Goal: Task Accomplishment & Management: Manage account settings

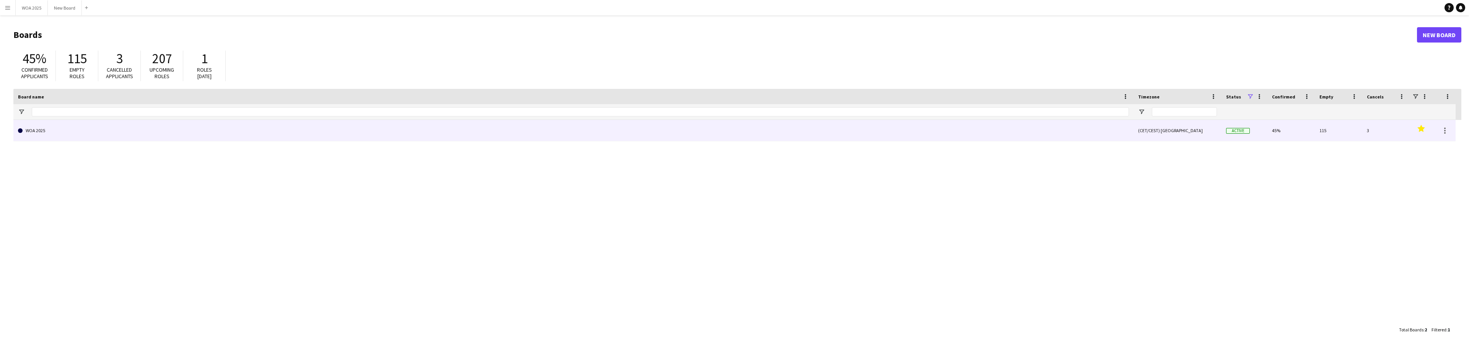
click at [91, 128] on link "WOA 2025" at bounding box center [573, 130] width 1111 height 21
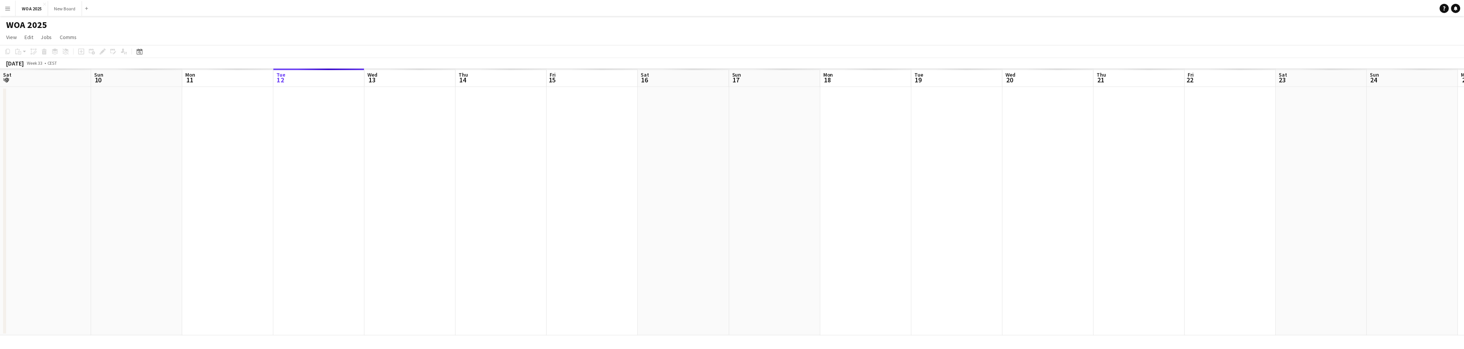
scroll to position [0, 183]
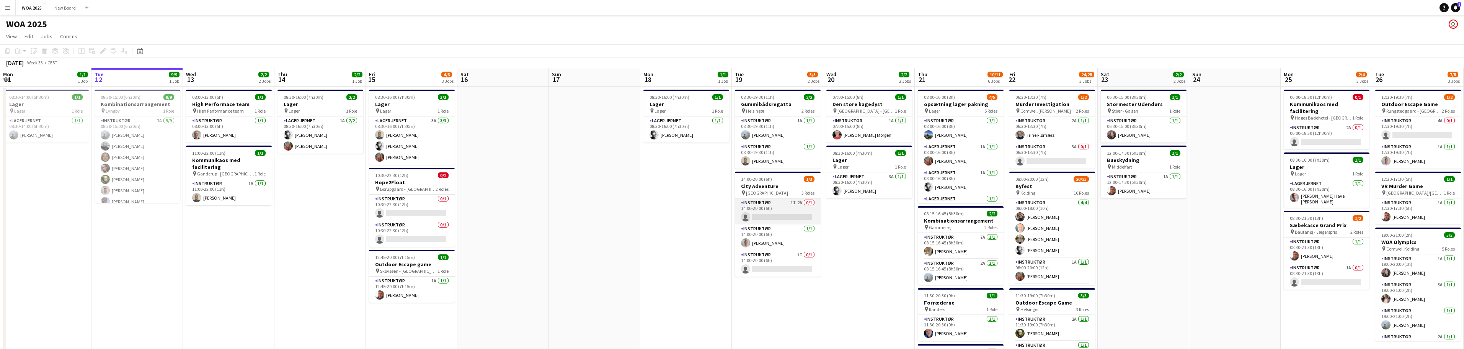
click at [791, 209] on app-card-role "Instruktør 1I 2A 0/1 14:00-20:00 (6h) single-neutral-actions" at bounding box center [778, 211] width 86 height 26
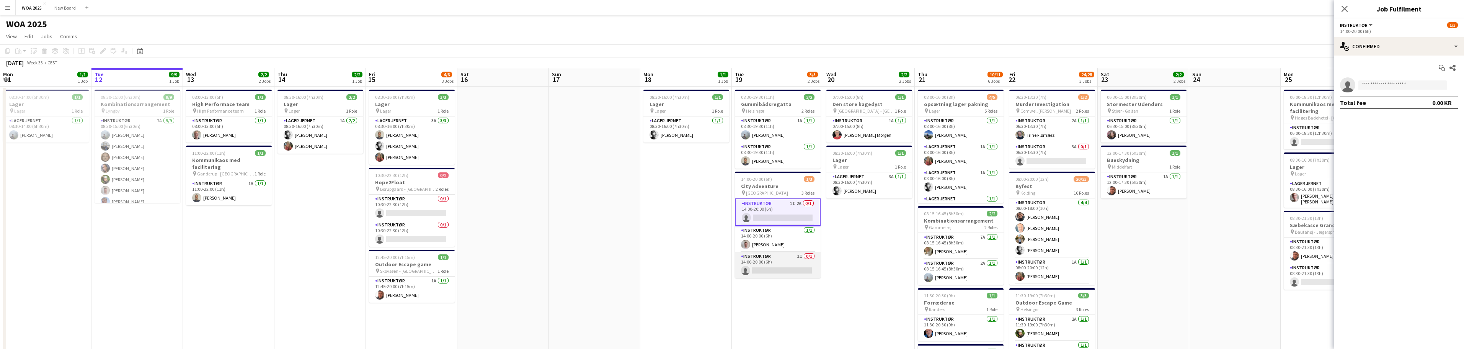
click at [791, 262] on app-card-role "Instruktør 1I 0/1 14:00-20:00 (6h) single-neutral-actions" at bounding box center [778, 265] width 86 height 26
click at [1382, 85] on input at bounding box center [1402, 84] width 89 height 9
type input "*"
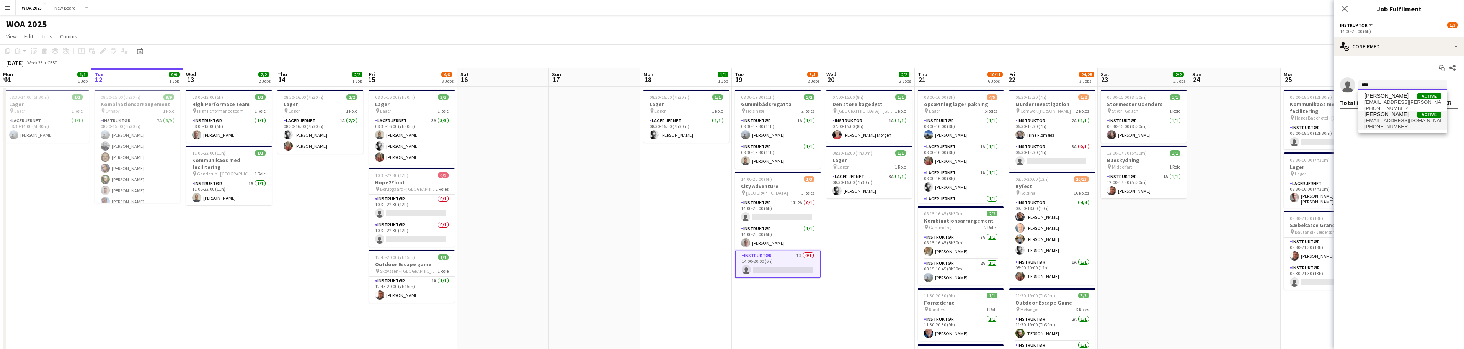
type input "****"
click at [1388, 115] on span "[PERSON_NAME]" at bounding box center [1386, 114] width 44 height 7
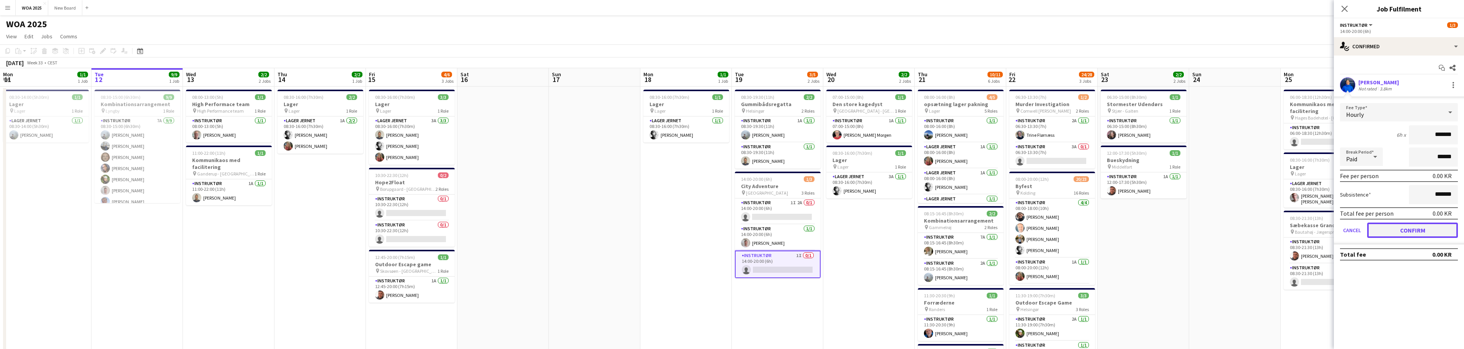
click at [1401, 228] on button "Confirm" at bounding box center [1412, 229] width 91 height 15
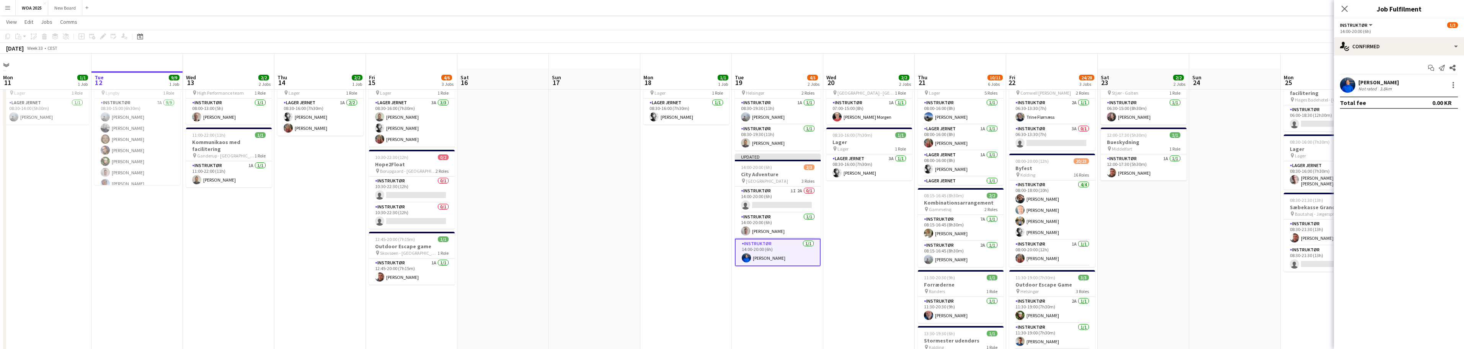
scroll to position [0, 0]
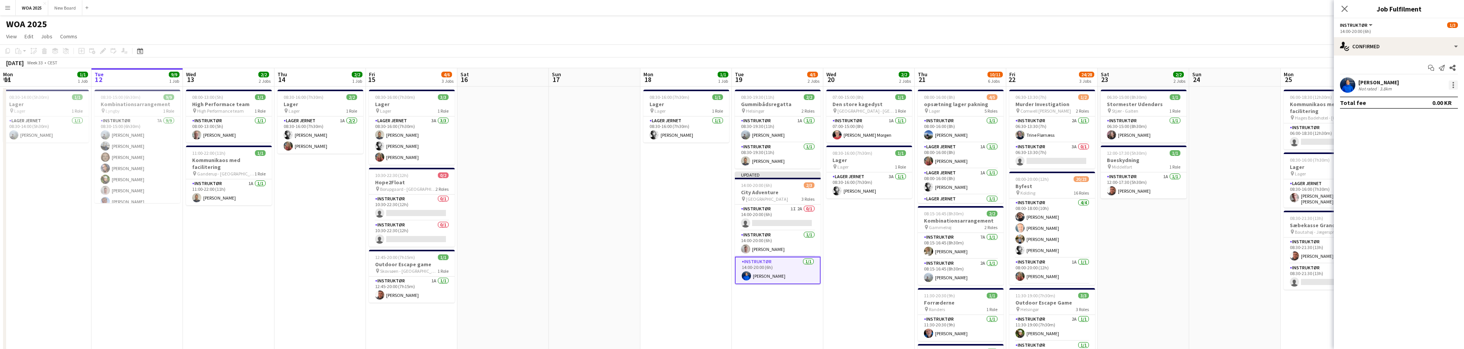
click at [1454, 84] on div at bounding box center [1452, 84] width 9 height 9
click at [1430, 176] on button "Remove" at bounding box center [1428, 172] width 60 height 18
click at [1439, 42] on div "single-neutral-actions-check-2 Confirmed" at bounding box center [1398, 46] width 130 height 18
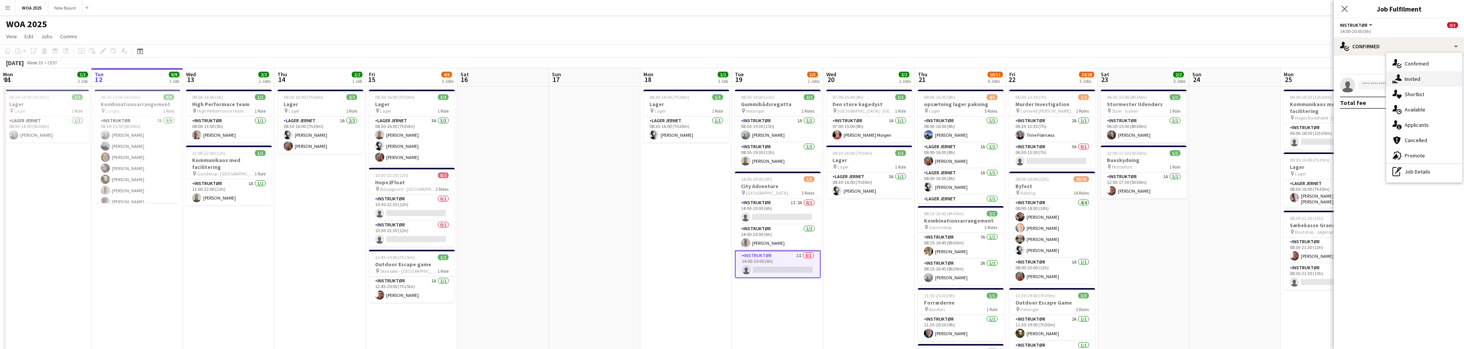
click at [1438, 74] on div "single-neutral-actions-share-1 Invited" at bounding box center [1424, 78] width 76 height 15
click at [1404, 106] on input "text" at bounding box center [1399, 101] width 118 height 19
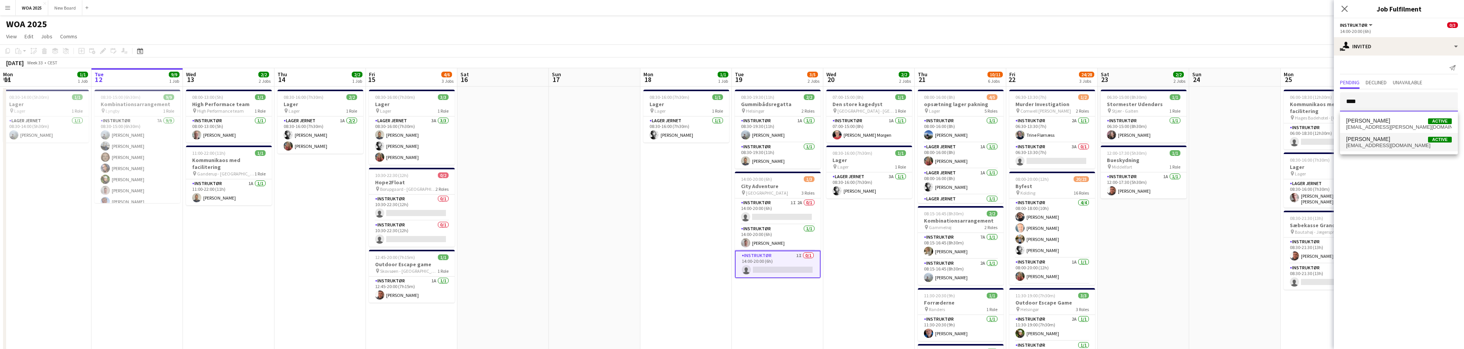
type input "****"
click at [1377, 140] on span "[PERSON_NAME]" at bounding box center [1368, 139] width 44 height 7
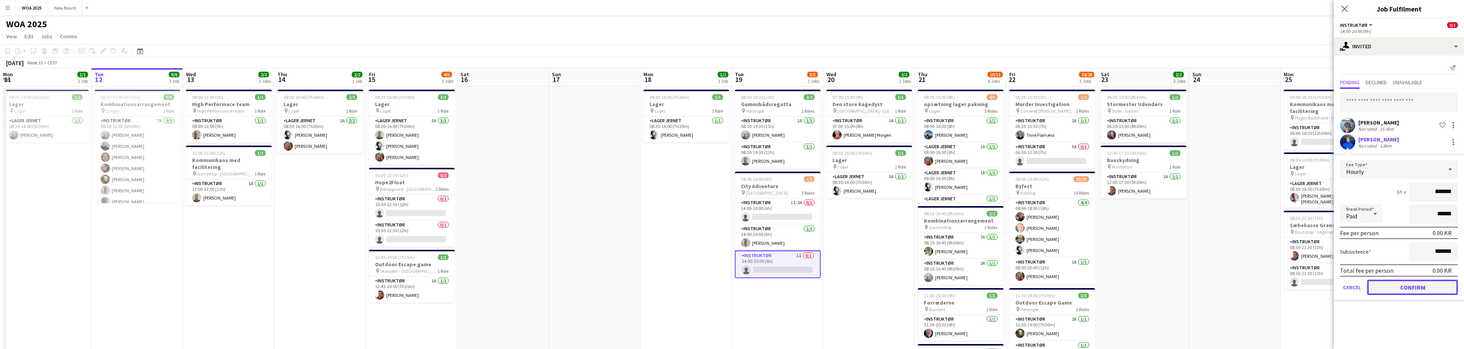
click at [1424, 286] on button "Confirm" at bounding box center [1412, 286] width 91 height 15
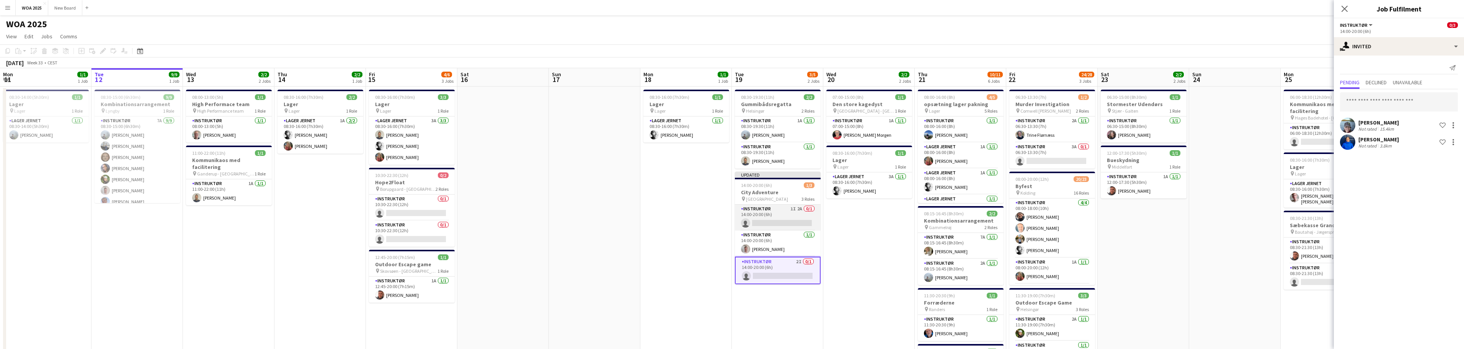
click at [790, 216] on app-card-role "Instruktør 1I 2A 0/1 14:00-20:00 (6h) single-neutral-actions" at bounding box center [778, 217] width 86 height 26
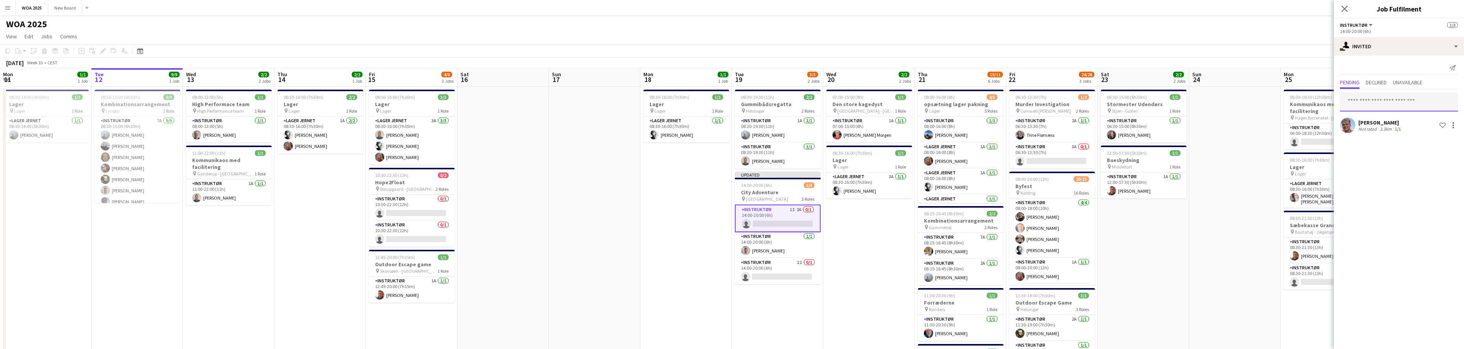
click at [1387, 98] on input "text" at bounding box center [1399, 101] width 118 height 19
type input "***"
click at [1360, 125] on span "[EMAIL_ADDRESS][DOMAIN_NAME]" at bounding box center [1399, 127] width 106 height 6
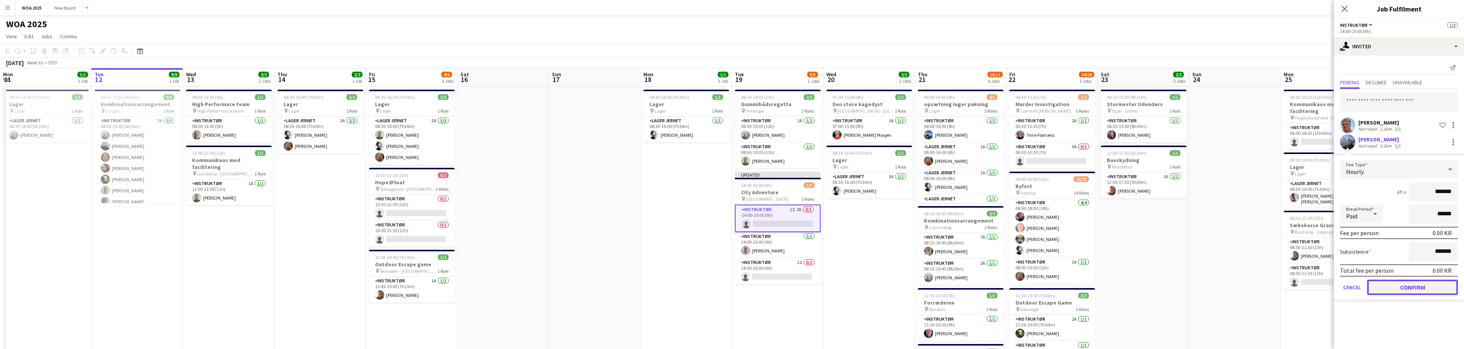
click at [1400, 287] on button "Confirm" at bounding box center [1412, 286] width 91 height 15
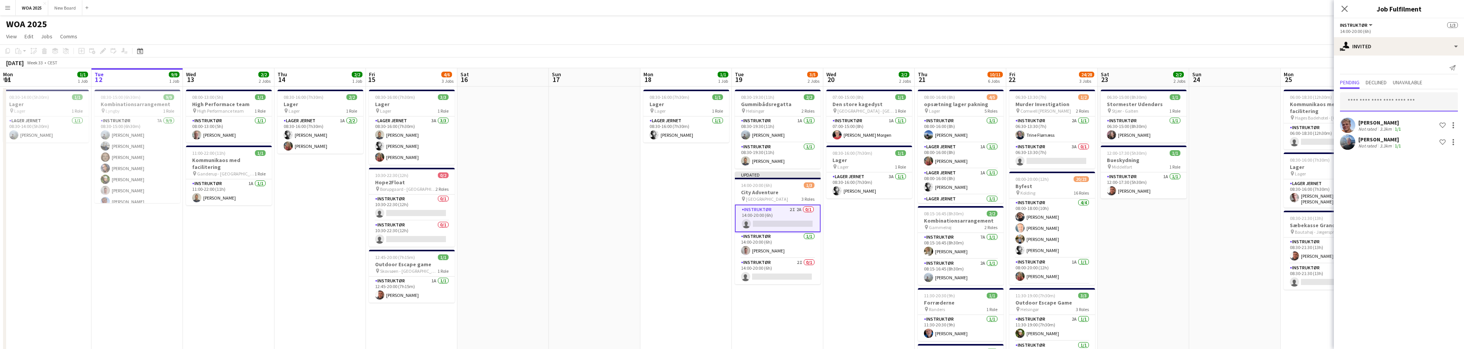
click at [1391, 103] on input "text" at bounding box center [1399, 101] width 118 height 19
type input "****"
click at [1381, 121] on span "[PERSON_NAME]" at bounding box center [1368, 120] width 44 height 7
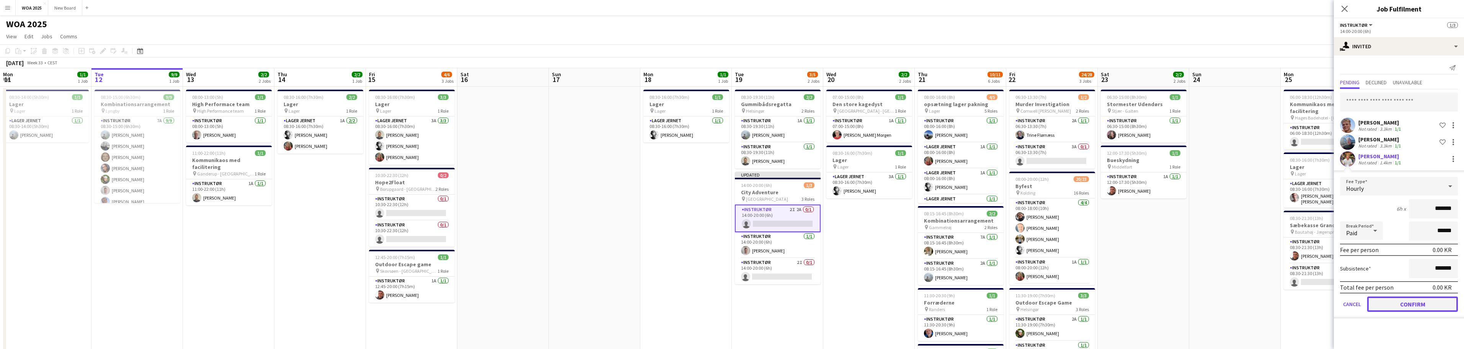
click at [1410, 305] on button "Confirm" at bounding box center [1412, 303] width 91 height 15
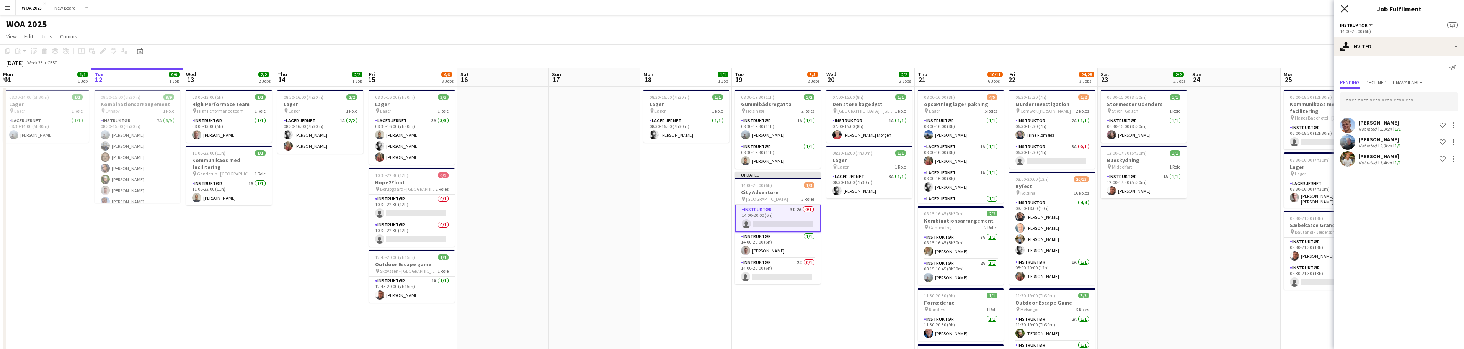
click at [1344, 9] on icon at bounding box center [1343, 8] width 7 height 7
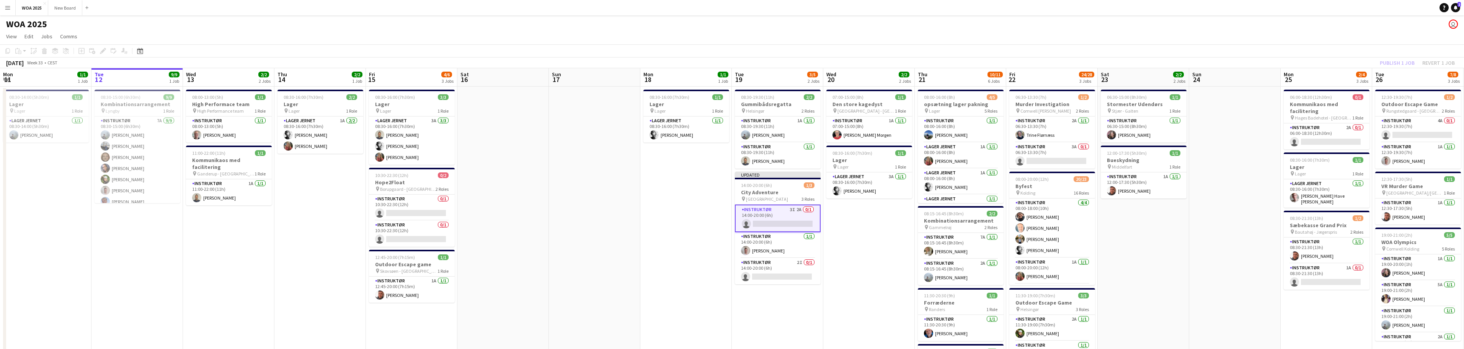
click at [1397, 64] on div "Publish 1 job Revert 1 job" at bounding box center [1416, 63] width 93 height 10
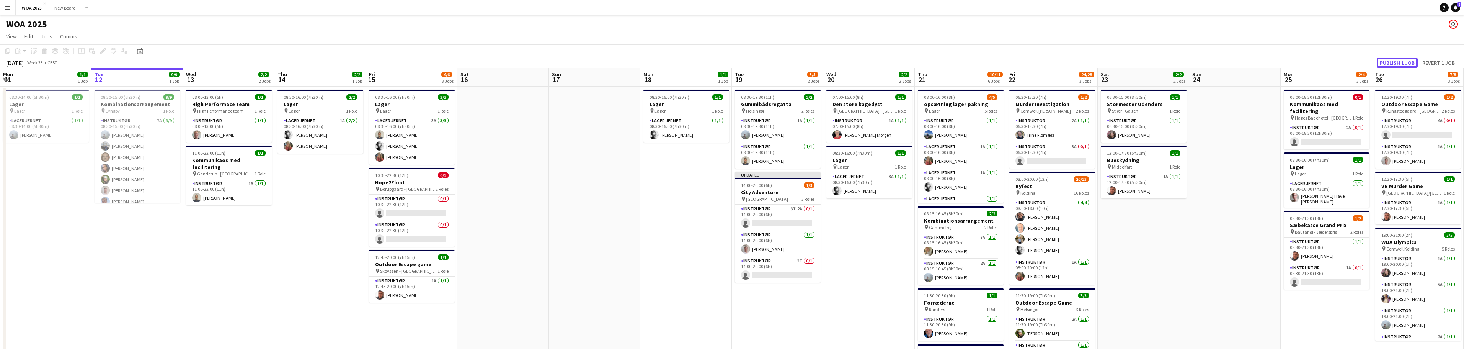
click at [1397, 64] on button "Publish 1 job" at bounding box center [1396, 63] width 41 height 10
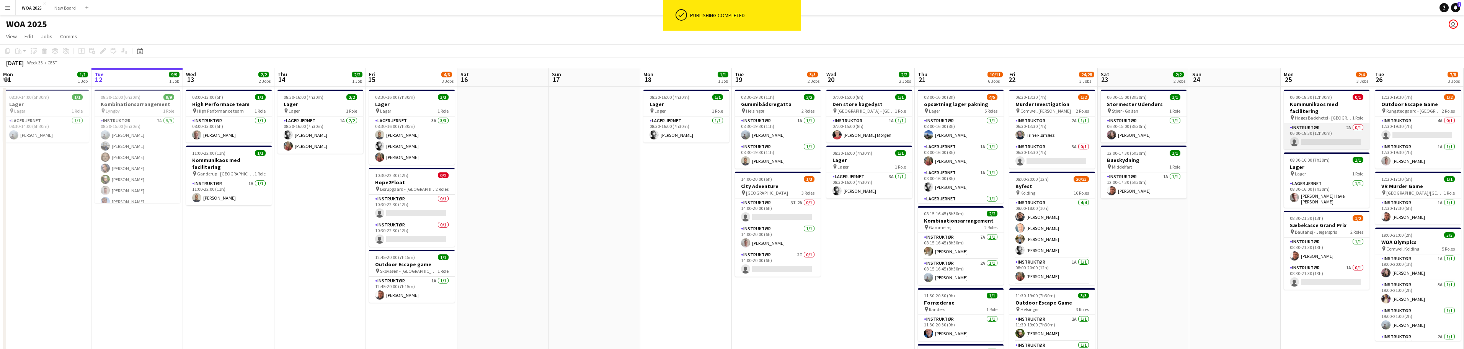
click at [1325, 134] on app-card-role "Instruktør 2A 0/1 06:00-18:30 (12h30m) single-neutral-actions" at bounding box center [1326, 136] width 86 height 26
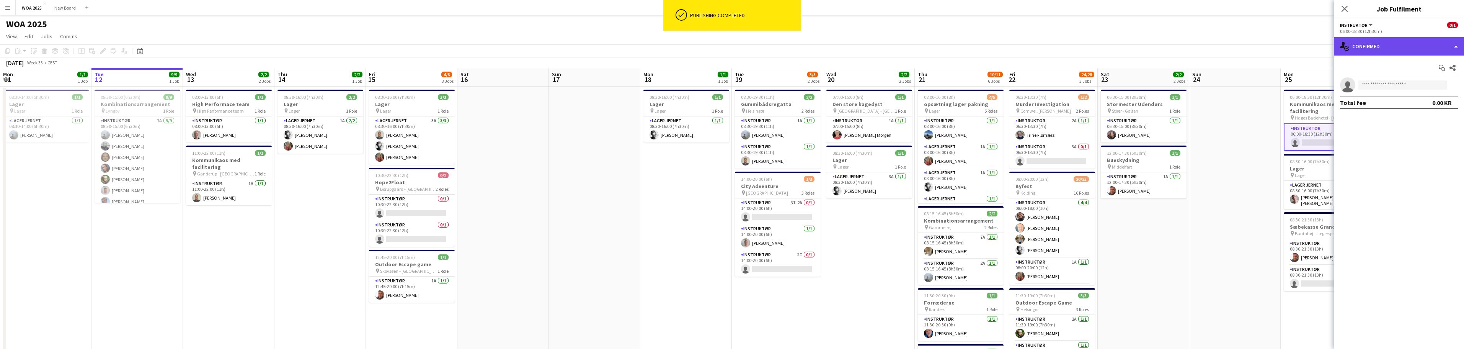
click at [1450, 47] on div "single-neutral-actions-check-2 Confirmed" at bounding box center [1398, 46] width 130 height 18
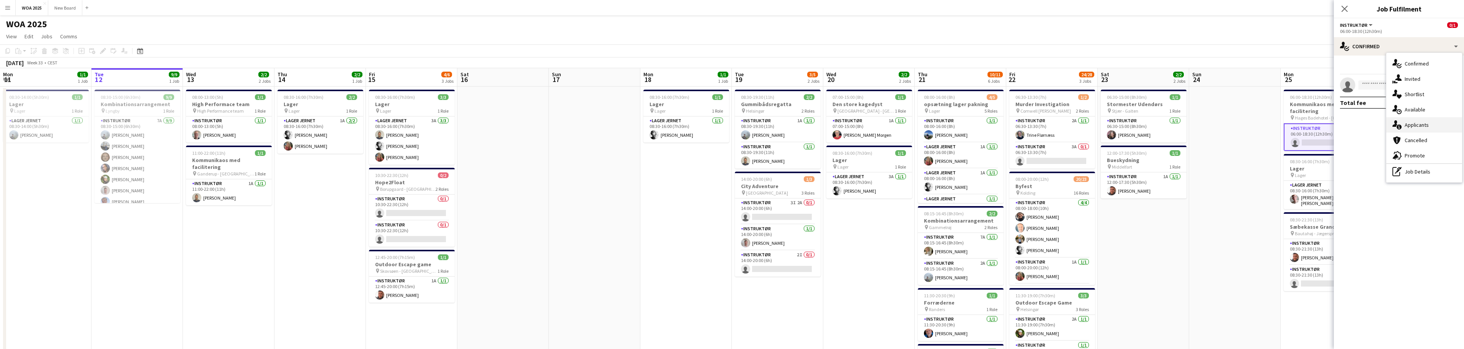
click at [1441, 127] on div "single-neutral-actions-information Applicants" at bounding box center [1424, 124] width 76 height 15
click at [1440, 99] on app-icon "Confirm" at bounding box center [1442, 101] width 6 height 6
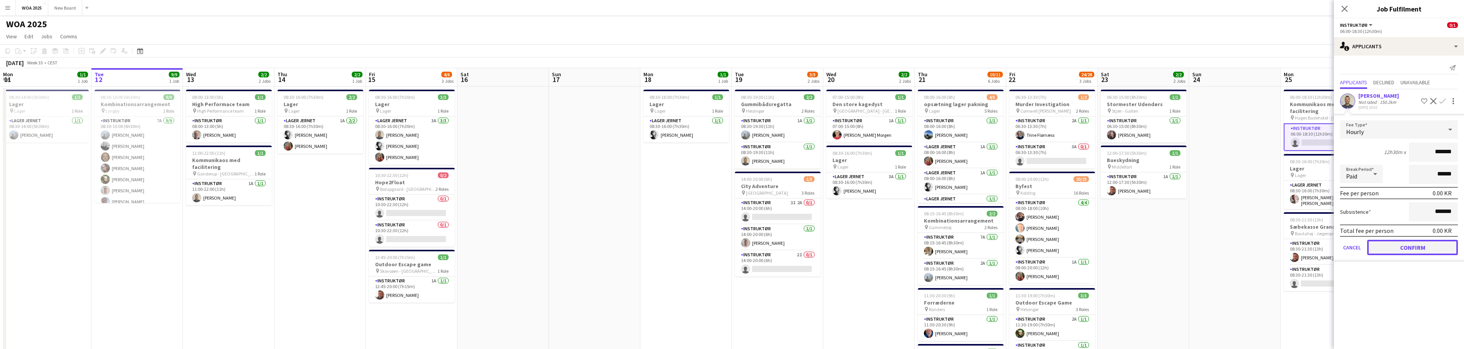
click at [1429, 245] on button "Confirm" at bounding box center [1412, 247] width 91 height 15
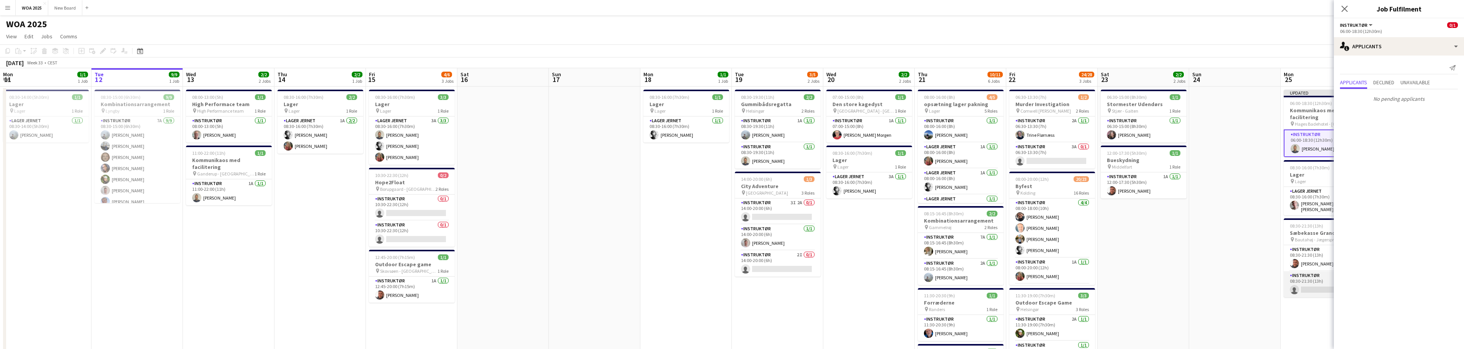
click at [1324, 271] on app-card-role "Instruktør 1A 0/1 08:30-21:30 (13h) single-neutral-actions" at bounding box center [1326, 284] width 86 height 26
click at [1442, 104] on app-icon "Confirm" at bounding box center [1442, 101] width 6 height 6
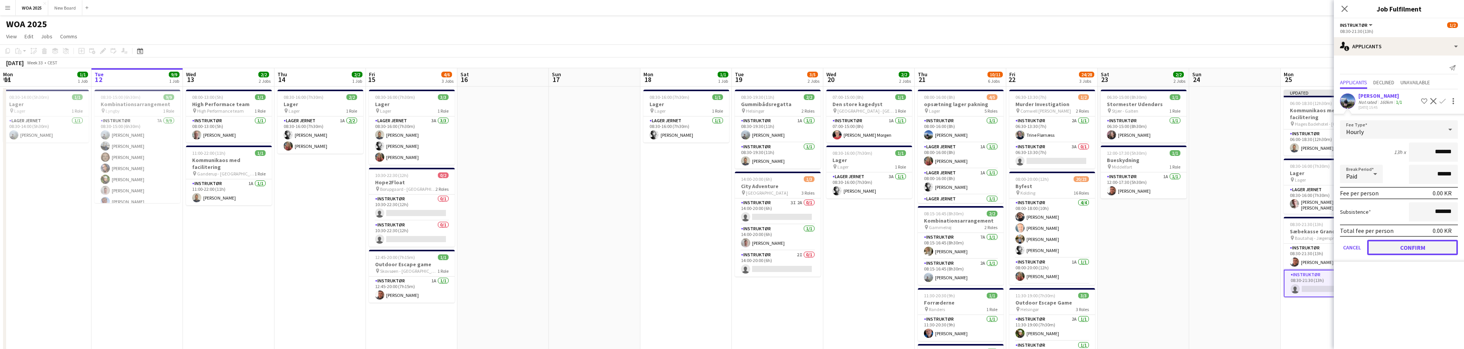
click at [1412, 252] on button "Confirm" at bounding box center [1412, 247] width 91 height 15
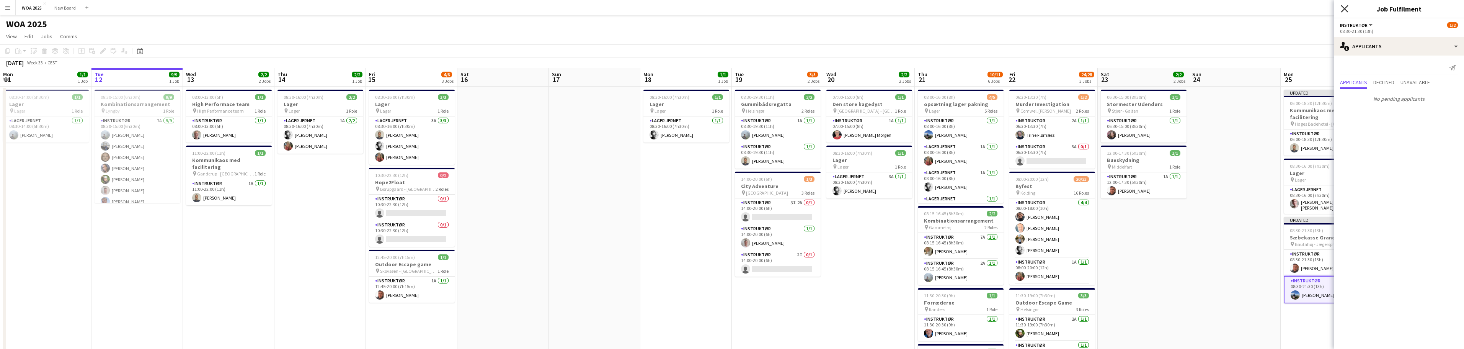
click at [1347, 12] on icon "Close pop-in" at bounding box center [1343, 8] width 7 height 7
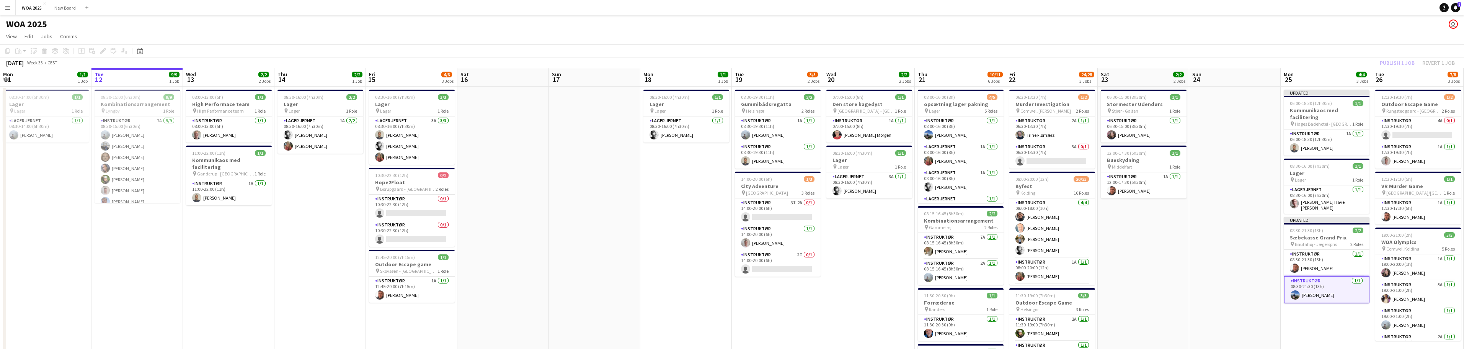
click at [1400, 62] on div "Publish 1 job Revert 1 job" at bounding box center [1416, 63] width 93 height 10
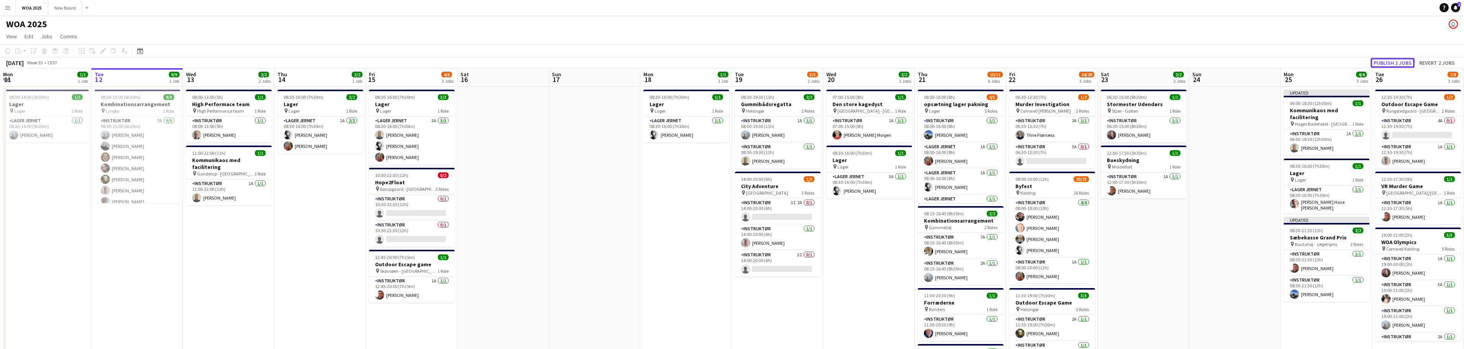
click at [1400, 62] on button "Publish 2 jobs" at bounding box center [1392, 63] width 44 height 10
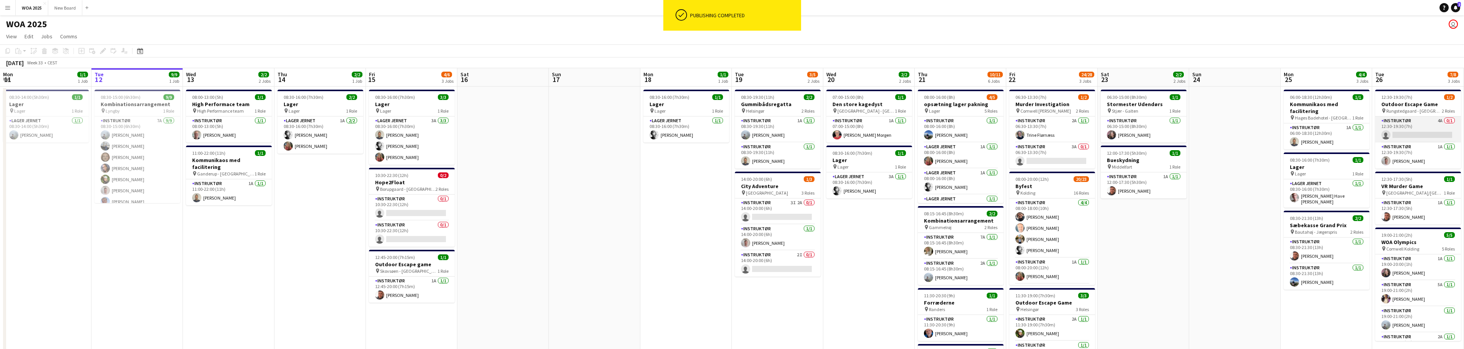
click at [1429, 126] on app-card-role "Instruktør 4A 0/1 12:30-19:30 (7h) single-neutral-actions" at bounding box center [1418, 129] width 86 height 26
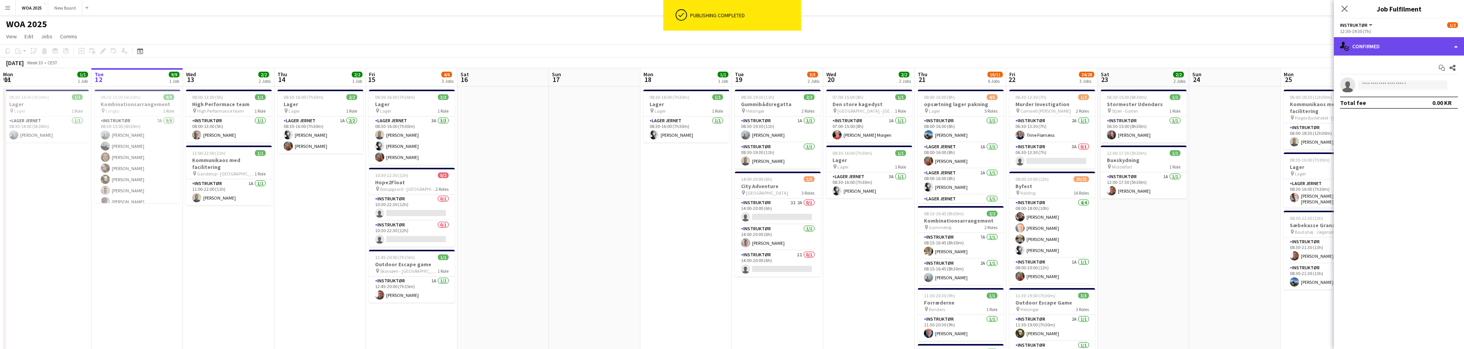
click at [1455, 47] on div "single-neutral-actions-check-2 Confirmed" at bounding box center [1398, 46] width 130 height 18
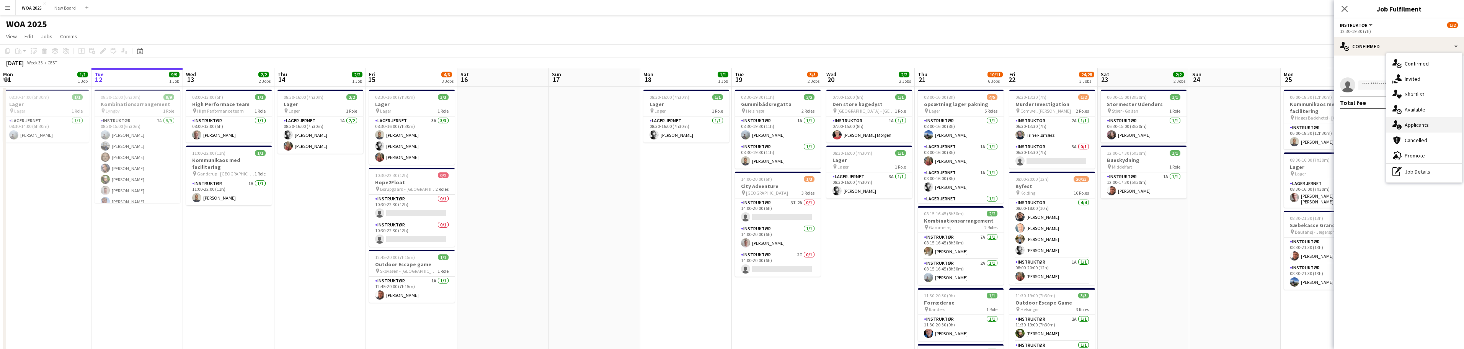
click at [1450, 126] on div "single-neutral-actions-information Applicants" at bounding box center [1424, 124] width 76 height 15
click at [1413, 85] on span "Unavailable" at bounding box center [1414, 82] width 29 height 5
click at [1385, 68] on span "Declined" at bounding box center [1383, 66] width 21 height 5
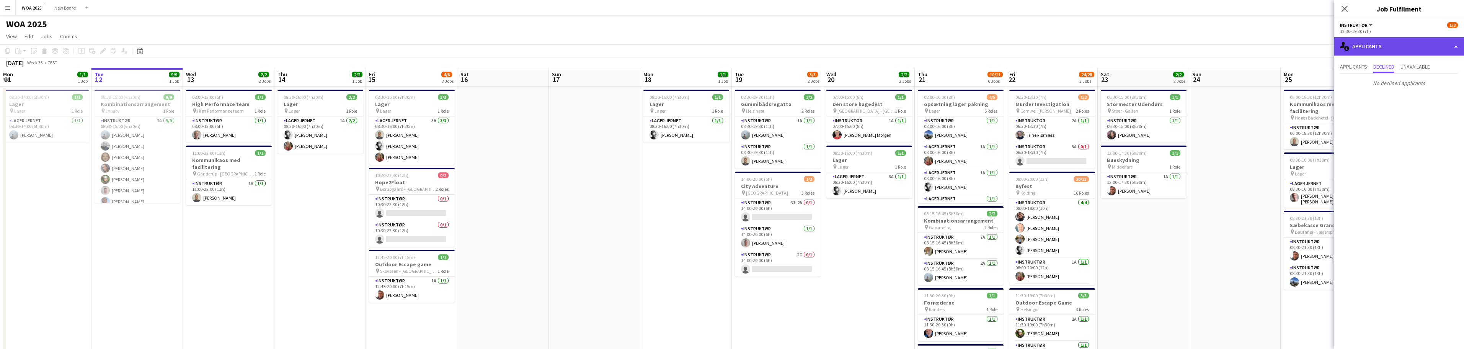
click at [1394, 47] on div "single-neutral-actions-information Applicants" at bounding box center [1398, 46] width 130 height 18
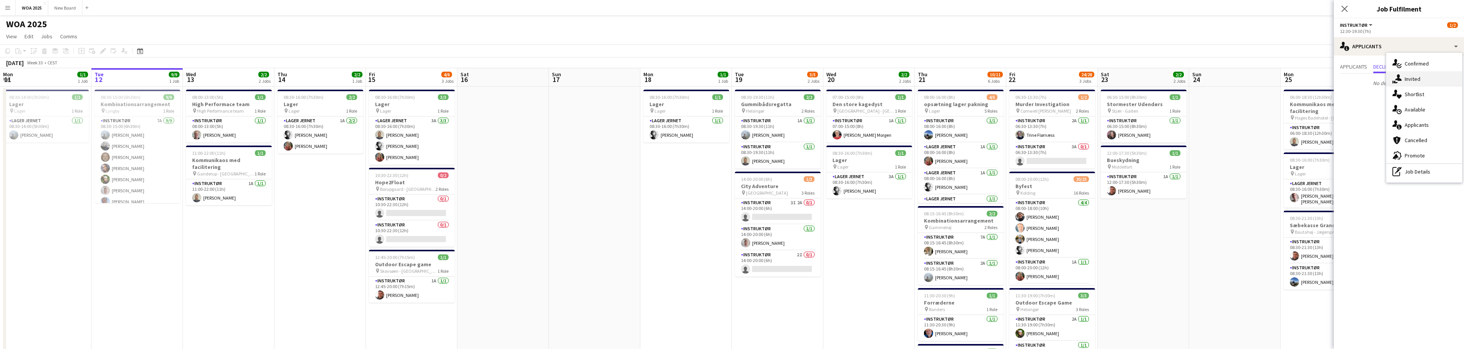
click at [1412, 79] on div "single-neutral-actions-share-1 Invited" at bounding box center [1424, 78] width 76 height 15
click at [1407, 85] on input "text" at bounding box center [1399, 86] width 118 height 19
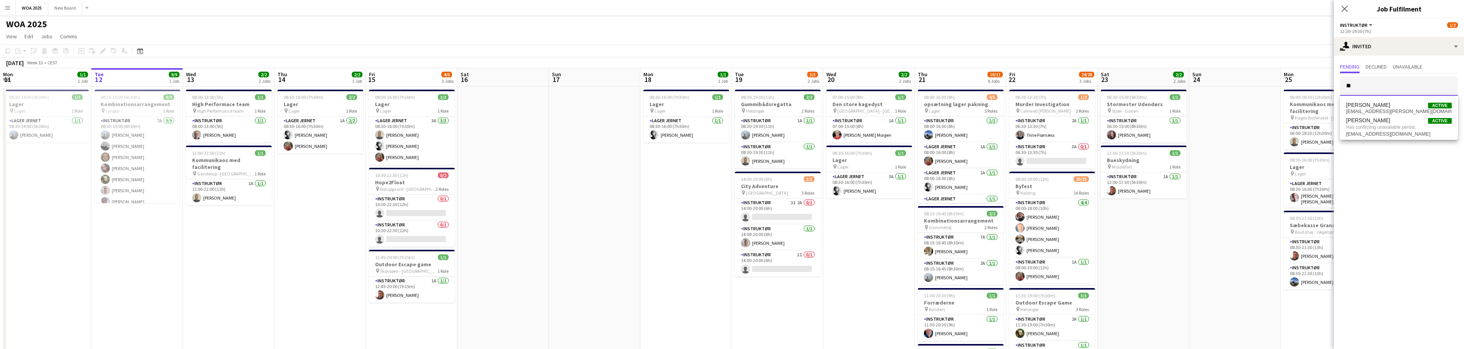
type input "*"
type input "****"
click at [1382, 108] on span "[EMAIL_ADDRESS][DOMAIN_NAME]" at bounding box center [1399, 111] width 106 height 6
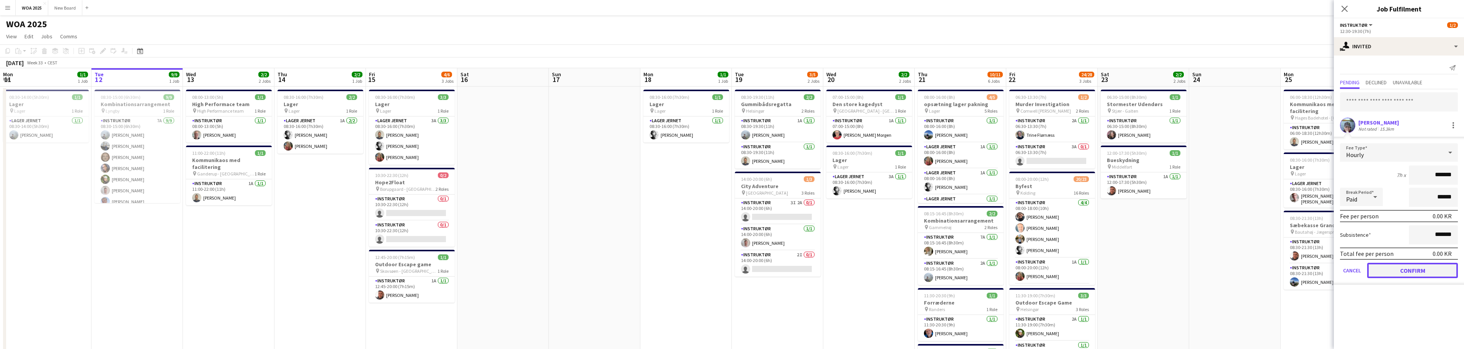
click at [1413, 268] on button "Confirm" at bounding box center [1412, 269] width 91 height 15
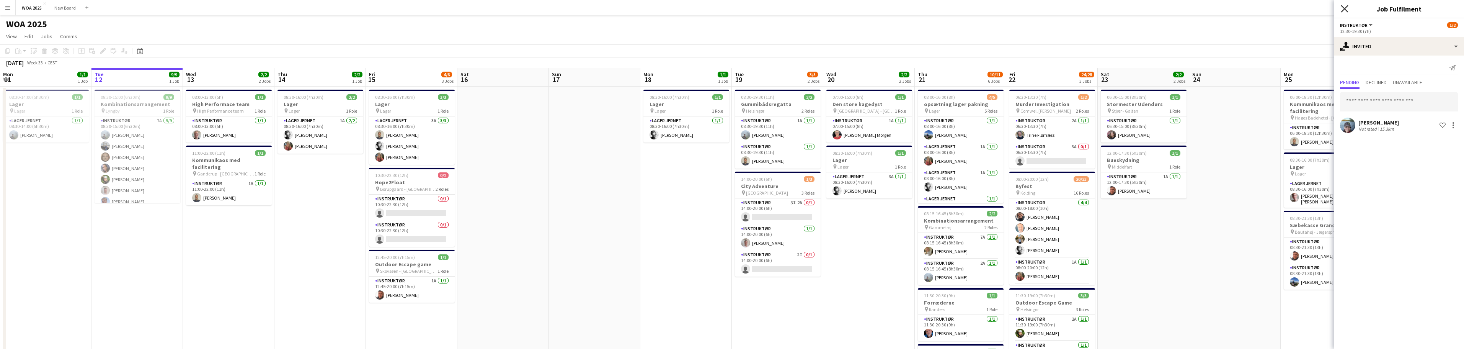
click at [1343, 8] on icon "Close pop-in" at bounding box center [1343, 8] width 7 height 7
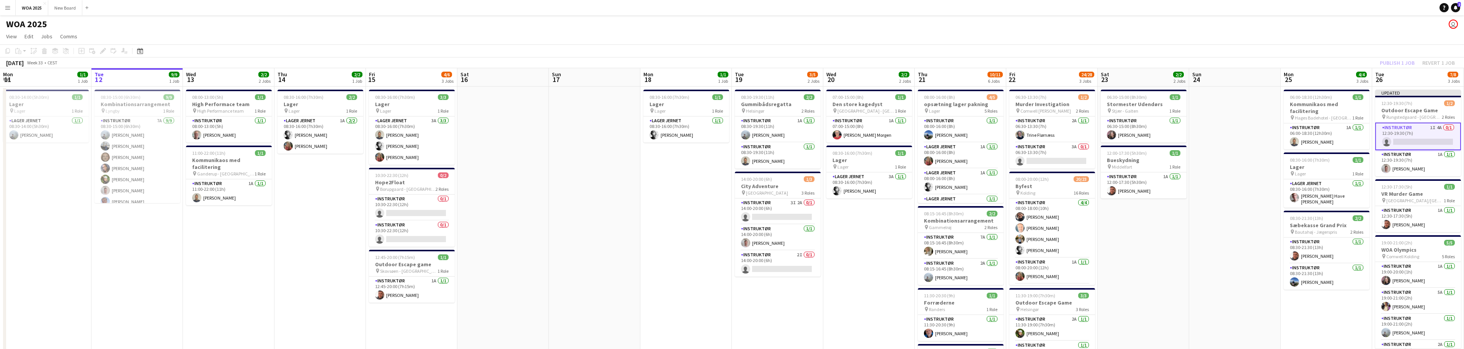
click at [1403, 61] on div "Publish 1 job Revert 1 job" at bounding box center [1416, 63] width 93 height 10
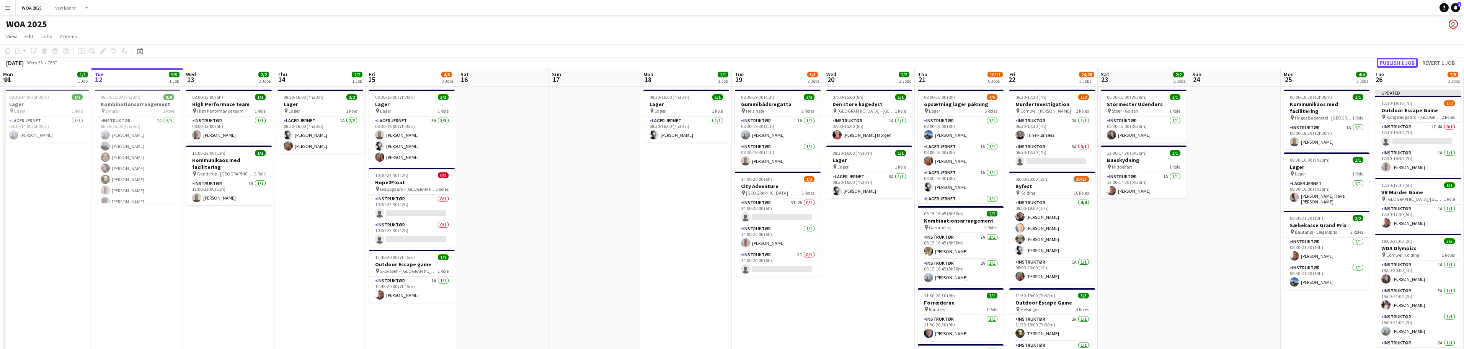
click at [1403, 61] on button "Publish 1 job" at bounding box center [1396, 63] width 41 height 10
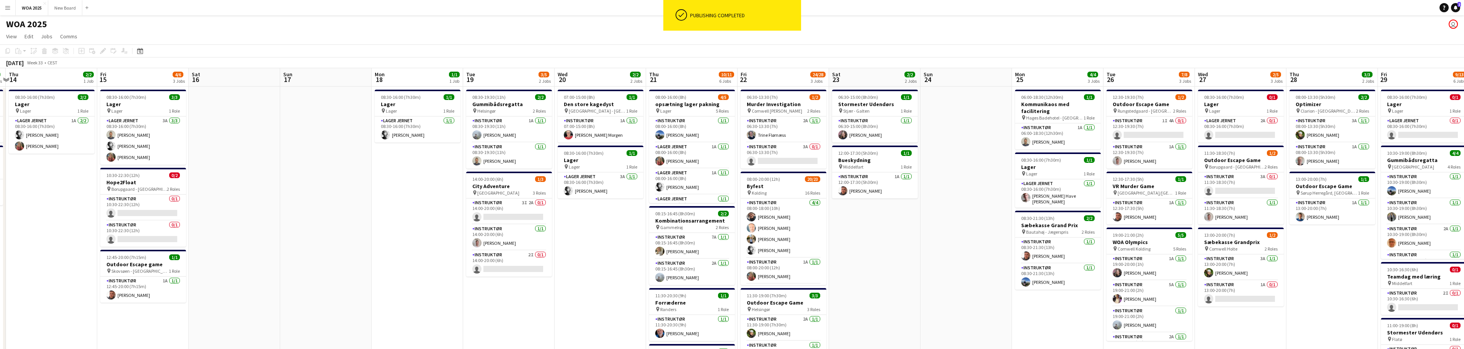
drag, startPoint x: 1342, startPoint y: 297, endPoint x: 1076, endPoint y: 291, distance: 266.4
click at [1073, 295] on app-calendar-viewport "Mon 11 1/1 1 Job Tue 12 9/9 1 Job Wed 13 2/2 2 Jobs Thu 14 2/2 1 Job Fri 15 4/6…" at bounding box center [732, 314] width 1464 height 492
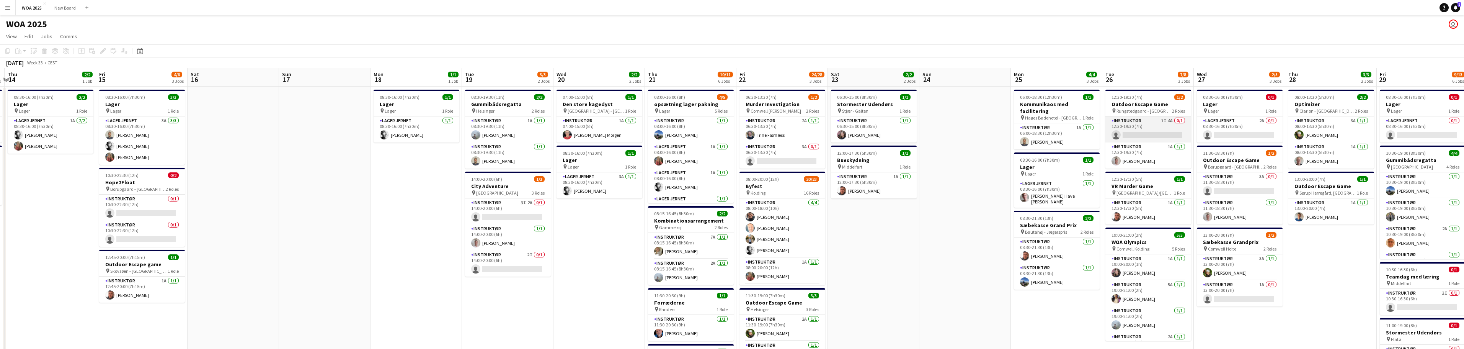
click at [1154, 124] on app-card-role "Instruktør 1I 4A 0/1 12:30-19:30 (7h) single-neutral-actions" at bounding box center [1148, 129] width 86 height 26
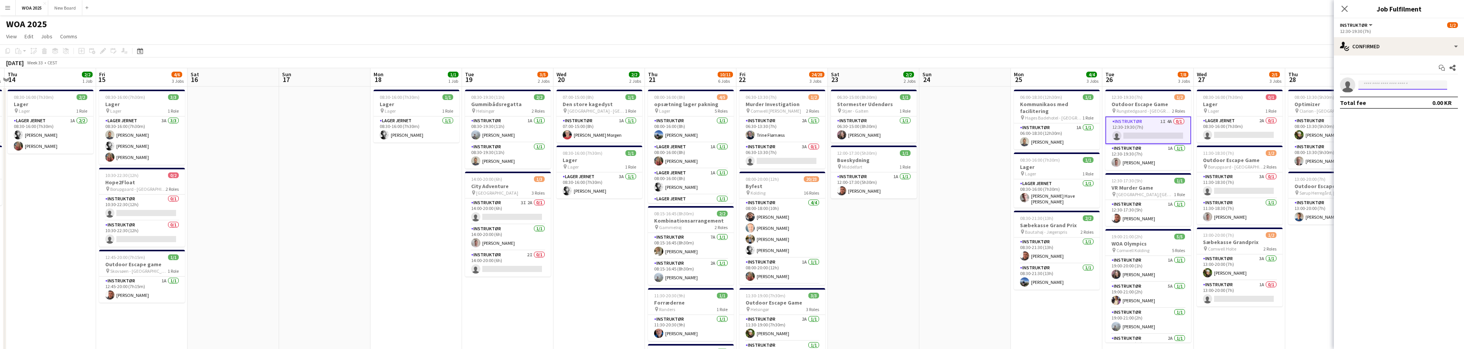
click at [1398, 82] on input at bounding box center [1402, 84] width 89 height 9
click at [1422, 47] on div "single-neutral-actions-check-2 Confirmed" at bounding box center [1398, 46] width 130 height 18
click at [1433, 75] on div "single-neutral-actions-share-1 Invited" at bounding box center [1424, 78] width 76 height 15
click at [1401, 102] on input "text" at bounding box center [1399, 101] width 118 height 19
type input "*****"
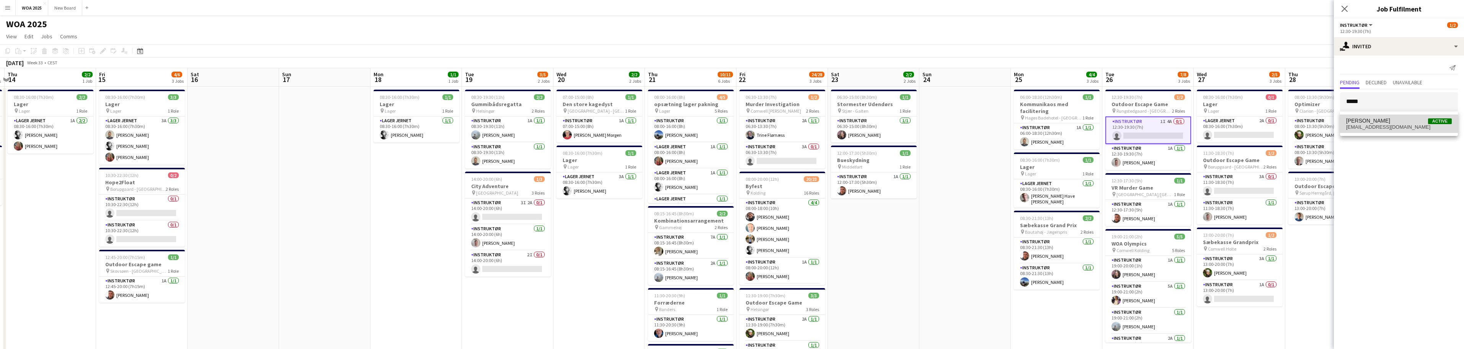
click at [1389, 124] on span "[EMAIL_ADDRESS][DOMAIN_NAME]" at bounding box center [1399, 127] width 106 height 6
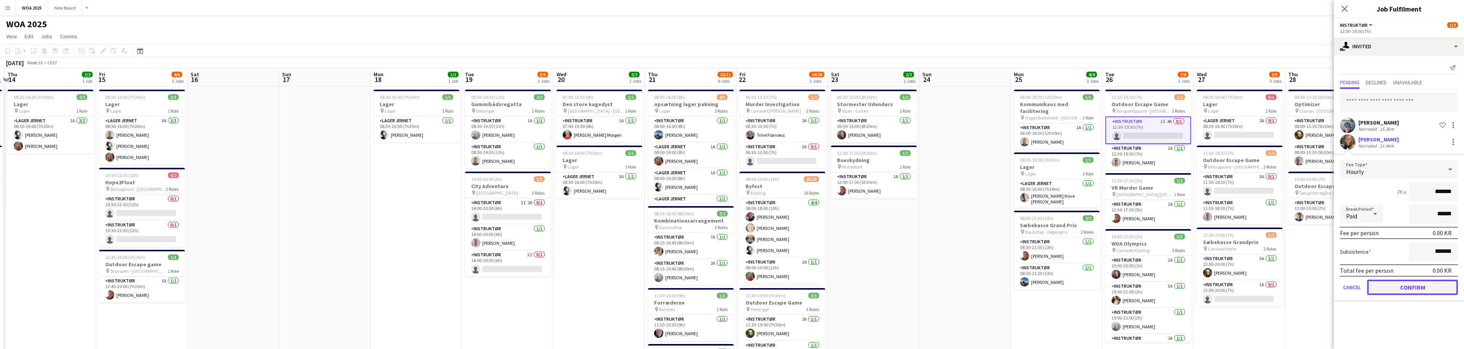
click at [1419, 289] on button "Confirm" at bounding box center [1412, 286] width 91 height 15
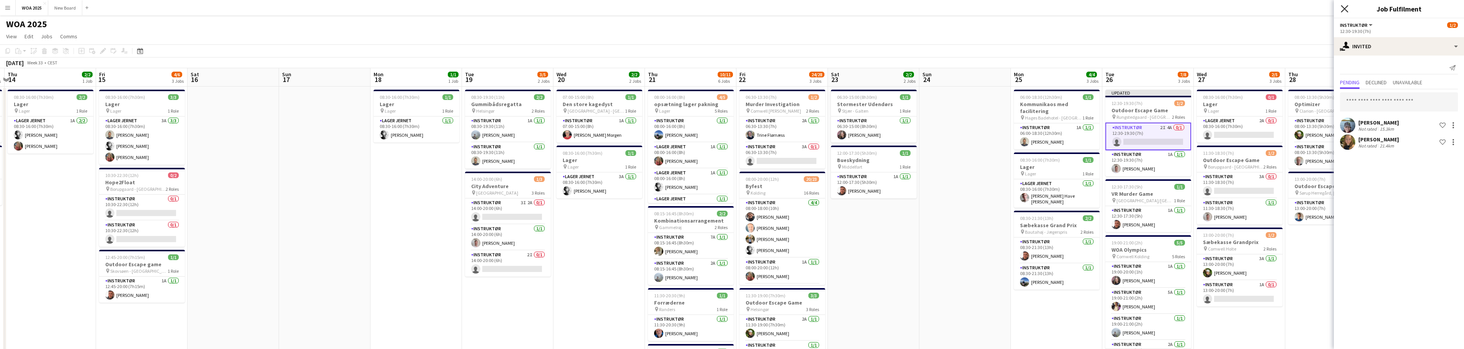
click at [1343, 9] on icon "Close pop-in" at bounding box center [1343, 8] width 7 height 7
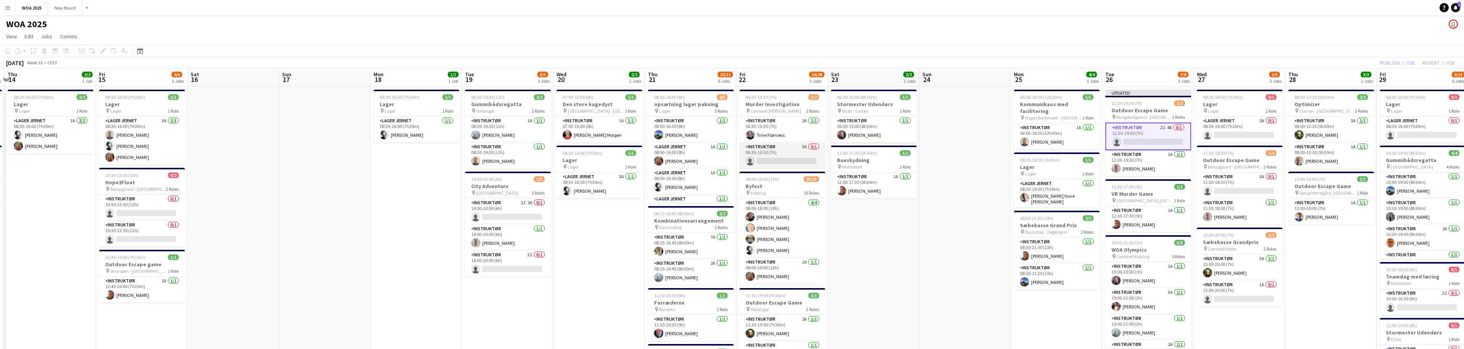
click at [790, 154] on app-card-role "Instruktør 3A 0/1 06:30-13:30 (7h) single-neutral-actions" at bounding box center [782, 155] width 86 height 26
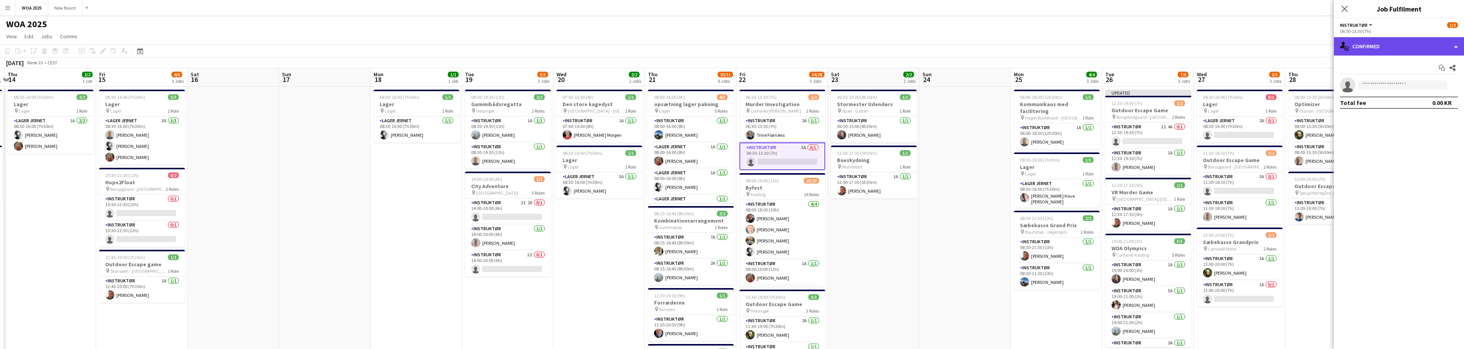
click at [1450, 49] on div "single-neutral-actions-check-2 Confirmed" at bounding box center [1398, 46] width 130 height 18
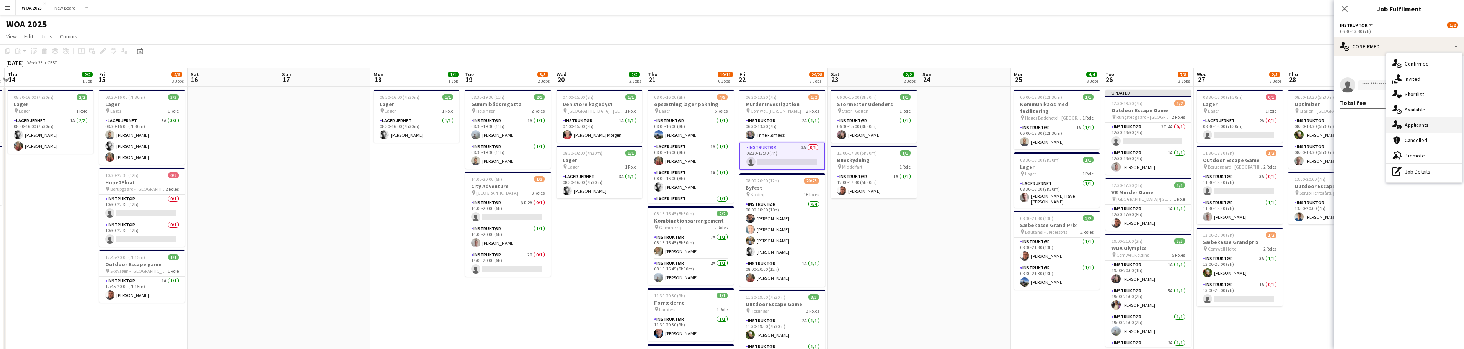
click at [1443, 127] on div "single-neutral-actions-information Applicants" at bounding box center [1424, 124] width 76 height 15
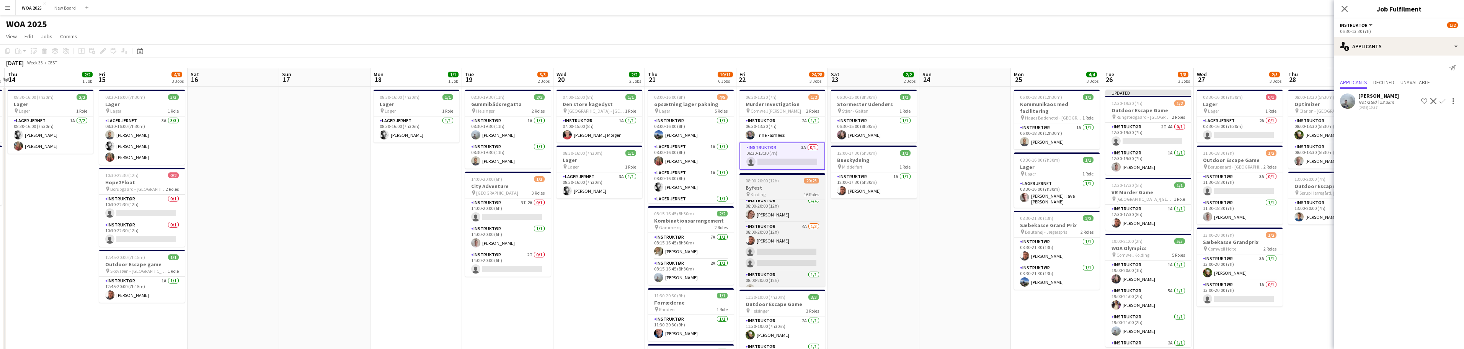
scroll to position [253, 0]
click at [798, 239] on app-card-role "Instruktør 4A [DATE] 08:00-20:00 (12h) [PERSON_NAME] single-neutral-actions sin…" at bounding box center [782, 238] width 86 height 48
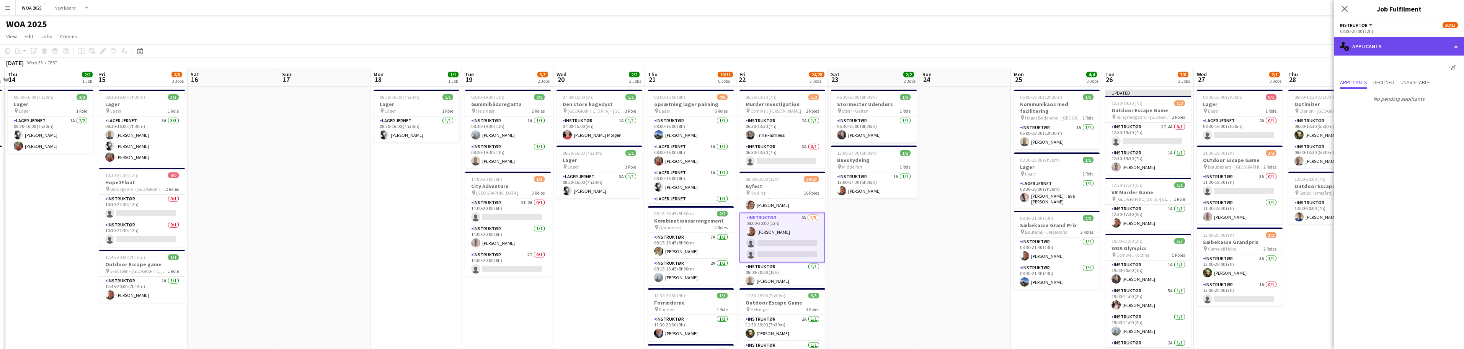
click at [1419, 46] on div "single-neutral-actions-information Applicants" at bounding box center [1398, 46] width 130 height 18
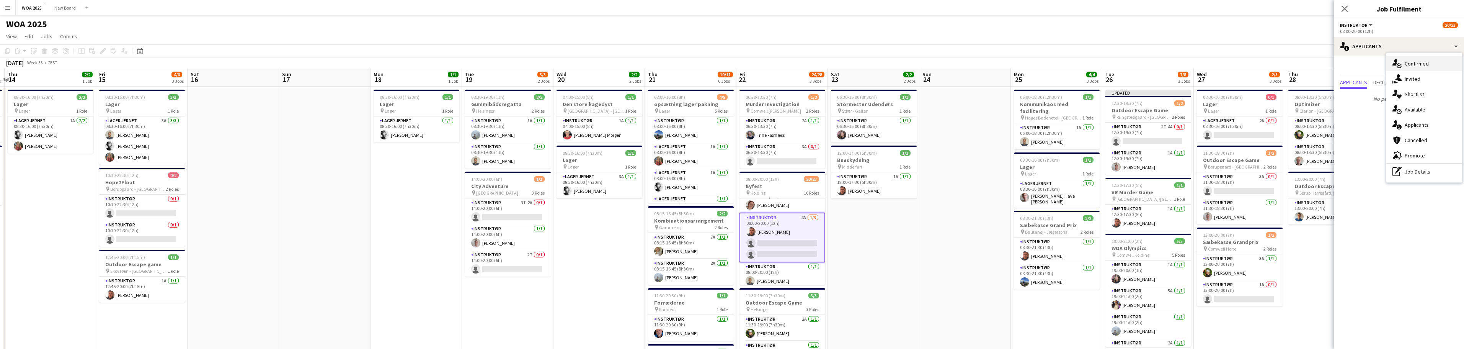
click at [1433, 65] on div "single-neutral-actions-check-2 Confirmed" at bounding box center [1424, 63] width 76 height 15
click at [1419, 102] on input at bounding box center [1402, 101] width 89 height 9
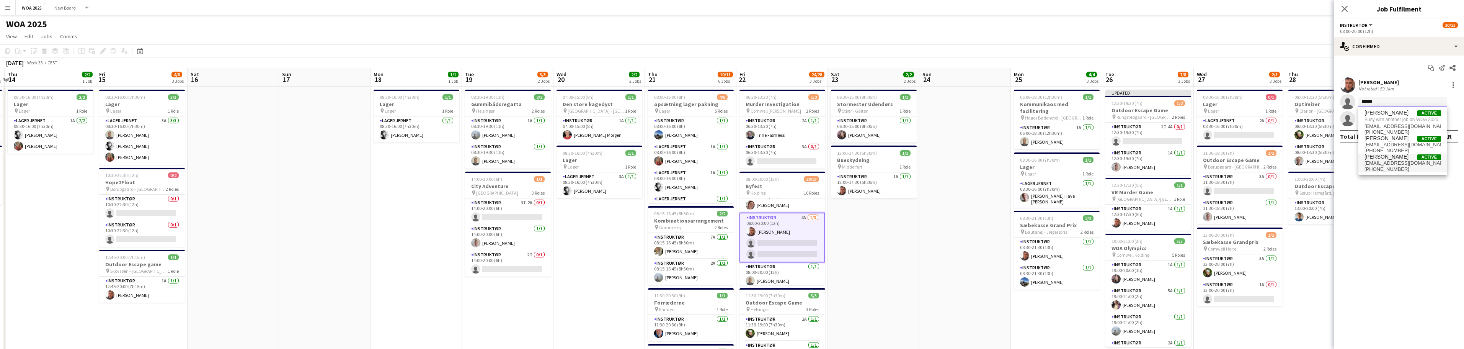
type input "******"
click at [1387, 161] on span "[EMAIL_ADDRESS][DOMAIN_NAME]" at bounding box center [1402, 163] width 77 height 6
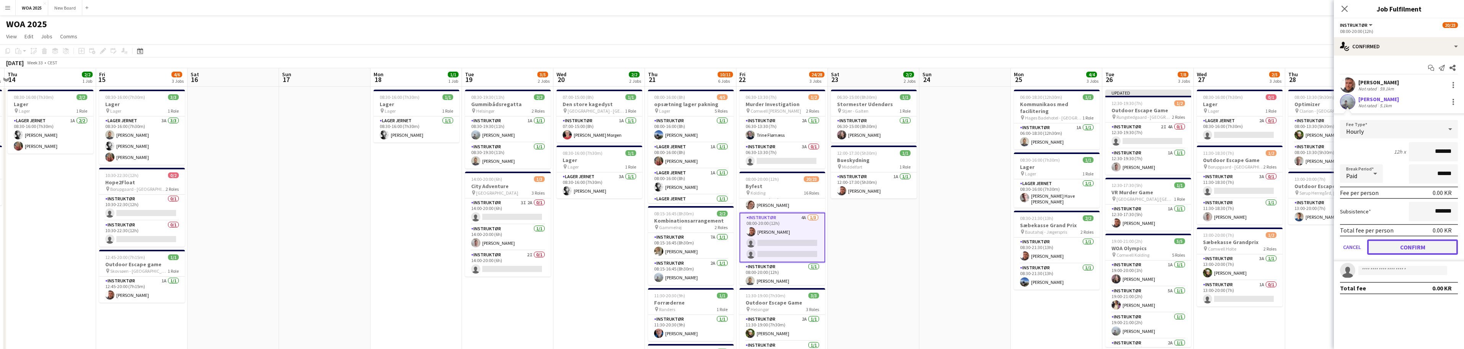
click at [1402, 249] on button "Confirm" at bounding box center [1412, 246] width 91 height 15
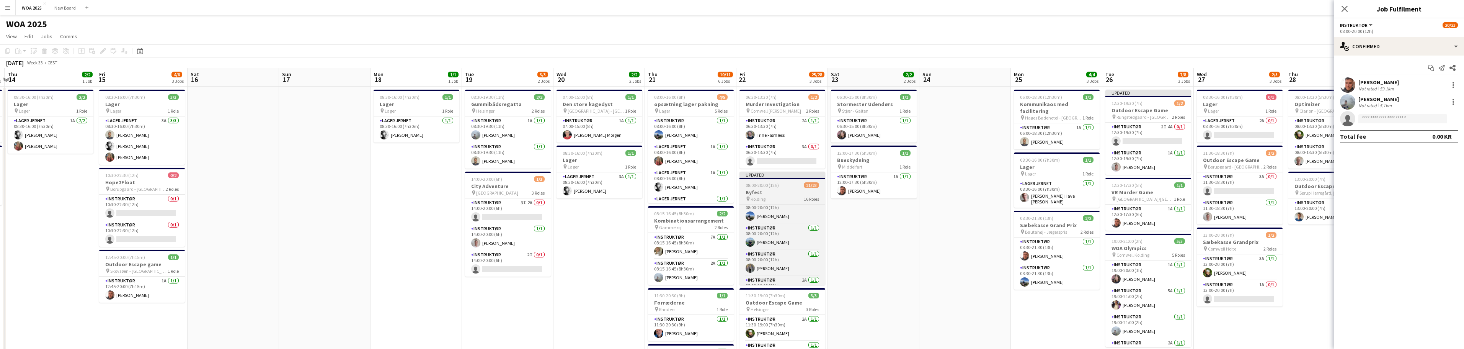
scroll to position [417, 0]
click at [782, 274] on app-card-role "Instruktør 2A [DATE] 08:00-20:00 (12h) [PERSON_NAME]" at bounding box center [782, 272] width 86 height 26
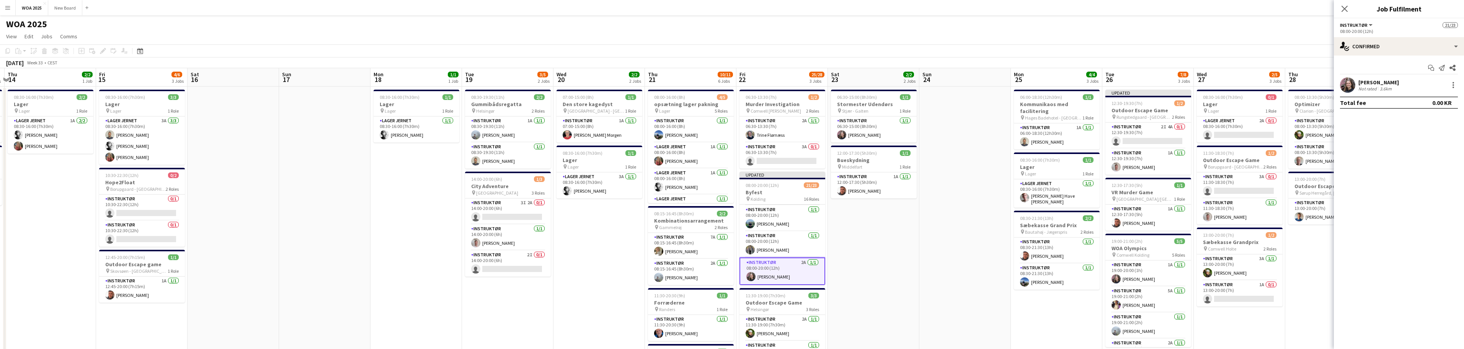
scroll to position [416, 0]
click at [1453, 48] on div "single-neutral-actions-check-2 Confirmed" at bounding box center [1398, 46] width 130 height 18
click at [1444, 122] on div "single-neutral-actions-information Applicants" at bounding box center [1424, 124] width 76 height 15
click at [1422, 83] on span "Unavailable" at bounding box center [1414, 82] width 29 height 5
click at [775, 149] on app-card-role "Instruktør 3A 0/1 06:30-13:30 (7h) single-neutral-actions" at bounding box center [782, 155] width 86 height 26
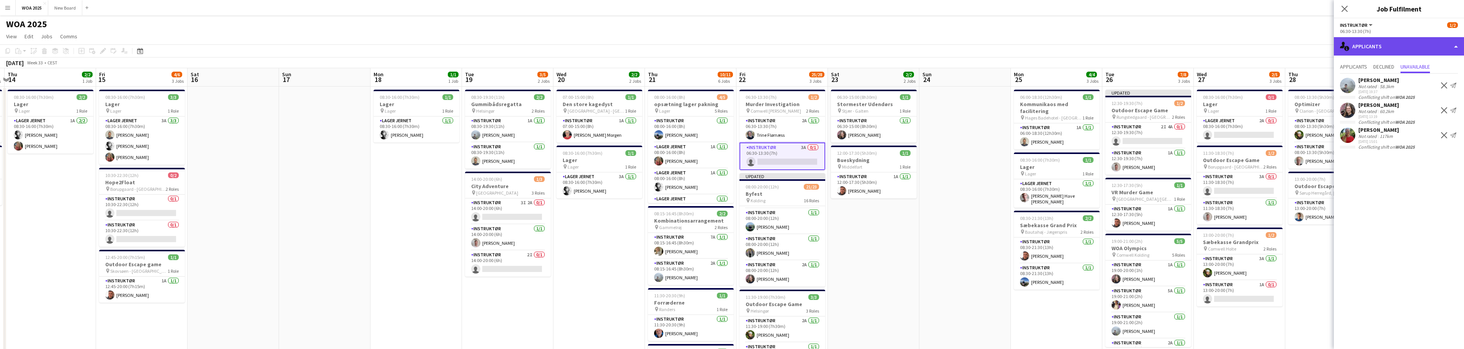
click at [1412, 44] on div "single-neutral-actions-information Applicants" at bounding box center [1398, 46] width 130 height 18
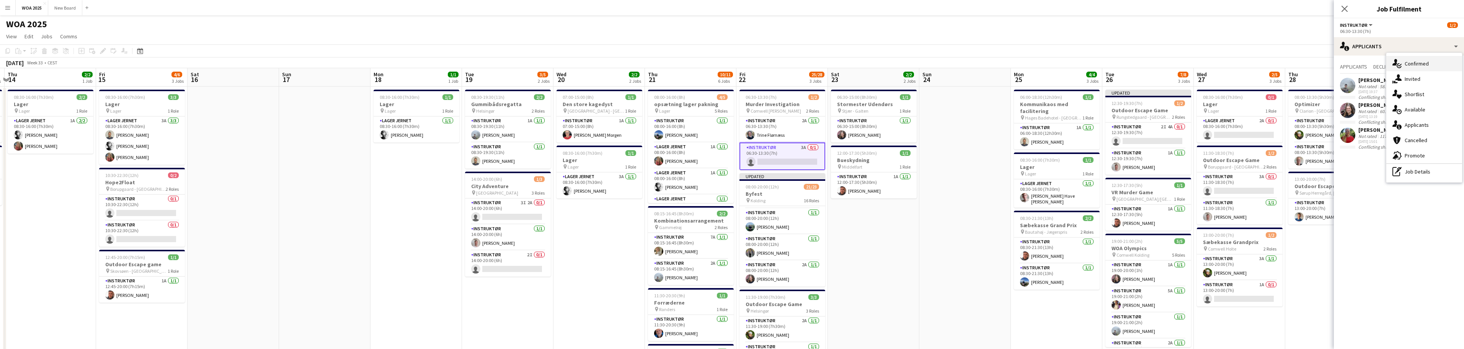
click at [1433, 62] on div "single-neutral-actions-check-2 Confirmed" at bounding box center [1424, 63] width 76 height 15
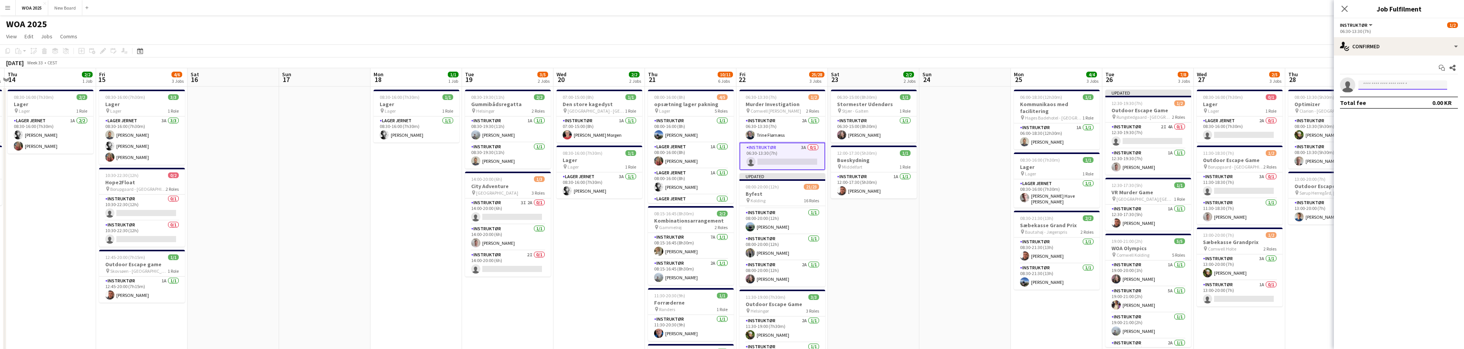
click at [1412, 85] on input at bounding box center [1402, 84] width 89 height 9
type input "*****"
click at [1374, 101] on span "[EMAIL_ADDRESS][DOMAIN_NAME]" at bounding box center [1402, 102] width 77 height 6
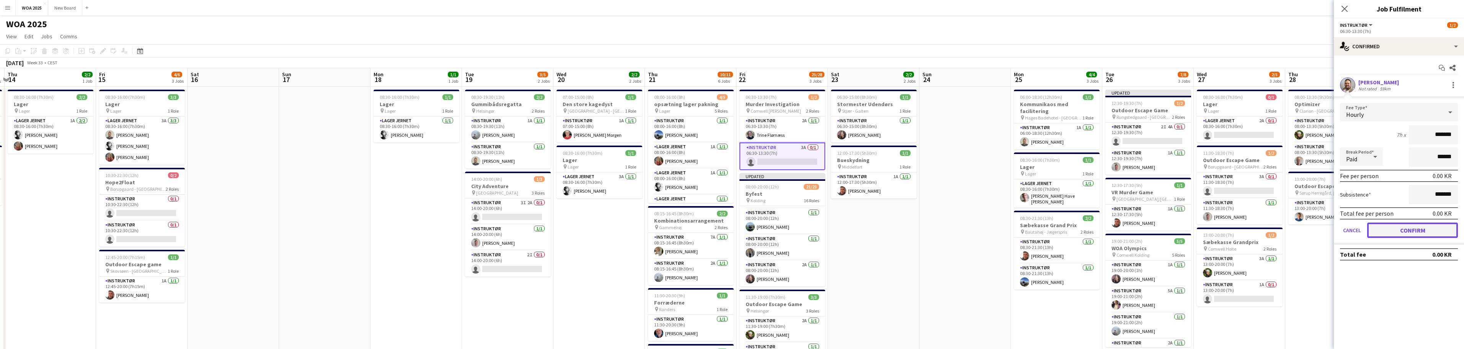
click at [1419, 233] on button "Confirm" at bounding box center [1412, 229] width 91 height 15
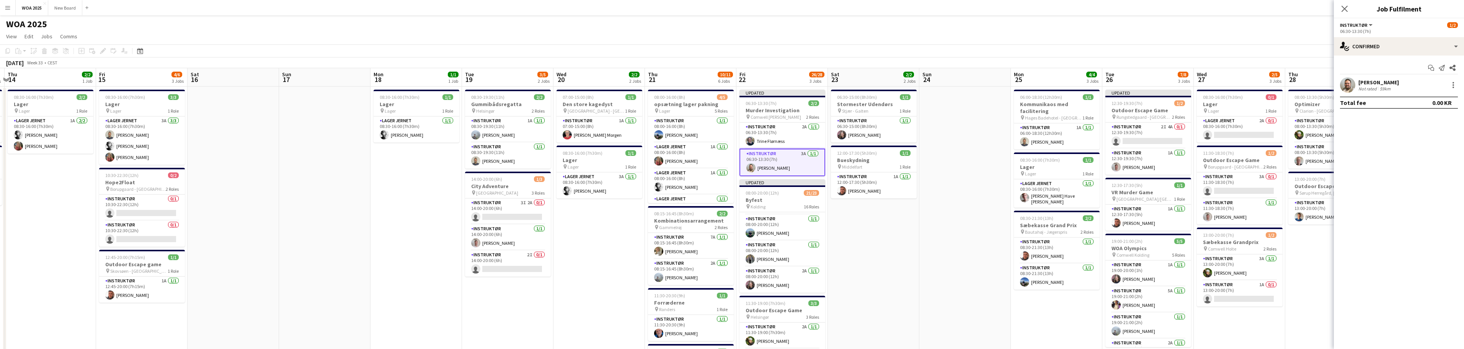
click at [1255, 29] on div "WOA 2025 user" at bounding box center [732, 22] width 1464 height 15
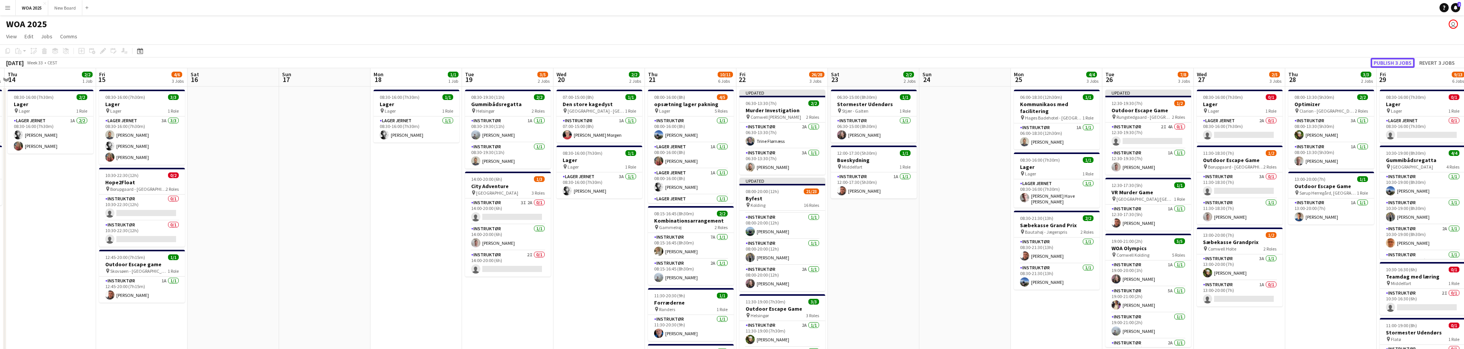
click at [1401, 60] on button "Publish 3 jobs" at bounding box center [1392, 63] width 44 height 10
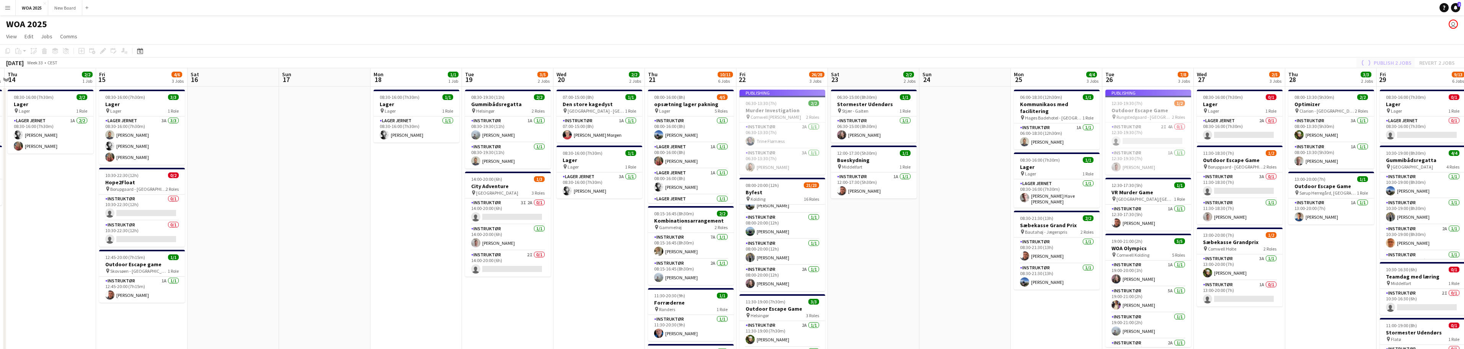
scroll to position [410, 0]
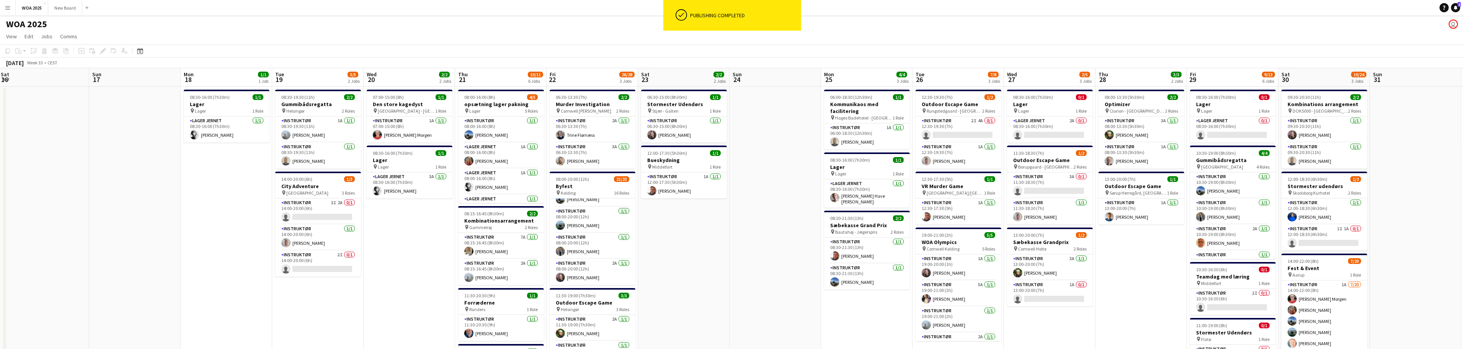
drag, startPoint x: 1356, startPoint y: 253, endPoint x: 1159, endPoint y: 243, distance: 197.7
click at [1164, 247] on app-calendar-viewport "Wed 13 2/2 2 Jobs Thu 14 2/2 1 Job Fri 15 4/6 3 Jobs Sat 16 Sun 17 Mon 18 1/1 1…" at bounding box center [732, 314] width 1464 height 492
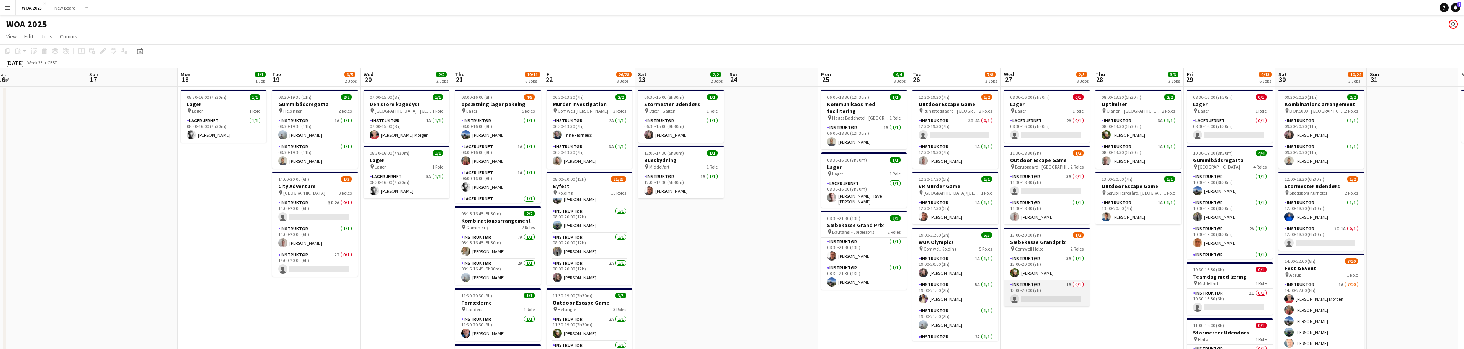
click at [1061, 287] on app-card-role "Instruktør 1A 0/1 13:00-20:00 (7h) single-neutral-actions" at bounding box center [1047, 293] width 86 height 26
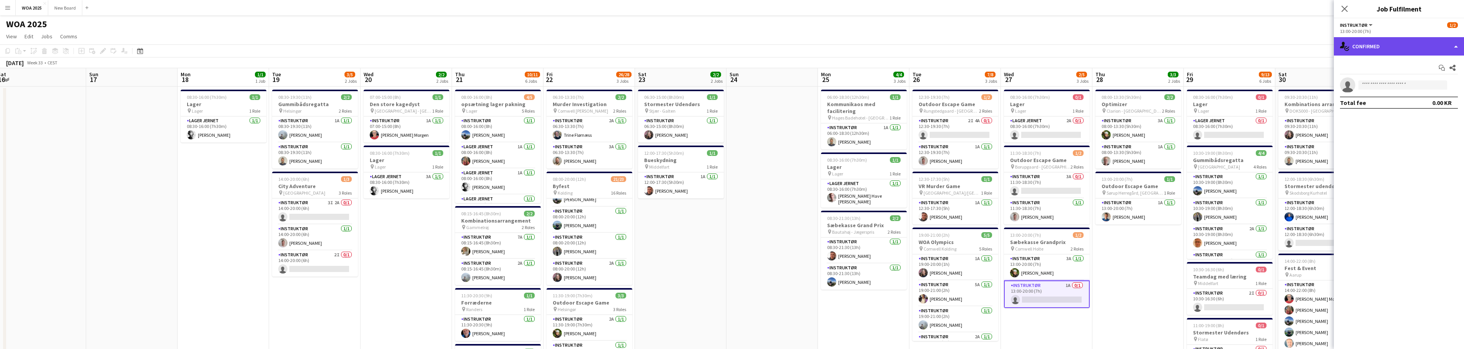
click at [1445, 42] on div "single-neutral-actions-check-2 Confirmed" at bounding box center [1398, 46] width 130 height 18
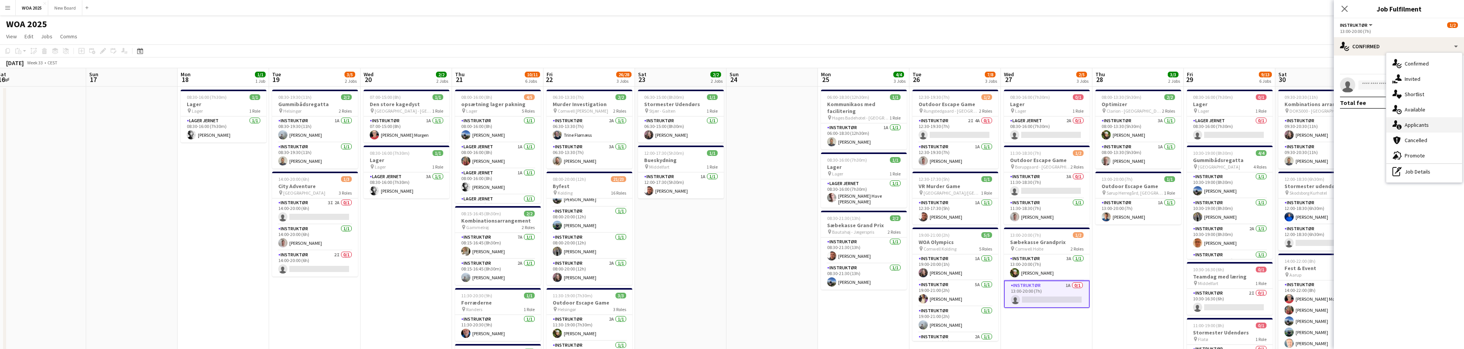
click at [1439, 125] on div "single-neutral-actions-information Applicants" at bounding box center [1424, 124] width 76 height 15
click at [1143, 285] on app-date-cell "08:00-13:30 (5h30m) 2/2 Optimizer pin Clarion - [GEOGRAPHIC_DATA] 2 Roles Instr…" at bounding box center [1137, 323] width 91 height 474
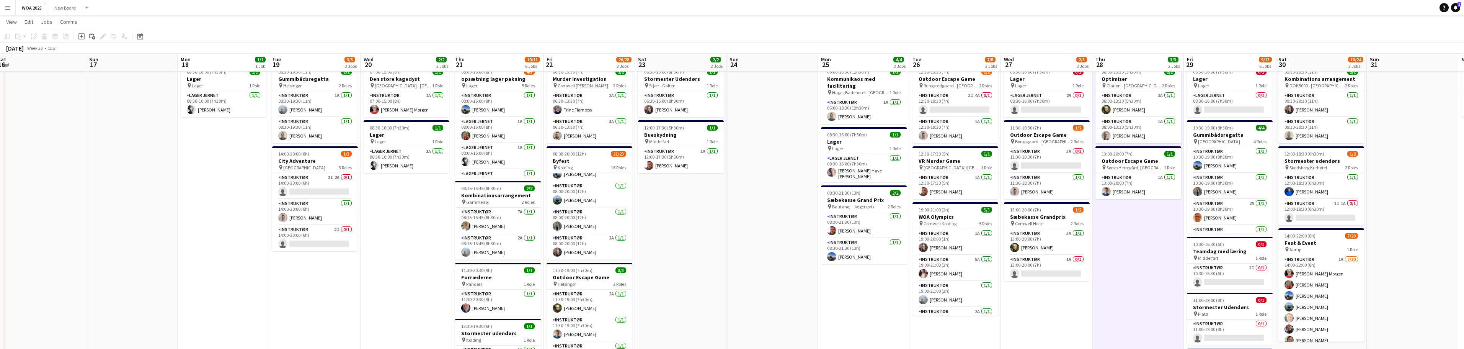
scroll to position [24, 0]
click at [1328, 217] on app-card-role "Instruktør 1I 1A 0/1 12:00-18:30 (6h30m) single-neutral-actions" at bounding box center [1321, 213] width 86 height 26
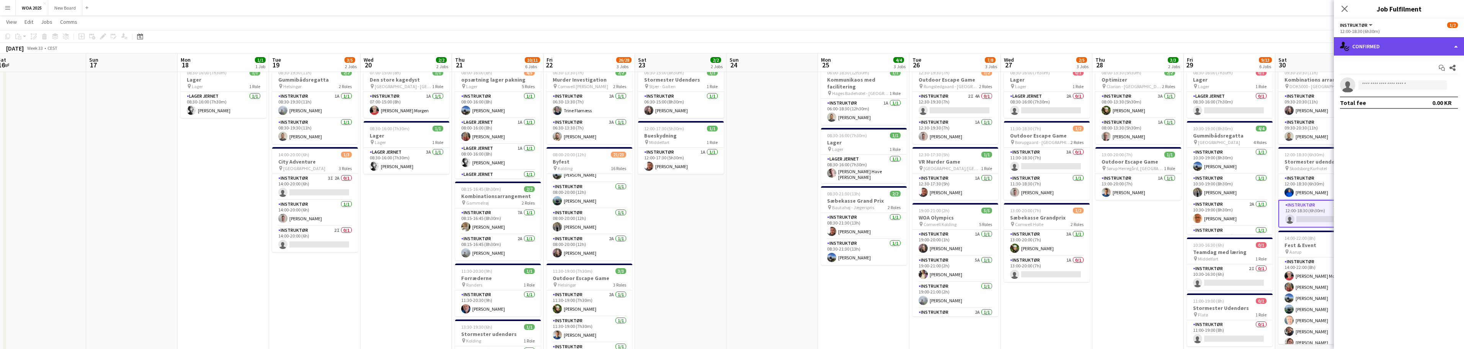
click at [1456, 47] on div "single-neutral-actions-check-2 Confirmed" at bounding box center [1398, 46] width 130 height 18
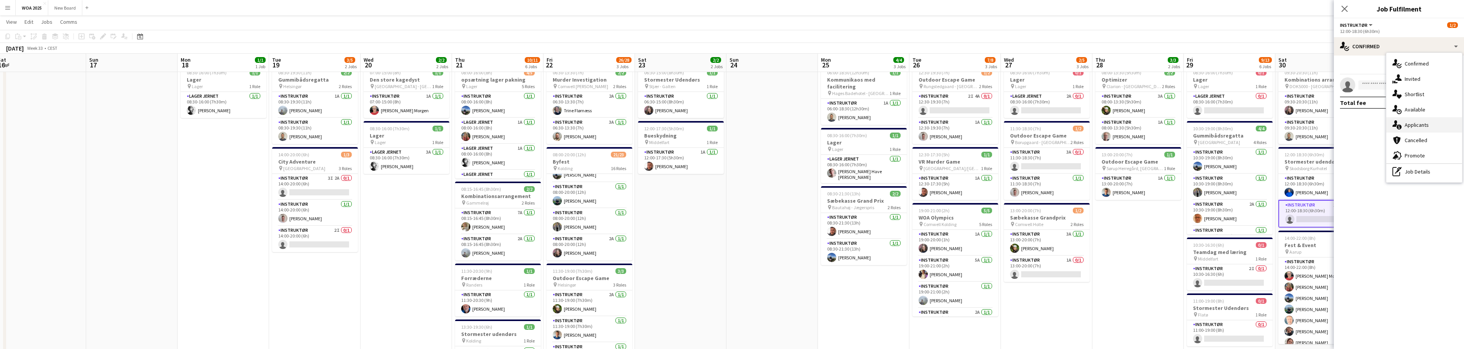
click at [1443, 122] on div "single-neutral-actions-information Applicants" at bounding box center [1424, 124] width 76 height 15
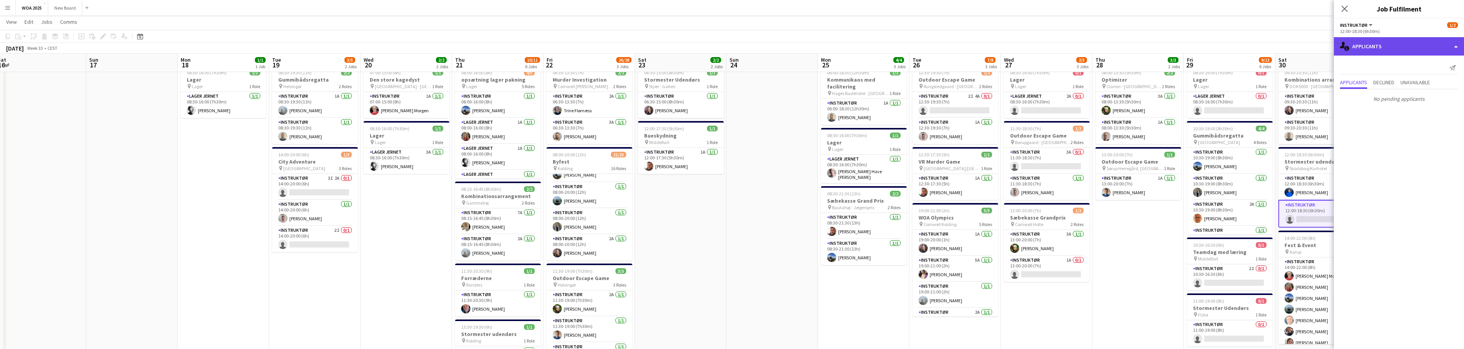
click at [1413, 49] on div "single-neutral-actions-information Applicants" at bounding box center [1398, 46] width 130 height 18
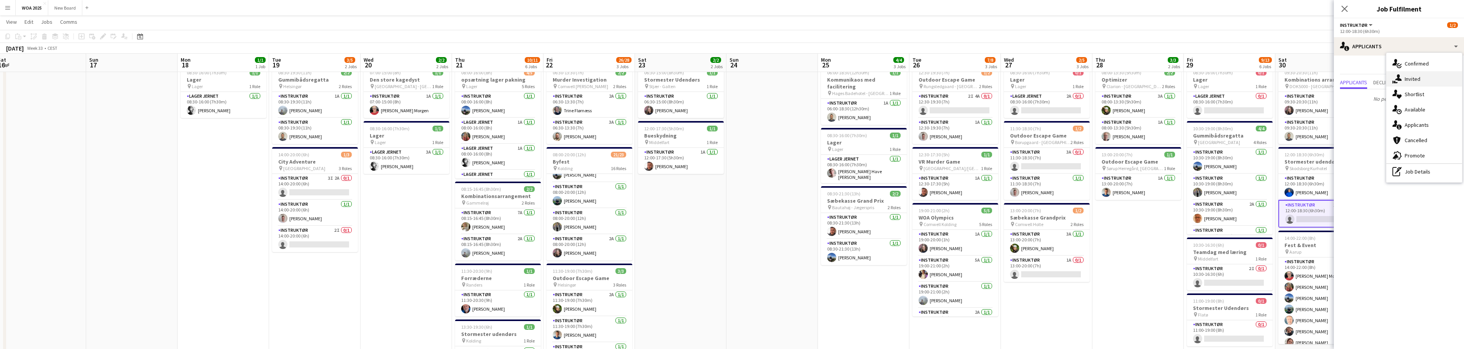
click at [1417, 79] on div "single-neutral-actions-share-1 Invited" at bounding box center [1424, 78] width 76 height 15
click at [1407, 103] on input "text" at bounding box center [1399, 101] width 118 height 19
type input "****"
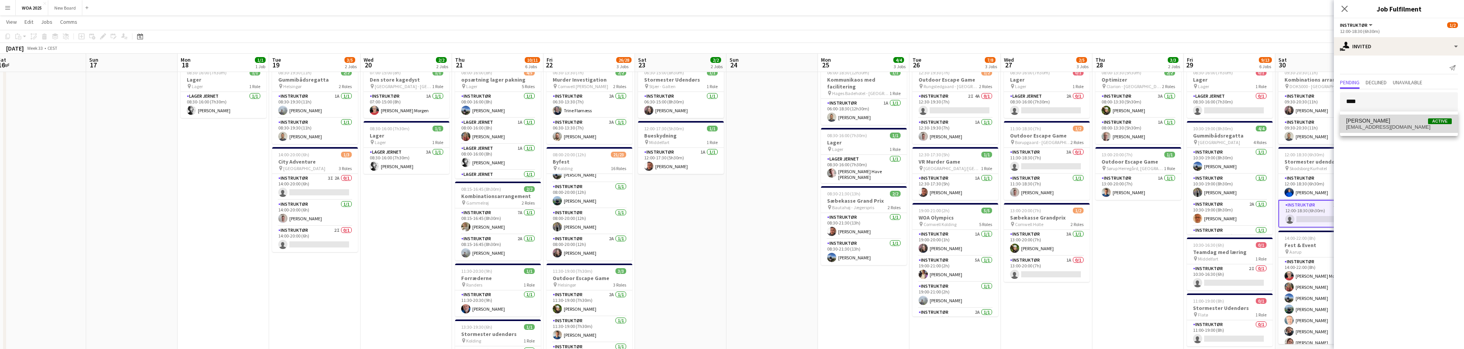
click at [1382, 121] on span "[PERSON_NAME]" at bounding box center [1368, 120] width 44 height 7
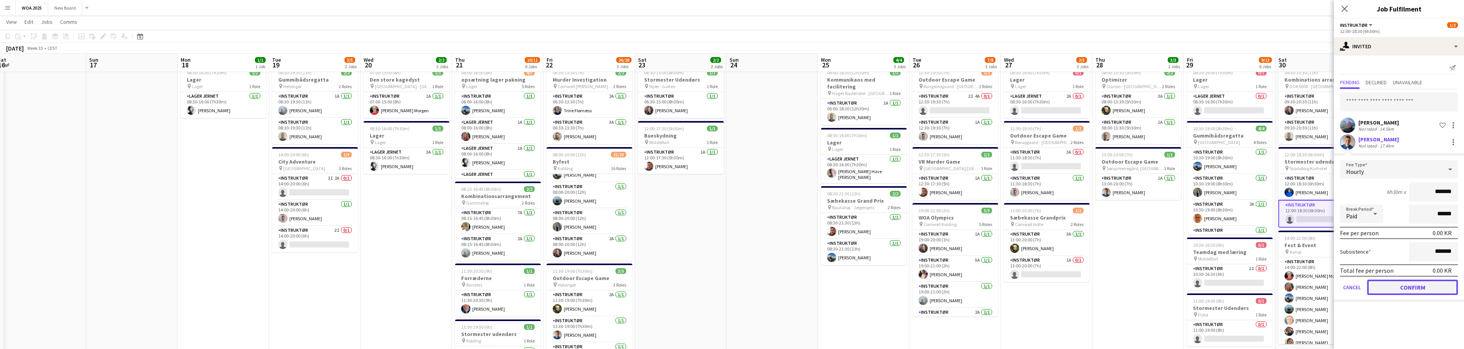
click at [1407, 287] on button "Confirm" at bounding box center [1412, 286] width 91 height 15
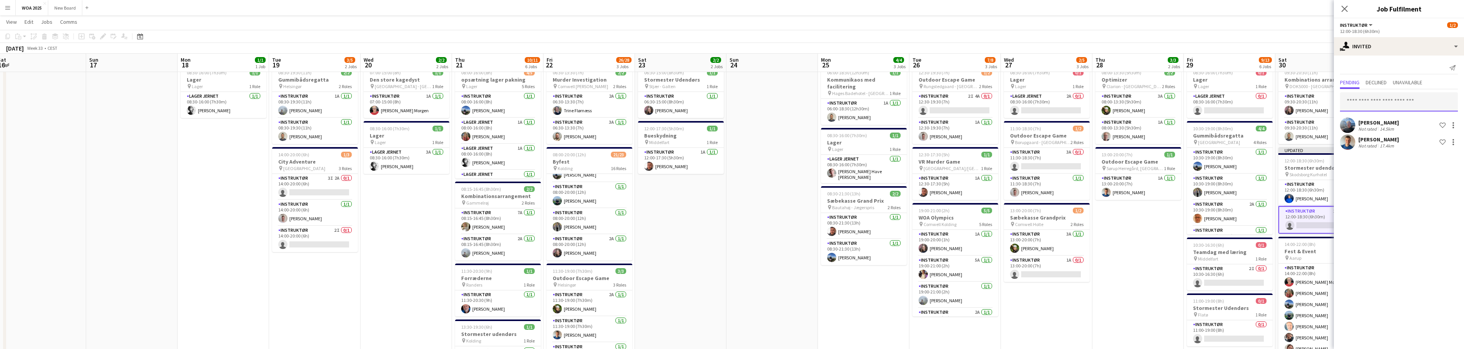
click at [1389, 99] on input "text" at bounding box center [1399, 101] width 118 height 19
type input "****"
click at [1379, 122] on span "[PERSON_NAME]" at bounding box center [1368, 120] width 44 height 7
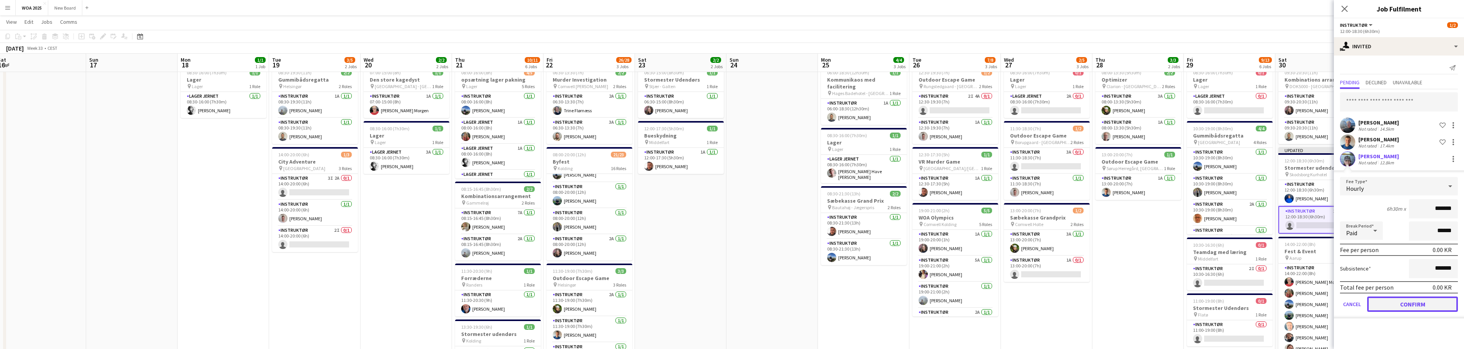
click at [1414, 301] on button "Confirm" at bounding box center [1412, 303] width 91 height 15
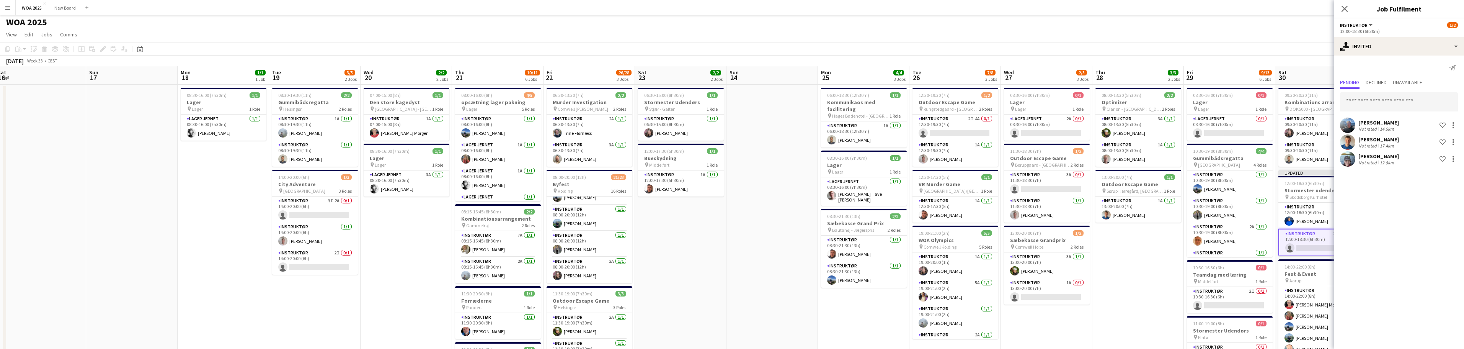
scroll to position [0, 0]
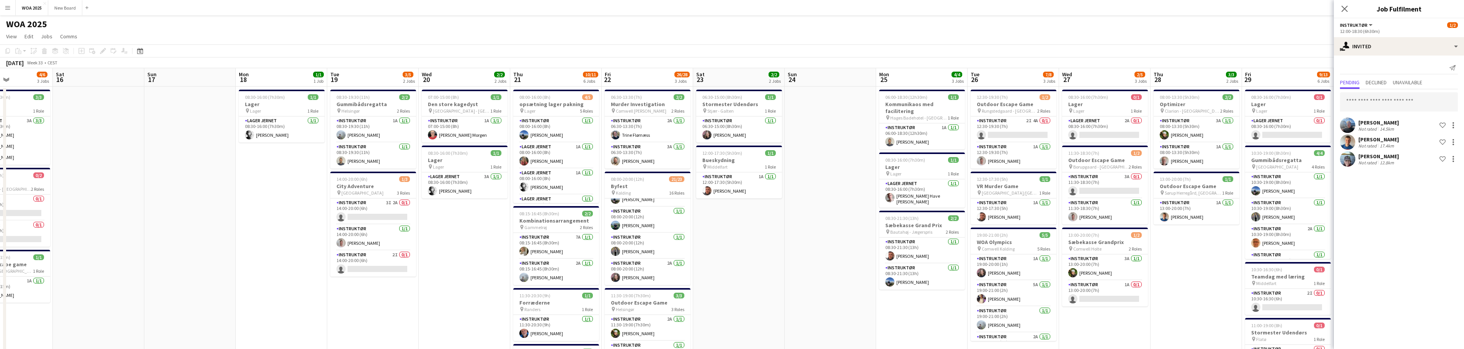
drag, startPoint x: 1130, startPoint y: 238, endPoint x: 1025, endPoint y: 237, distance: 104.9
click at [1025, 237] on app-calendar-viewport "Wed 13 2/2 2 Jobs Thu 14 2/2 1 Job Fri 15 4/6 3 Jobs Sat 16 Sun 17 Mon 18 1/1 1…" at bounding box center [732, 314] width 1464 height 492
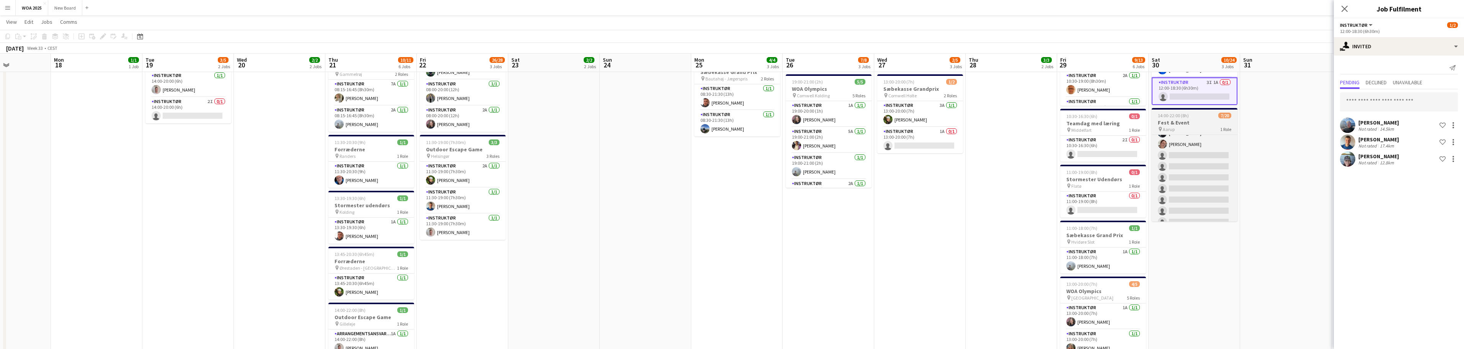
scroll to position [52, 0]
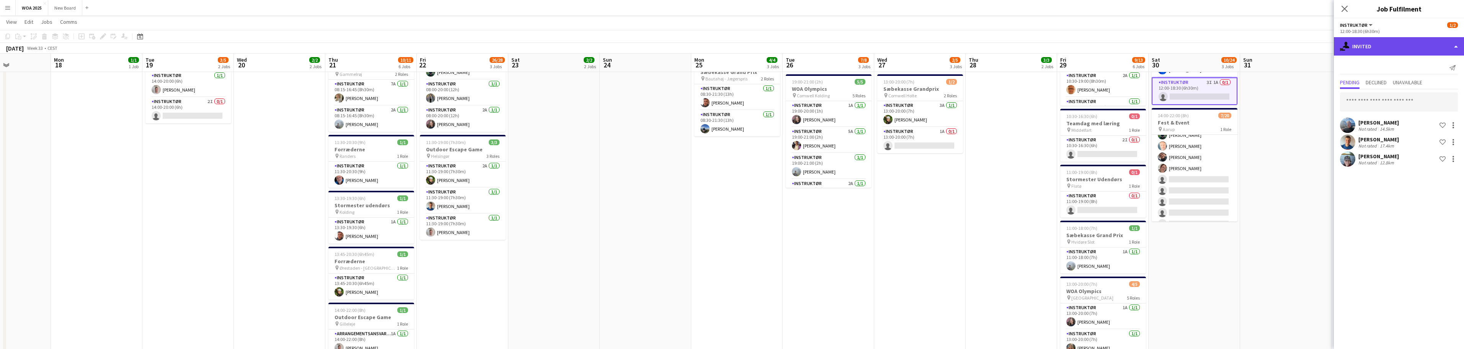
click at [1458, 51] on div "single-neutral-actions-share-1 Invited" at bounding box center [1398, 46] width 130 height 18
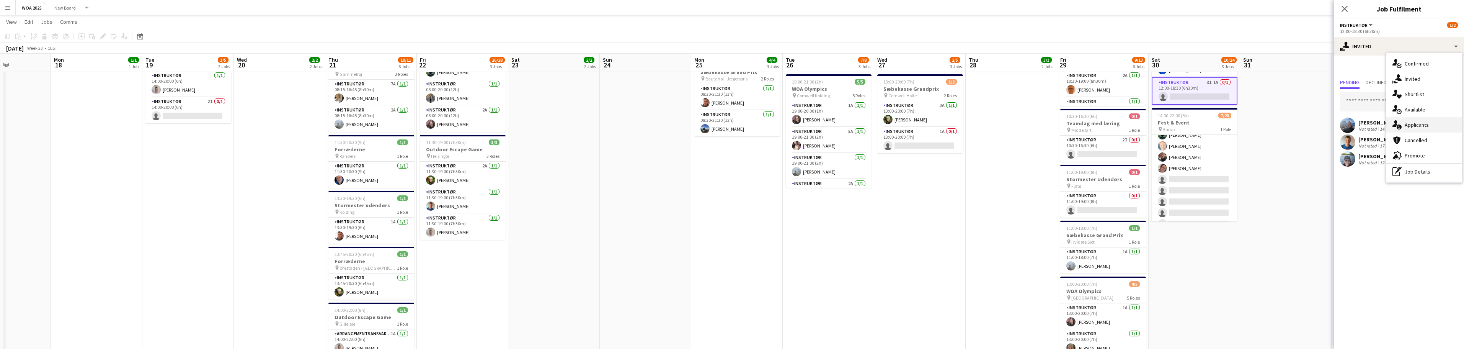
click at [1435, 125] on div "single-neutral-actions-information Applicants" at bounding box center [1424, 124] width 76 height 15
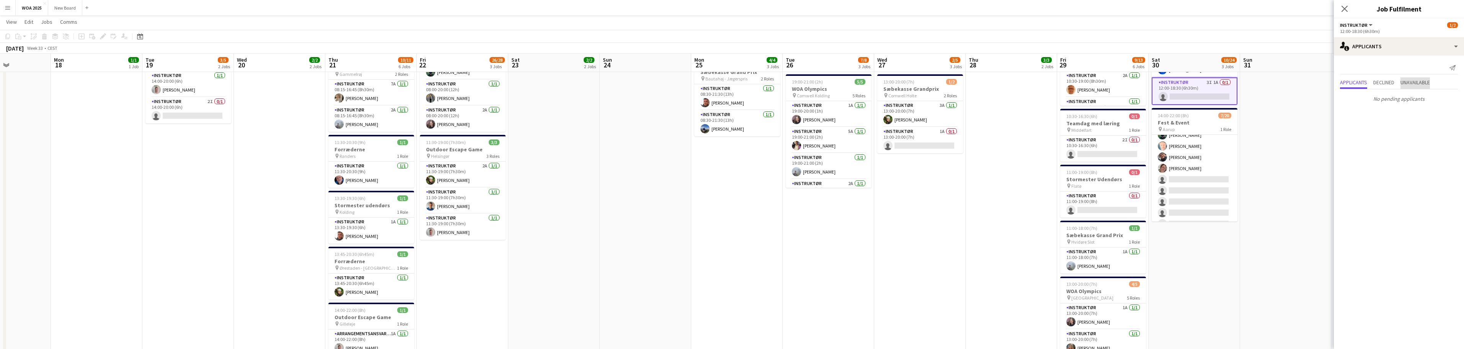
click at [1416, 83] on span "Unavailable" at bounding box center [1414, 82] width 29 height 5
click at [1417, 47] on div "single-neutral-actions-information Applicants" at bounding box center [1398, 46] width 130 height 18
click at [1300, 159] on app-date-cell at bounding box center [1285, 170] width 91 height 474
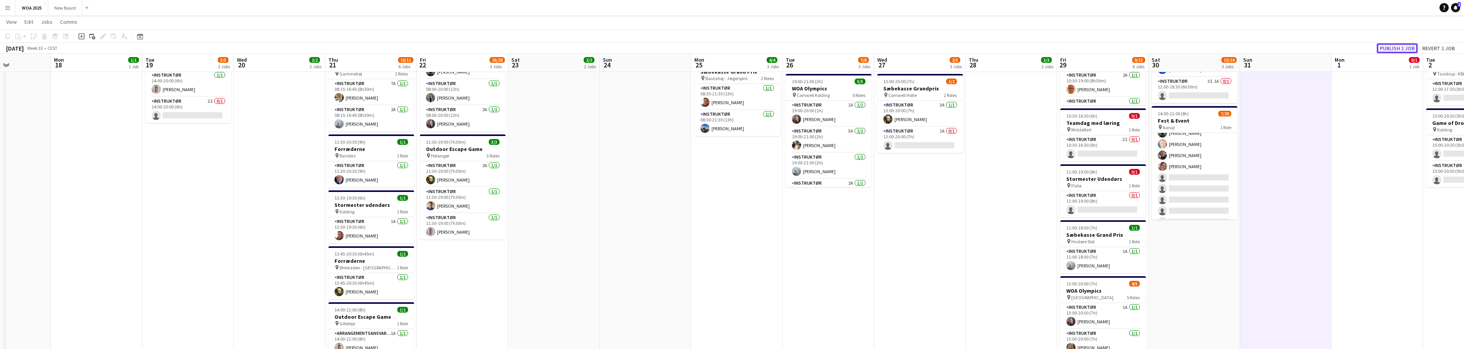
click at [1406, 47] on button "Publish 1 job" at bounding box center [1396, 48] width 41 height 10
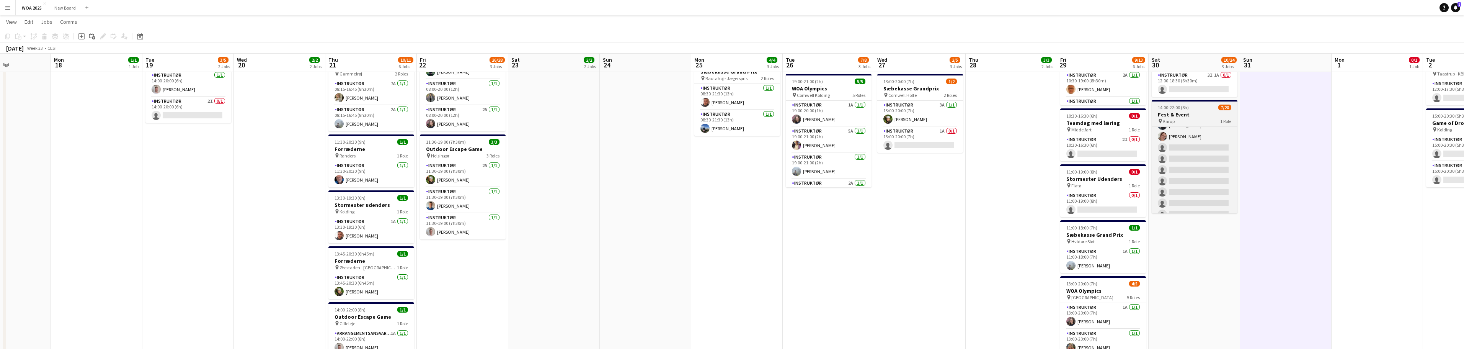
scroll to position [73, 0]
click at [1197, 153] on app-card-role "Instruktør 1A [DATE] 14:00-22:00 (8h) [PERSON_NAME] Morgen [PERSON_NAME] [PERSO…" at bounding box center [1194, 171] width 86 height 237
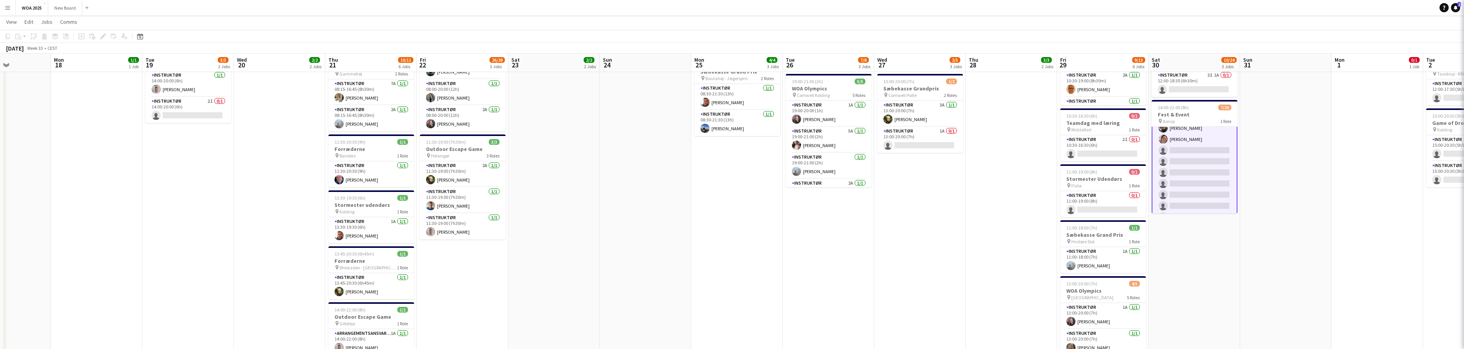
scroll to position [74, 0]
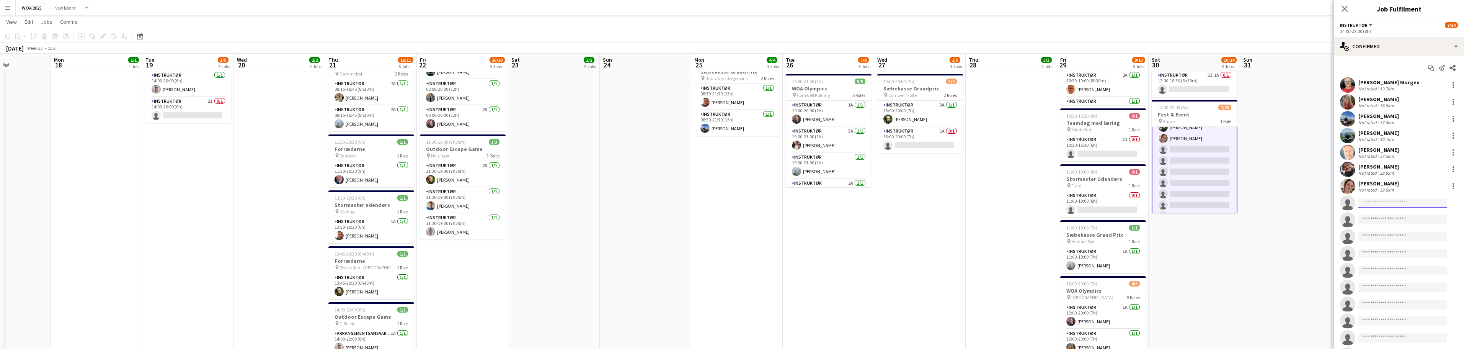
click at [1428, 202] on input at bounding box center [1402, 202] width 89 height 9
type input "****"
click at [1390, 218] on span "[EMAIL_ADDRESS][DOMAIN_NAME]" at bounding box center [1402, 220] width 77 height 6
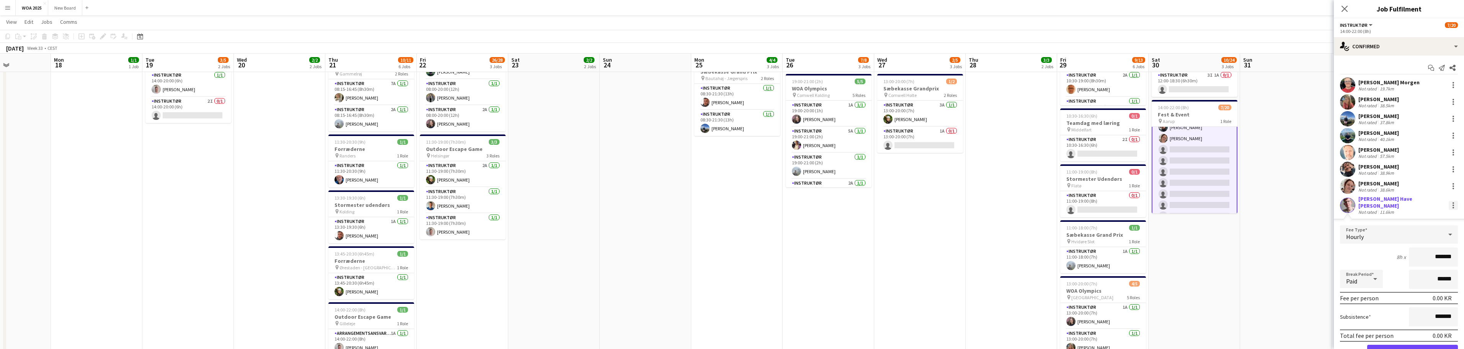
click at [1448, 204] on div at bounding box center [1452, 205] width 9 height 9
click at [1419, 88] on div at bounding box center [732, 174] width 1464 height 349
click at [1448, 84] on div at bounding box center [1452, 84] width 9 height 9
click at [1427, 189] on span "Set as supervisor" at bounding box center [1421, 190] width 47 height 7
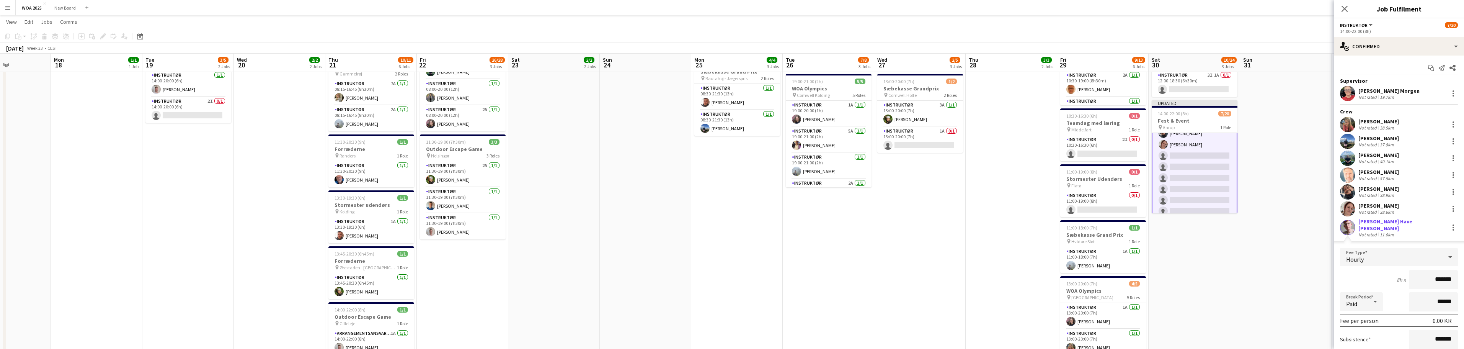
click at [1187, 156] on app-card-role "Instruktør 1A [DATE] 14:00-22:00 (8h) [PERSON_NAME] Morgen [PERSON_NAME] [PERSO…" at bounding box center [1194, 178] width 86 height 238
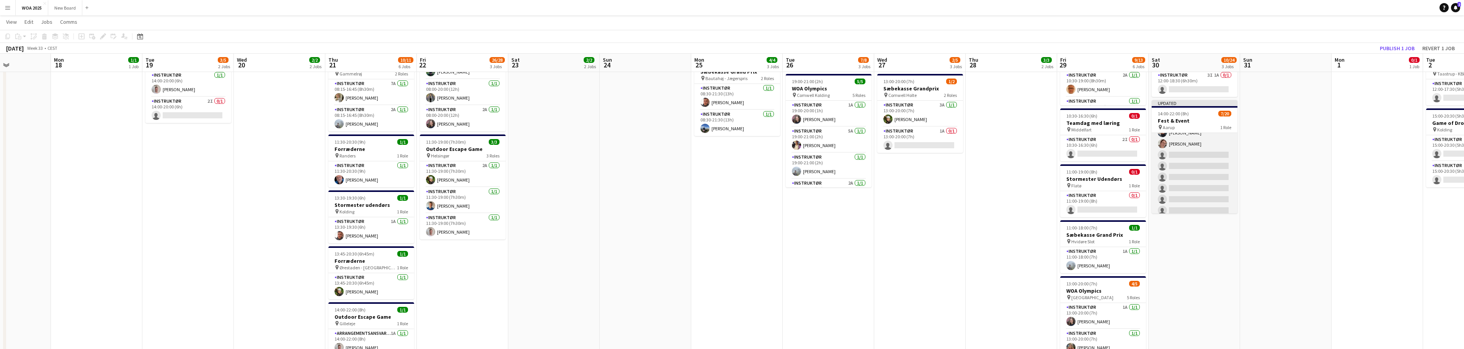
scroll to position [73, 0]
click at [1195, 154] on app-card-role "Instruktør 1A [DATE] 14:00-22:00 (8h) [PERSON_NAME] Morgen [PERSON_NAME] [PERSO…" at bounding box center [1194, 177] width 86 height 237
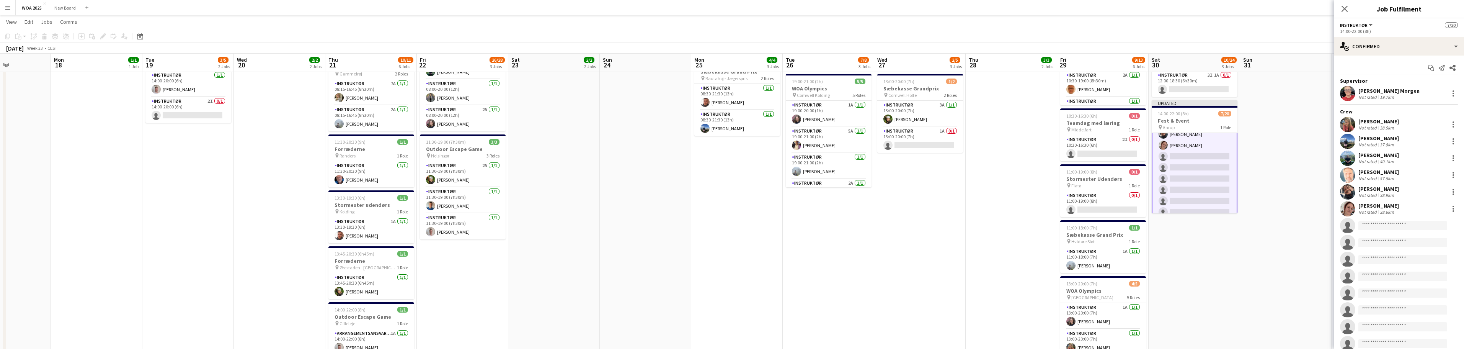
scroll to position [74, 0]
click at [1387, 224] on input at bounding box center [1402, 225] width 89 height 9
type input "***"
click at [1387, 242] on span "[EMAIL_ADDRESS][DOMAIN_NAME]" at bounding box center [1402, 243] width 77 height 6
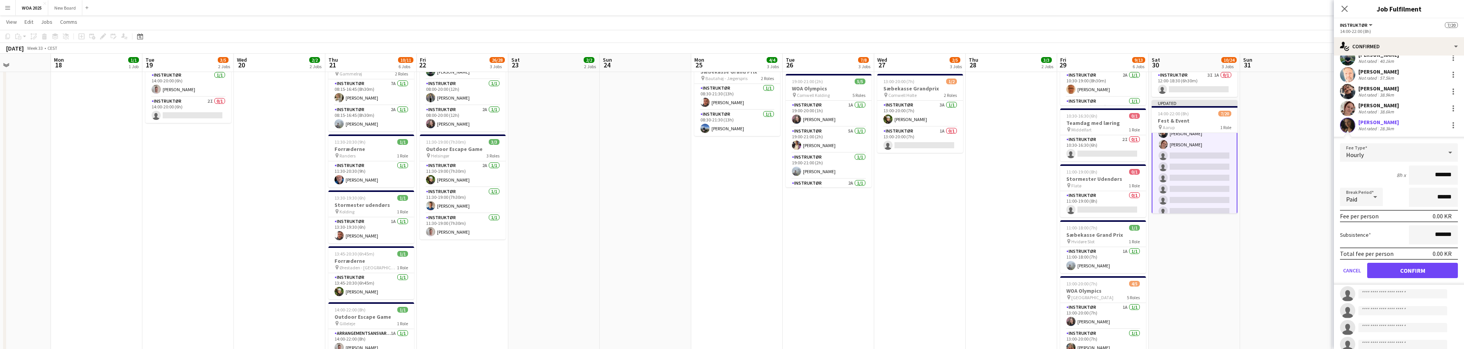
scroll to position [108, 0]
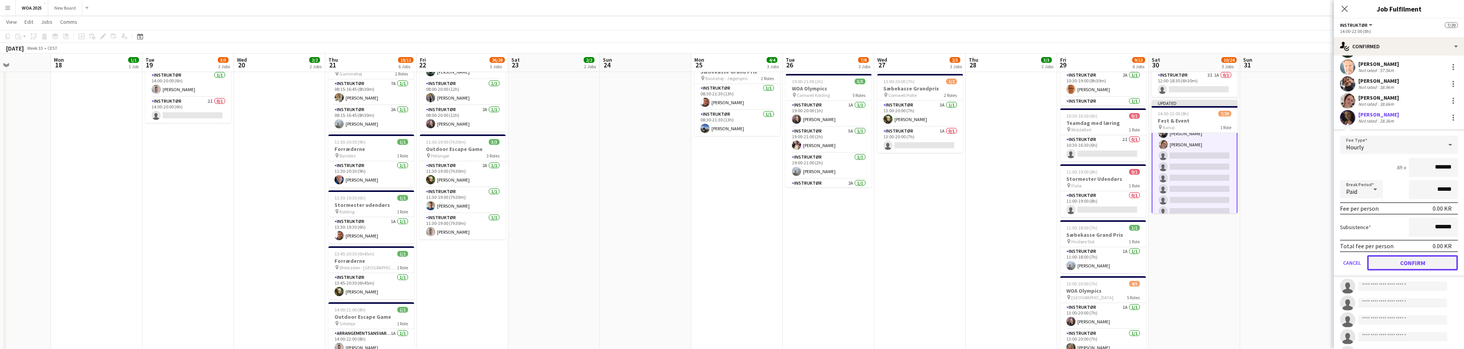
click at [1421, 261] on button "Confirm" at bounding box center [1412, 262] width 91 height 15
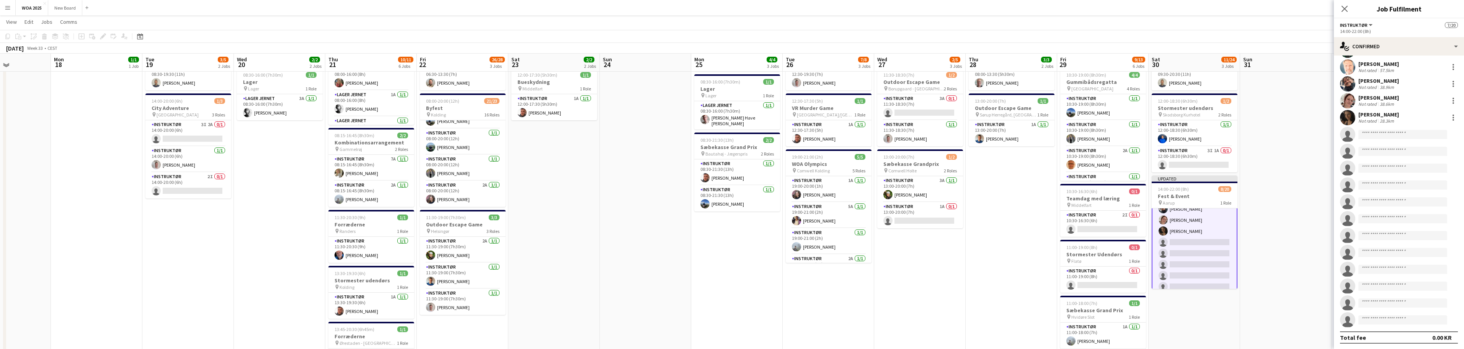
scroll to position [77, 0]
click at [1099, 217] on app-card-role "Instruktør 2I 0/1 10:30-16:30 (6h) single-neutral-actions" at bounding box center [1103, 224] width 86 height 26
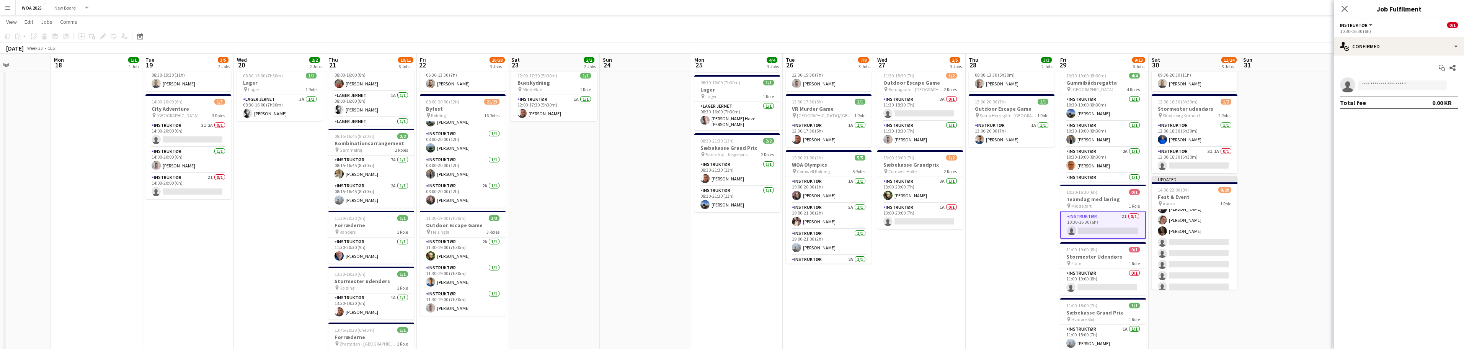
scroll to position [73, 0]
click at [1101, 255] on h3 "Stormester Udendørs" at bounding box center [1103, 256] width 86 height 7
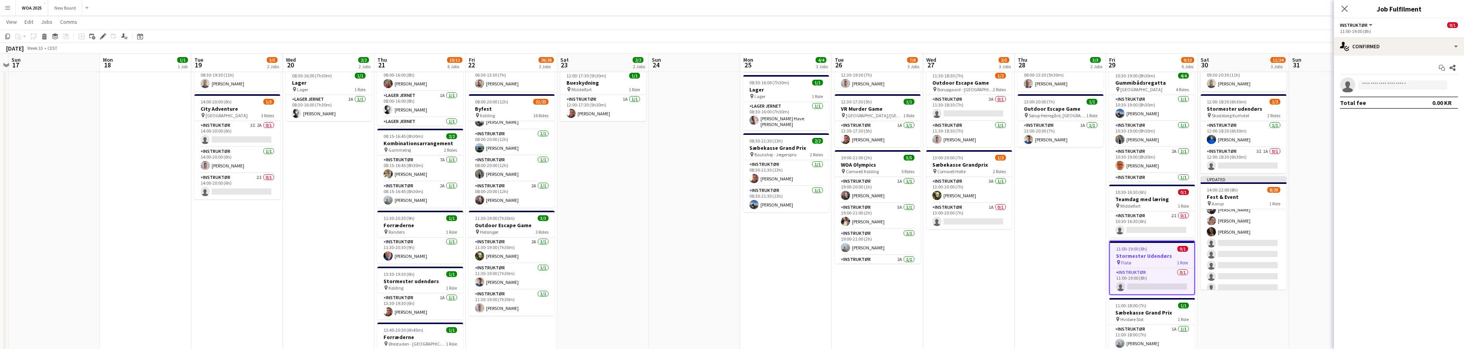
scroll to position [0, 222]
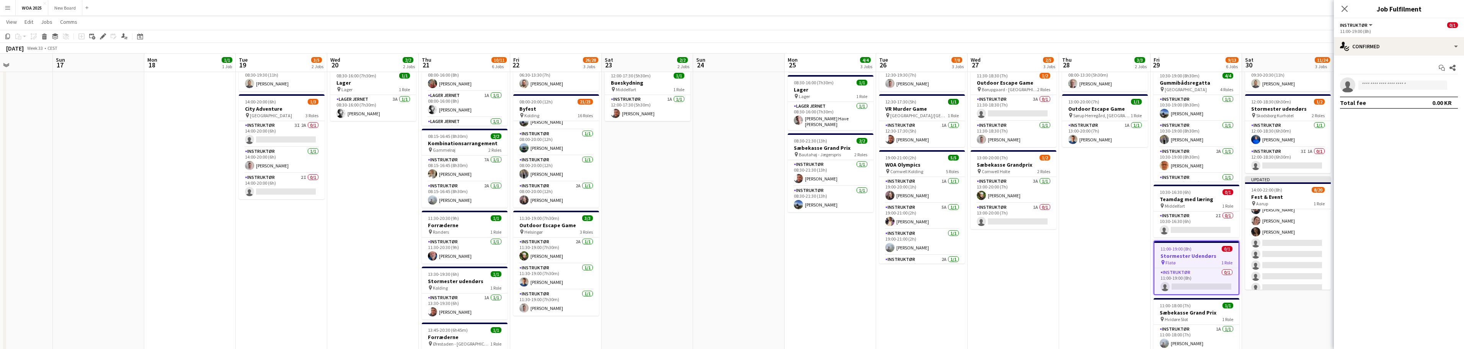
drag, startPoint x: 600, startPoint y: 254, endPoint x: 693, endPoint y: 270, distance: 94.7
click at [693, 270] on app-calendar-viewport "Thu 14 2/2 1 Job Fri 15 4/6 3 Jobs Sat 16 Sun 17 Mon 18 1/1 1 Job Tue 19 3/5 2 …" at bounding box center [732, 218] width 1464 height 530
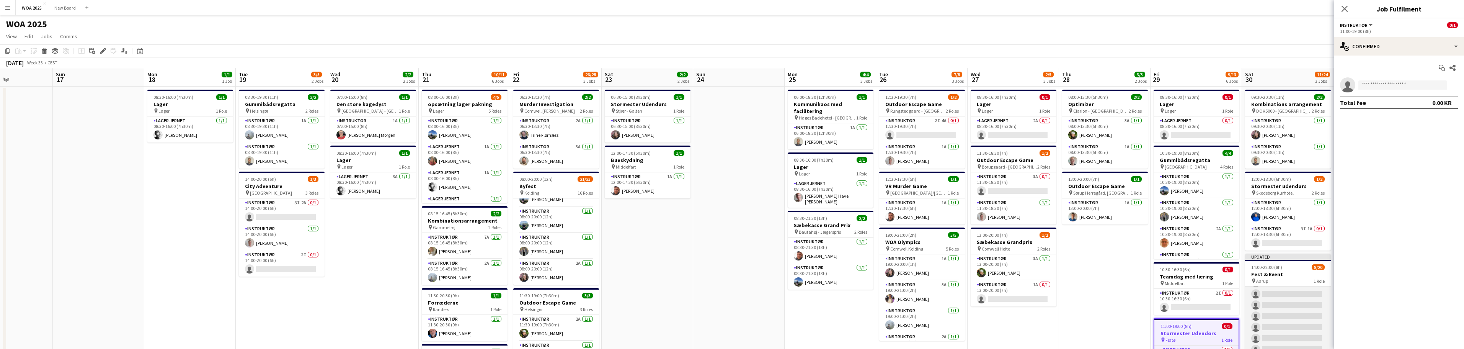
scroll to position [111, 0]
click at [1190, 334] on h3 "Stormester Udendørs" at bounding box center [1196, 332] width 84 height 7
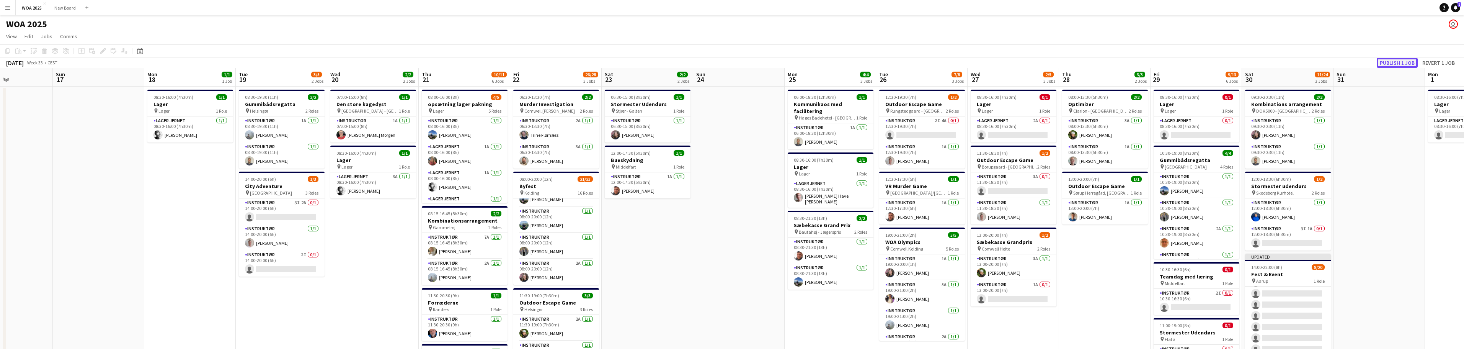
click at [1397, 64] on button "Publish 1 job" at bounding box center [1396, 63] width 41 height 10
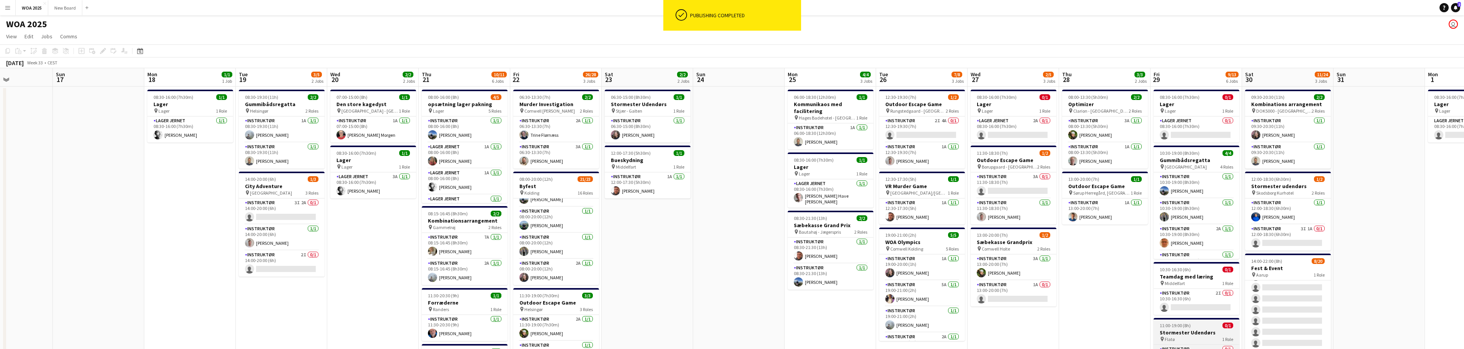
click at [1205, 331] on h3 "Stormester Udendørs" at bounding box center [1196, 332] width 86 height 7
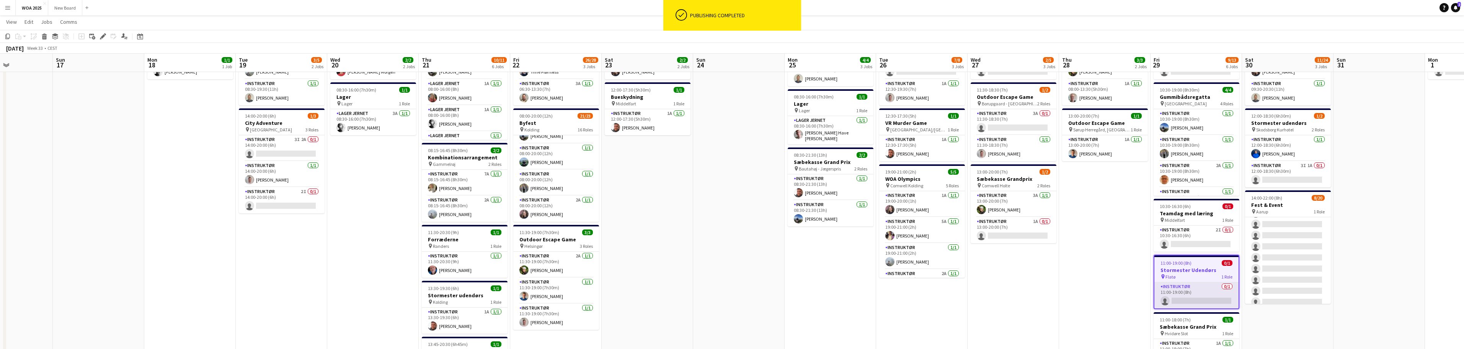
click at [1191, 292] on app-card-role "Instruktør 0/1 11:00-19:00 (8h) single-neutral-actions" at bounding box center [1196, 295] width 84 height 26
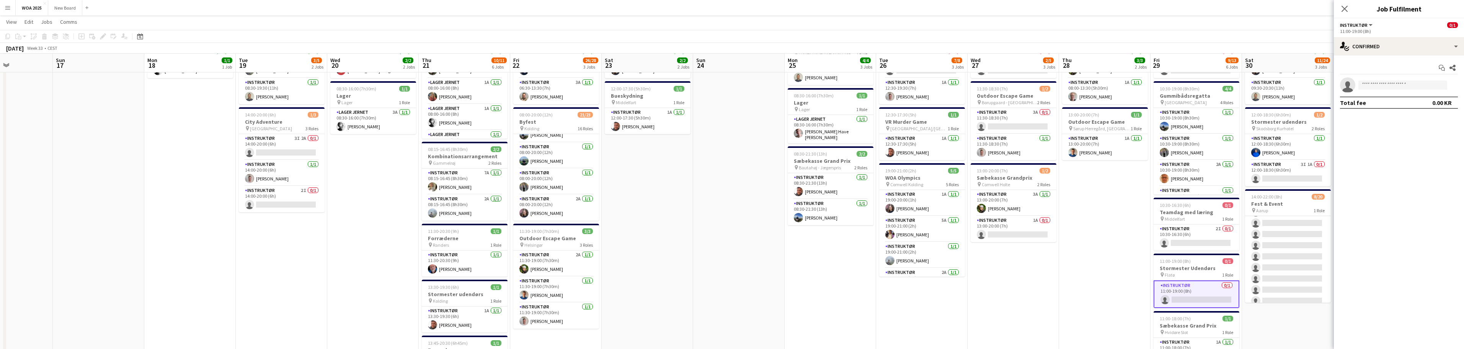
scroll to position [64, 0]
click at [1432, 46] on div "single-neutral-actions-check-2 Confirmed" at bounding box center [1398, 46] width 130 height 18
click at [1432, 77] on div "single-neutral-actions-share-1 Invited" at bounding box center [1424, 78] width 76 height 15
click at [1386, 88] on input "text" at bounding box center [1399, 86] width 118 height 19
type input "***"
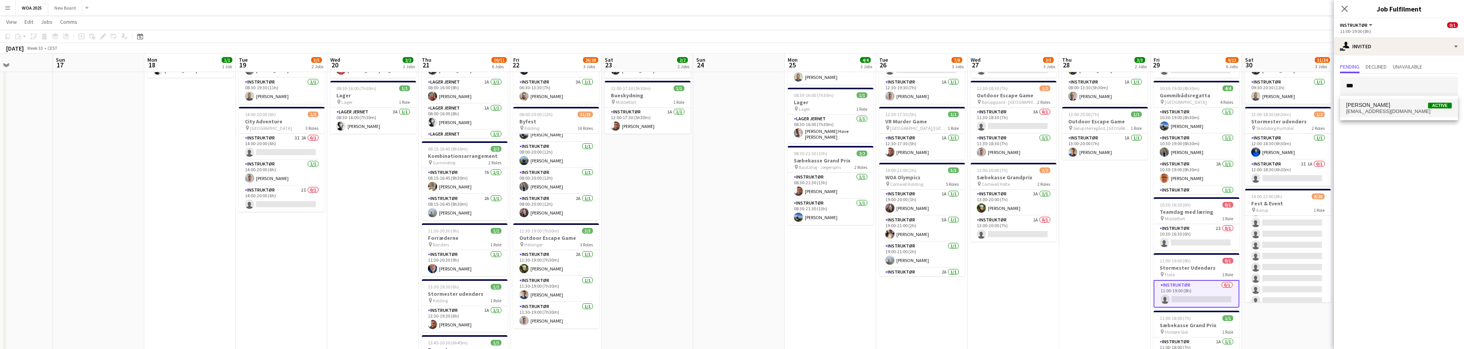
click at [1377, 103] on span "[PERSON_NAME] Active" at bounding box center [1399, 105] width 106 height 7
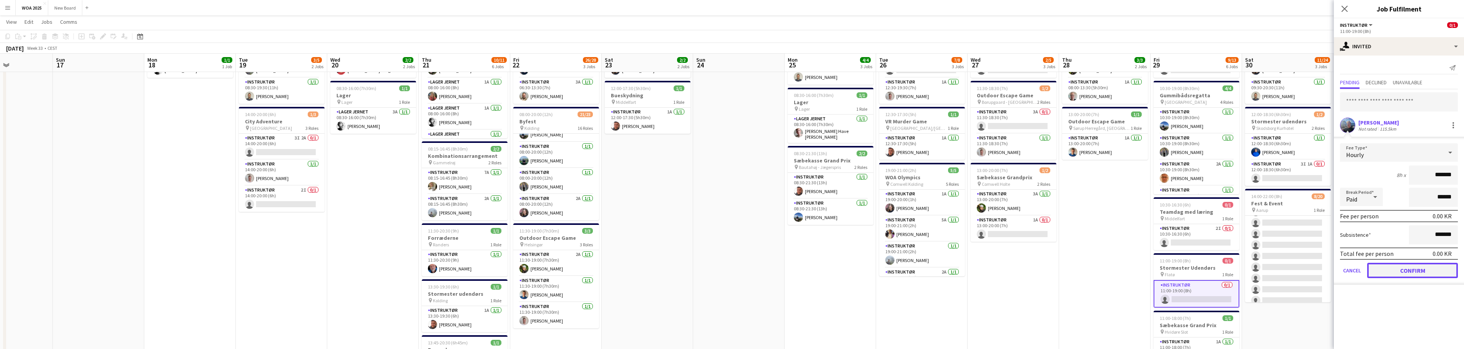
click at [1407, 269] on button "Confirm" at bounding box center [1412, 269] width 91 height 15
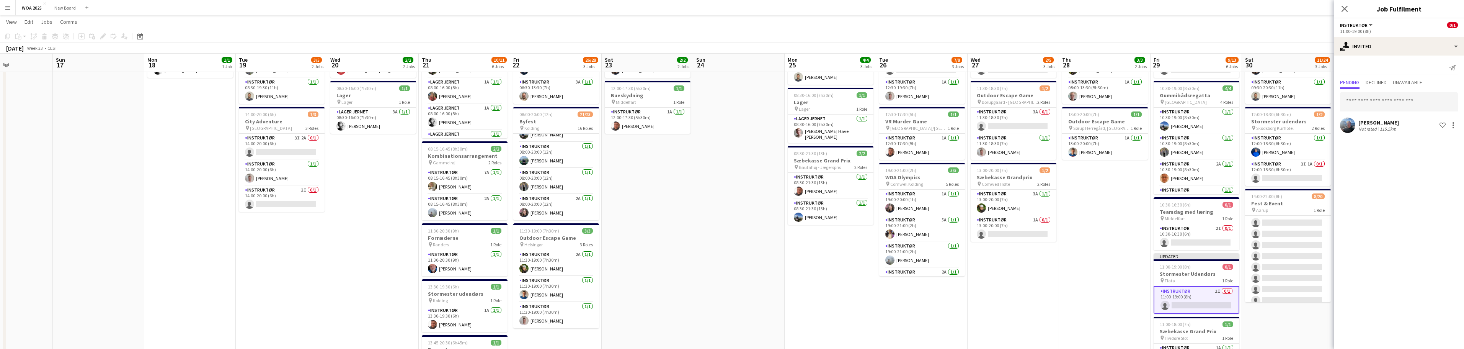
click at [1219, 300] on app-card-role "Instruktør 1I 0/1 11:00-19:00 (8h) single-neutral-actions" at bounding box center [1196, 300] width 86 height 28
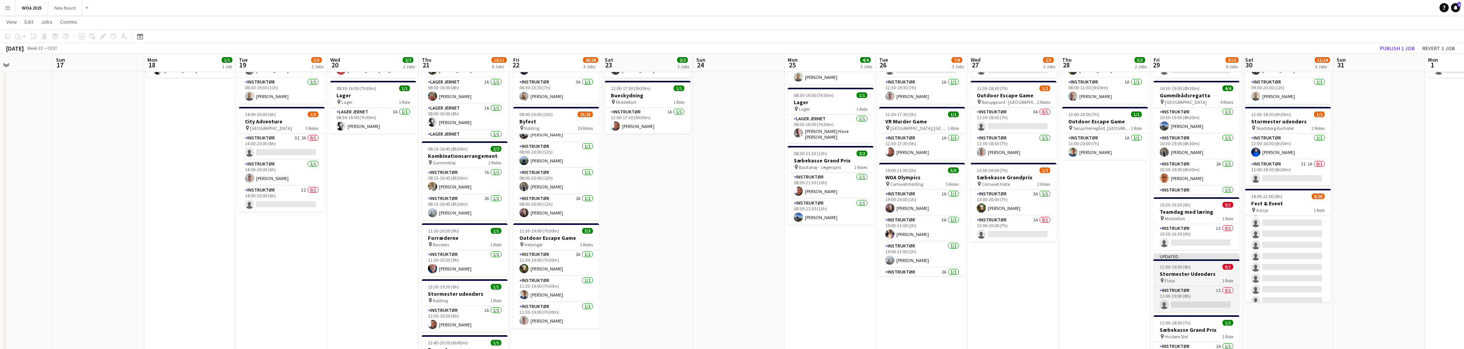
click at [1198, 268] on div "11:00-19:00 (8h) 0/1" at bounding box center [1196, 267] width 86 height 6
click at [105, 38] on icon "Edit" at bounding box center [103, 36] width 6 height 6
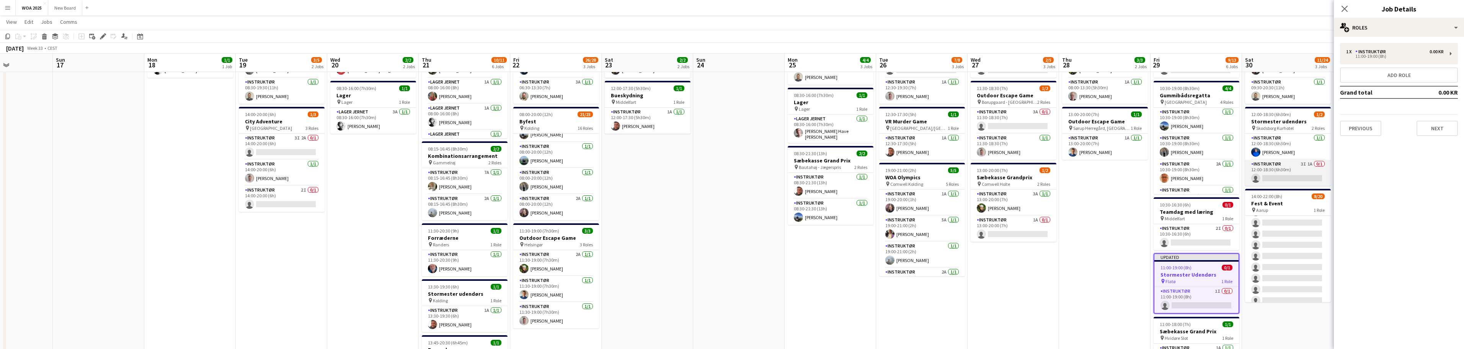
click at [1298, 176] on app-card-role "Instruktør 3I 1A 0/1 12:00-18:30 (6h30m) single-neutral-actions" at bounding box center [1288, 173] width 86 height 26
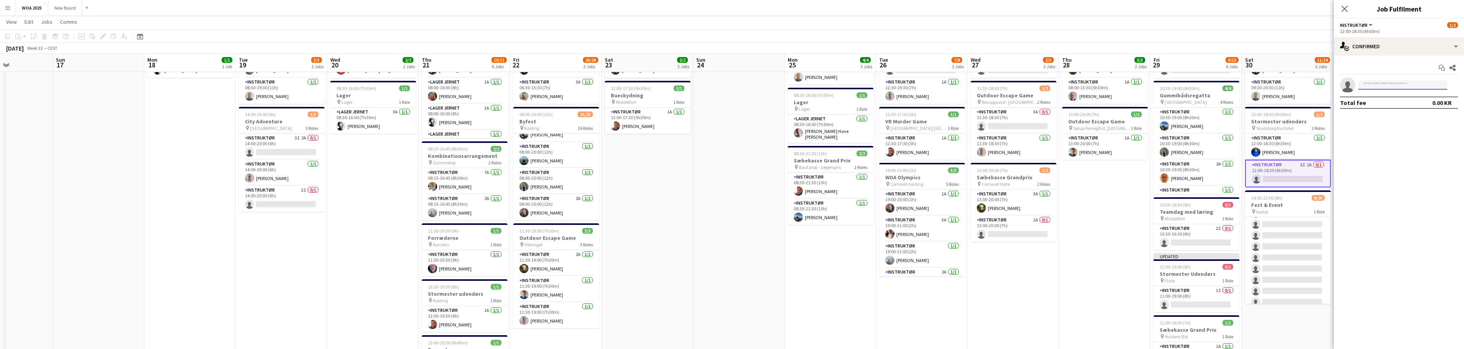
click at [1393, 85] on input at bounding box center [1402, 84] width 89 height 9
click at [1417, 44] on div "single-neutral-actions-check-2 Confirmed" at bounding box center [1398, 46] width 130 height 18
click at [1418, 80] on div "single-neutral-actions-share-1 Invited" at bounding box center [1424, 78] width 76 height 15
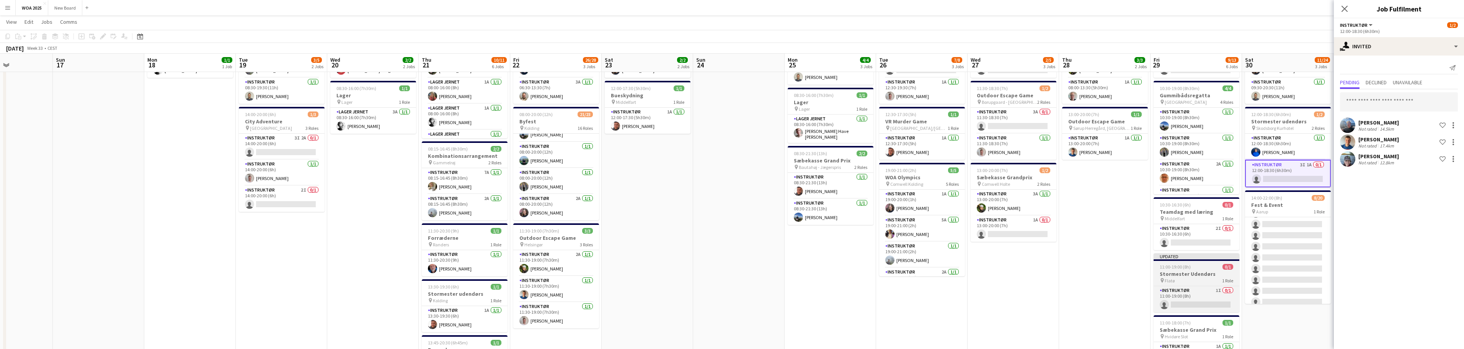
click at [1200, 271] on h3 "Stormester Udendørs" at bounding box center [1196, 273] width 86 height 7
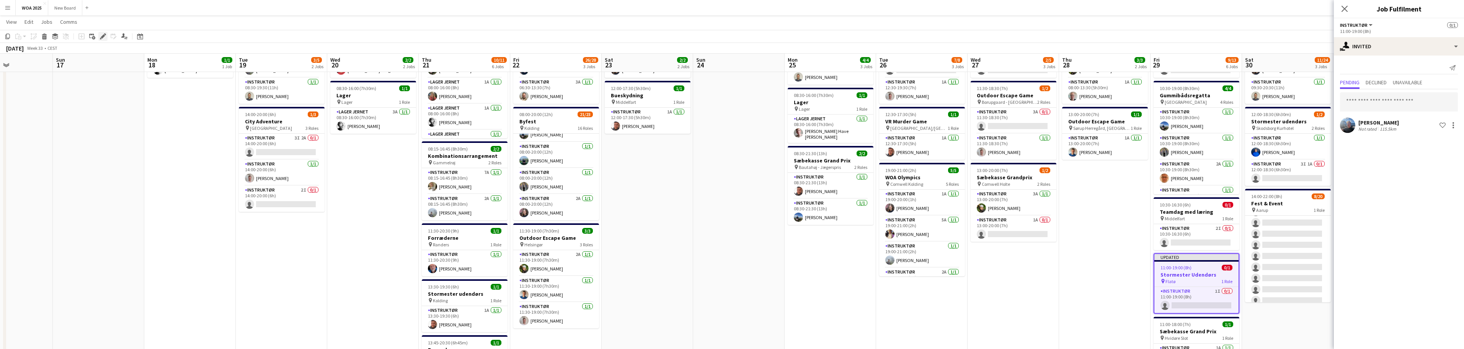
click at [106, 37] on icon "Edit" at bounding box center [103, 36] width 6 height 6
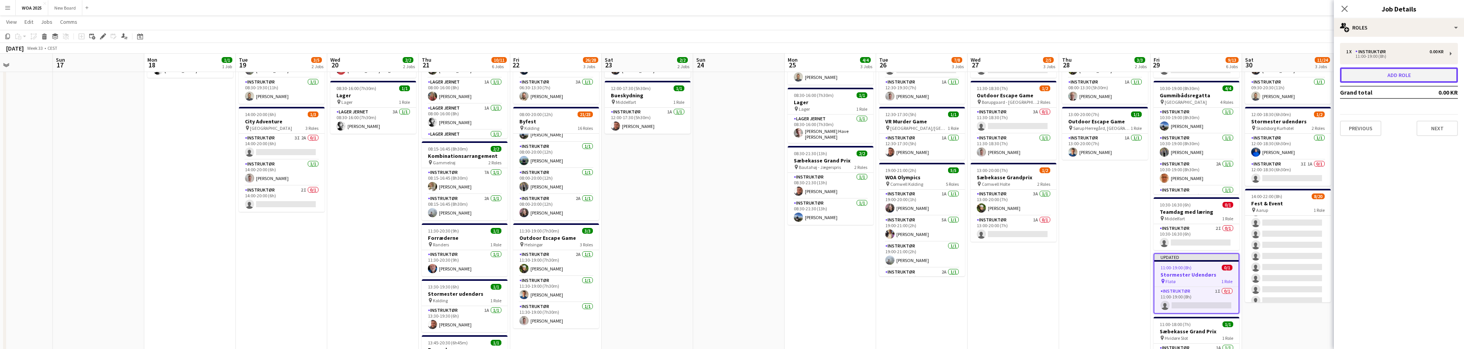
click at [1402, 77] on button "Add role" at bounding box center [1399, 74] width 118 height 15
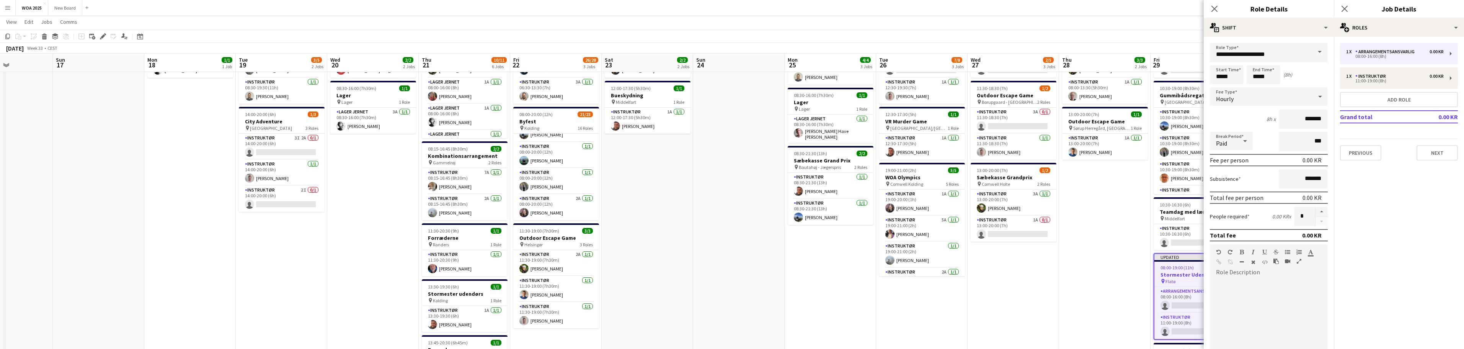
click at [1313, 51] on span at bounding box center [1319, 52] width 16 height 18
click at [1255, 149] on span "Instruktør" at bounding box center [1266, 147] width 100 height 7
type input "**********"
click at [1231, 75] on input "*****" at bounding box center [1227, 74] width 34 height 19
click at [1221, 87] on div at bounding box center [1218, 88] width 15 height 8
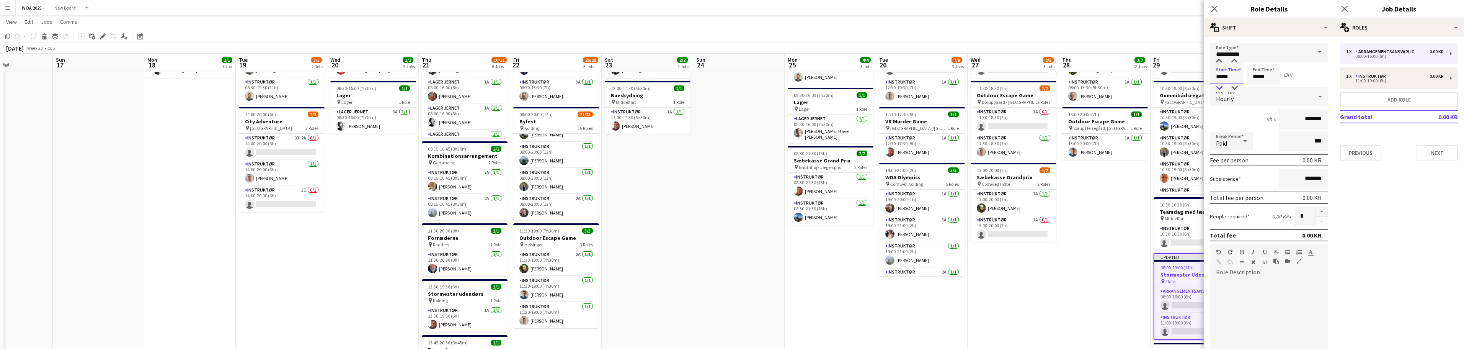
click at [1221, 87] on div at bounding box center [1218, 88] width 15 height 8
click at [1219, 59] on div at bounding box center [1218, 61] width 15 height 8
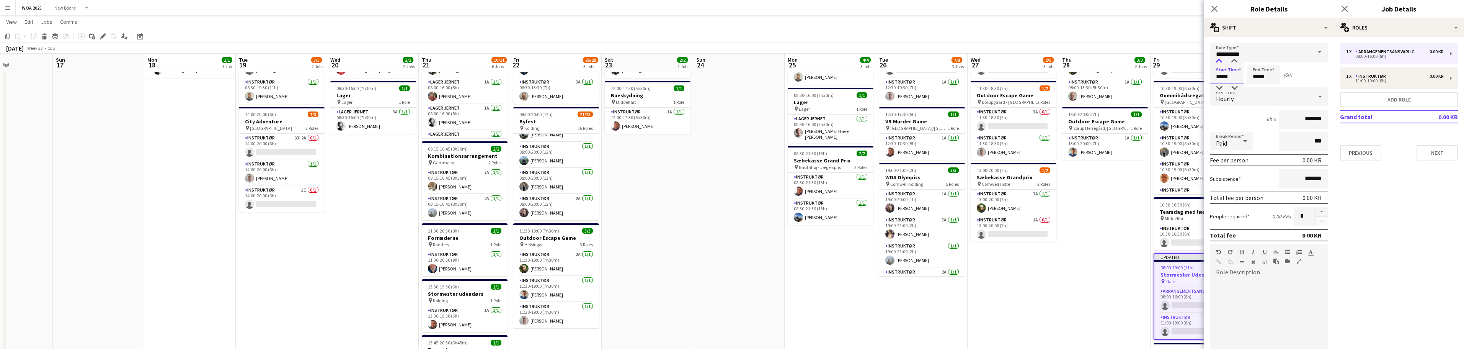
type input "*****"
click at [1219, 59] on div at bounding box center [1218, 61] width 15 height 8
click at [1263, 79] on input "*****" at bounding box center [1263, 74] width 34 height 19
click at [1257, 63] on div at bounding box center [1255, 61] width 15 height 8
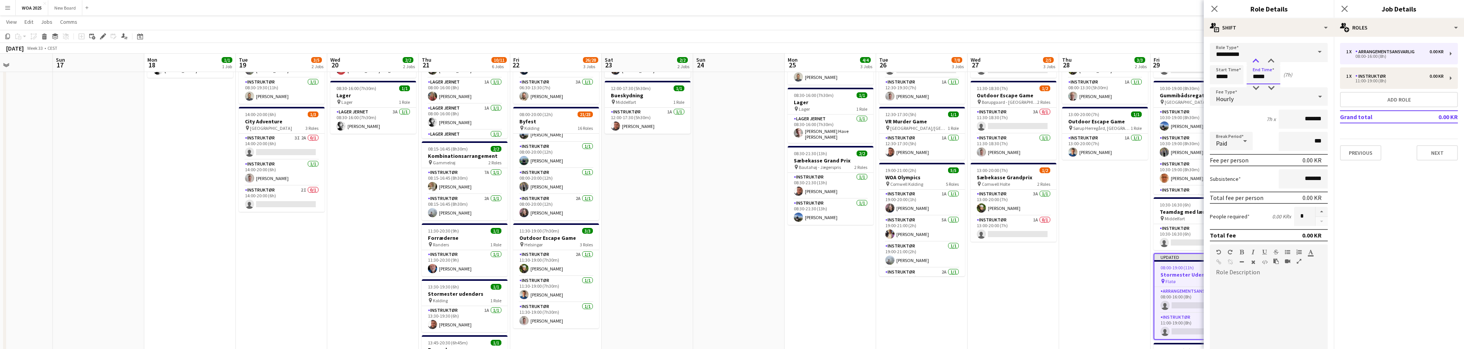
type input "*****"
click at [1257, 63] on div at bounding box center [1255, 61] width 15 height 8
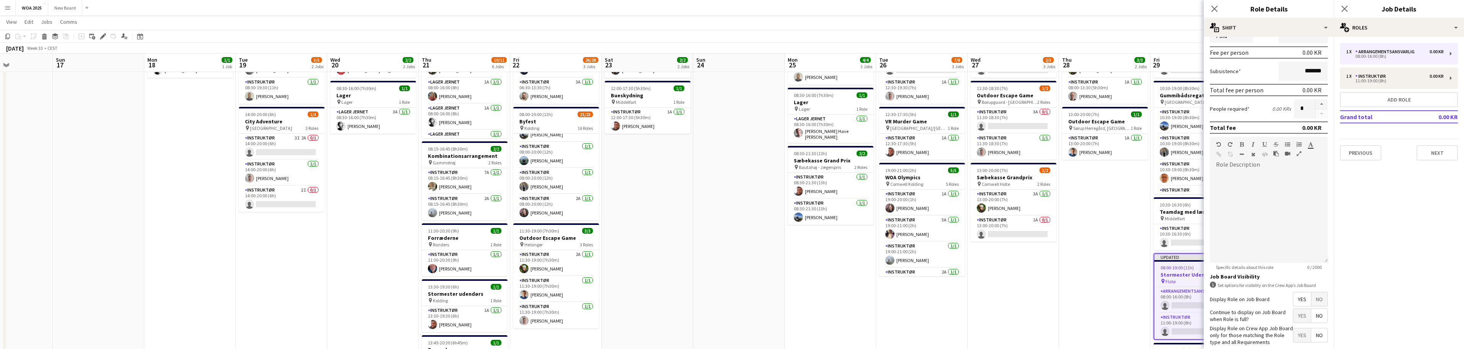
scroll to position [148, 0]
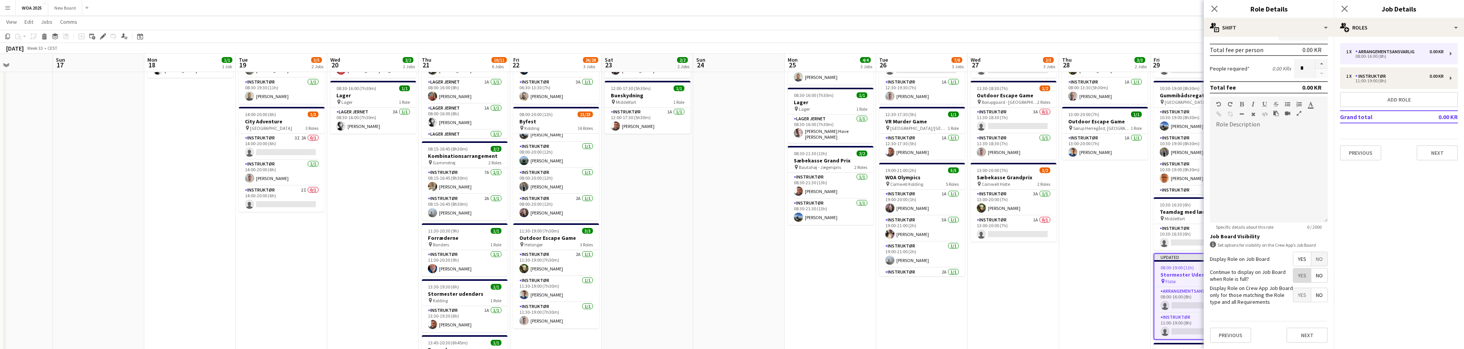
click at [1301, 272] on span "Yes" at bounding box center [1302, 275] width 18 height 14
click at [1306, 335] on button "Next" at bounding box center [1306, 334] width 41 height 15
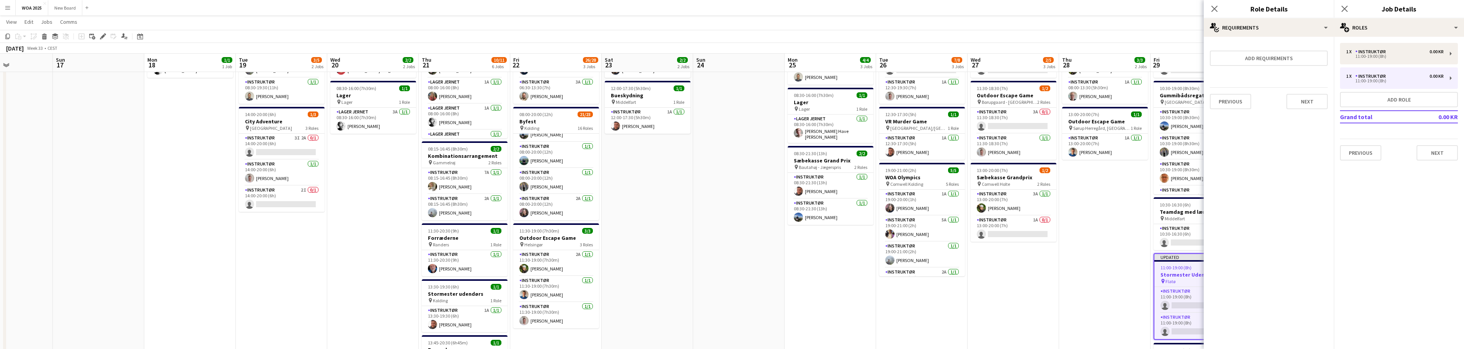
scroll to position [0, 0]
click at [1437, 150] on button "Next" at bounding box center [1436, 152] width 41 height 15
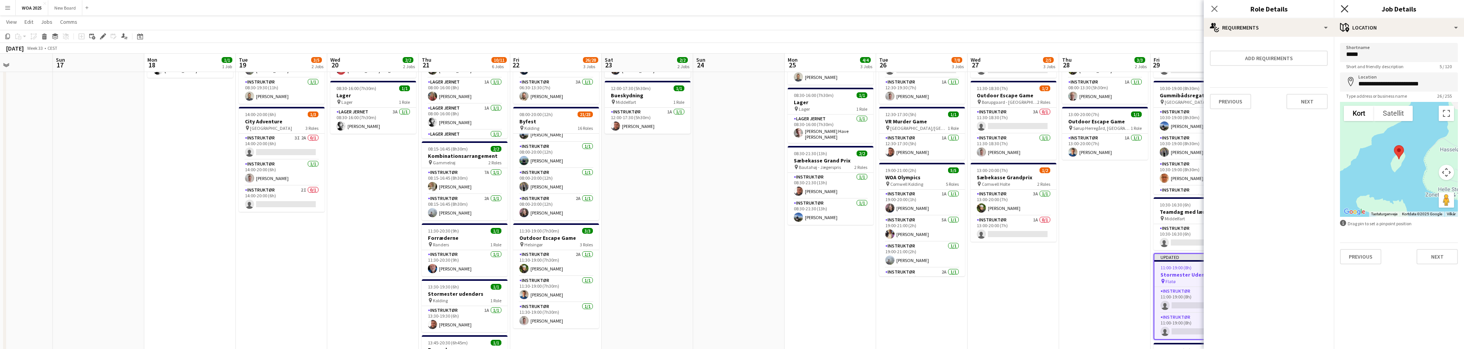
click at [1343, 8] on icon at bounding box center [1343, 8] width 7 height 7
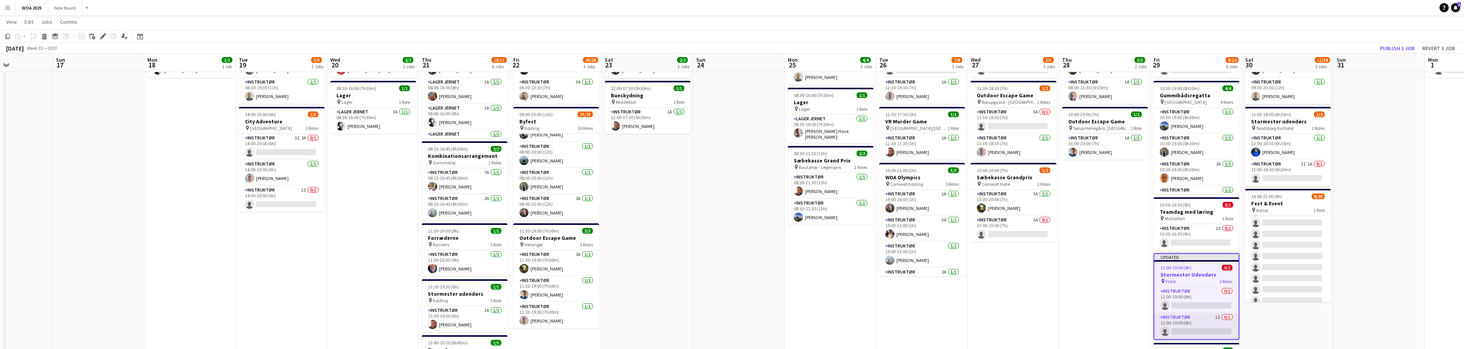
click at [1195, 316] on app-card-role "Instruktør 1I 0/1 11:00-19:00 (8h) single-neutral-actions" at bounding box center [1196, 326] width 84 height 26
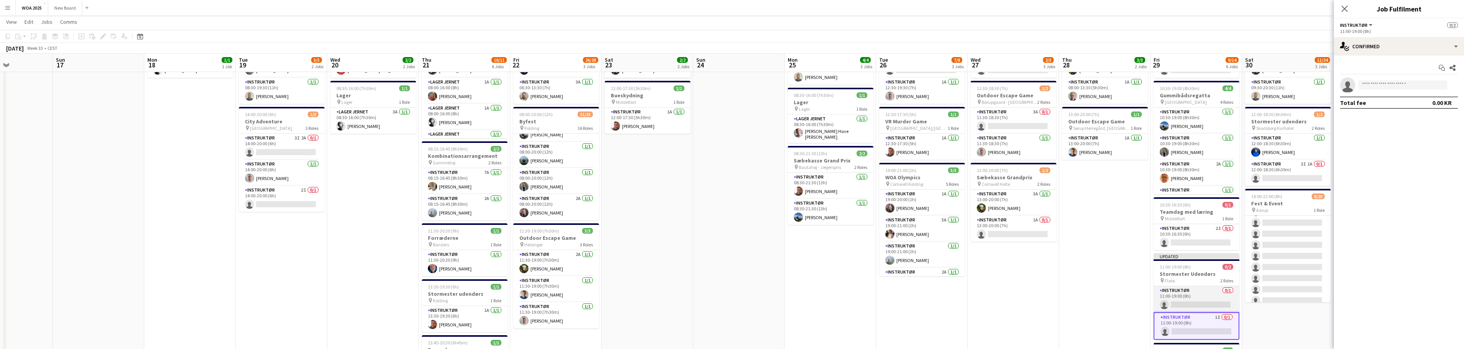
click at [1202, 301] on app-card-role "Instruktør 0/1 11:00-19:00 (8h) single-neutral-actions" at bounding box center [1196, 299] width 86 height 26
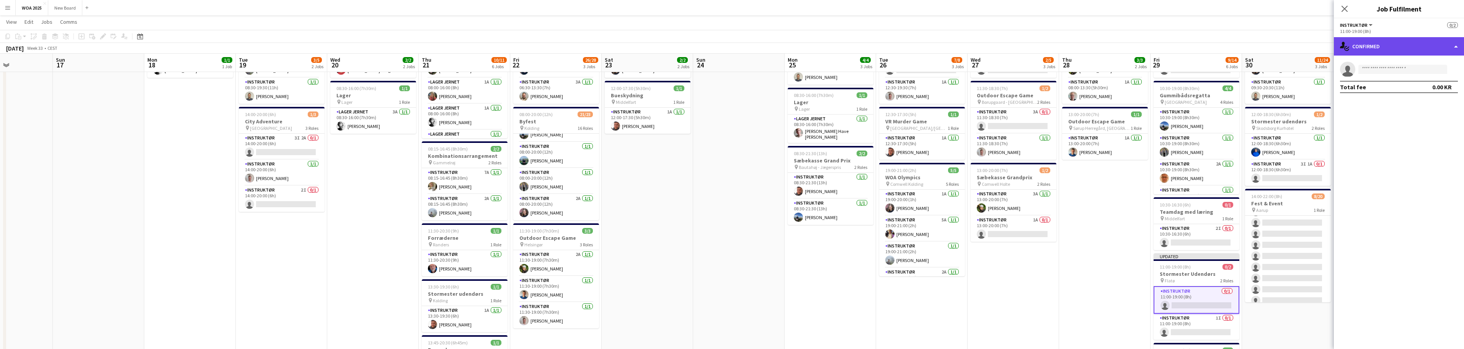
click at [1415, 47] on div "single-neutral-actions-check-2 Confirmed" at bounding box center [1398, 46] width 130 height 18
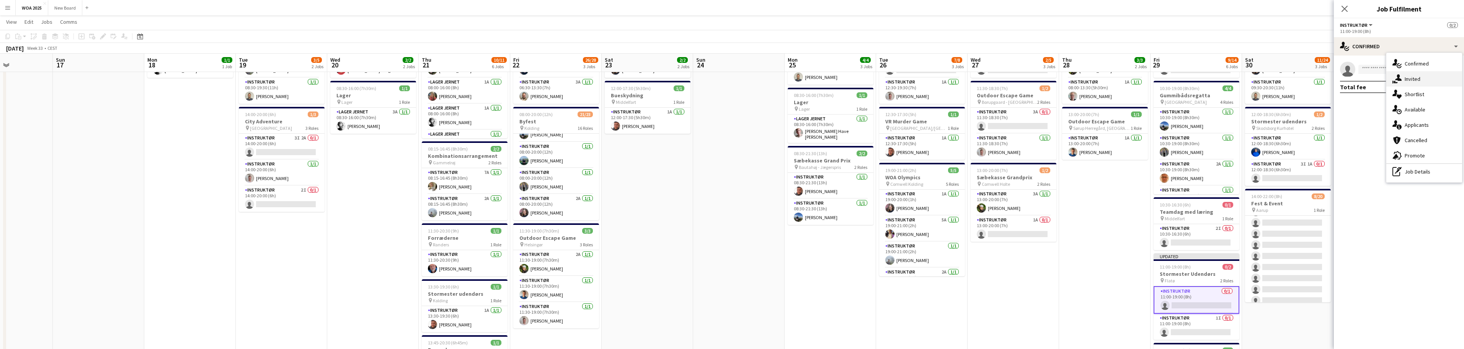
click at [1424, 79] on div "single-neutral-actions-share-1 Invited" at bounding box center [1424, 78] width 76 height 15
click at [1396, 87] on input "text" at bounding box center [1399, 86] width 118 height 19
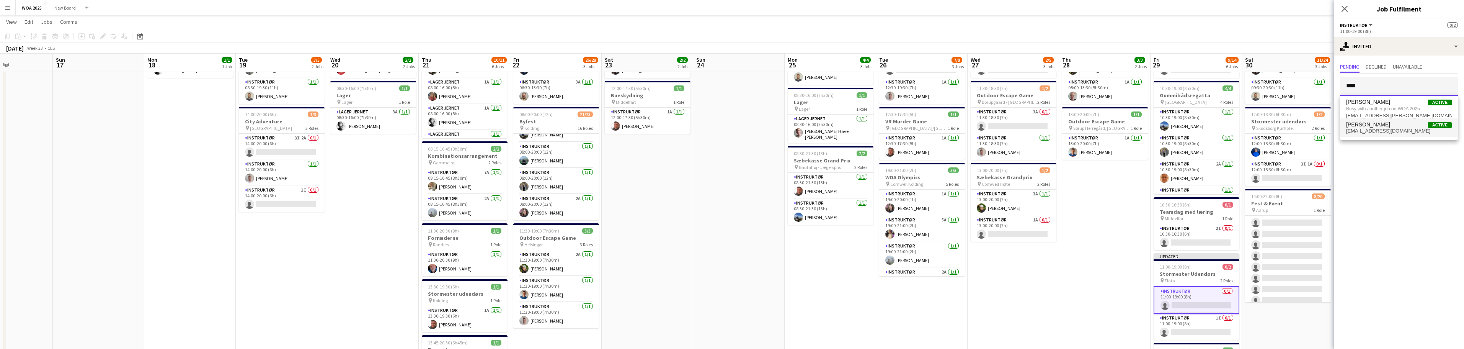
type input "****"
click at [1386, 128] on span "[EMAIL_ADDRESS][DOMAIN_NAME]" at bounding box center [1399, 131] width 106 height 6
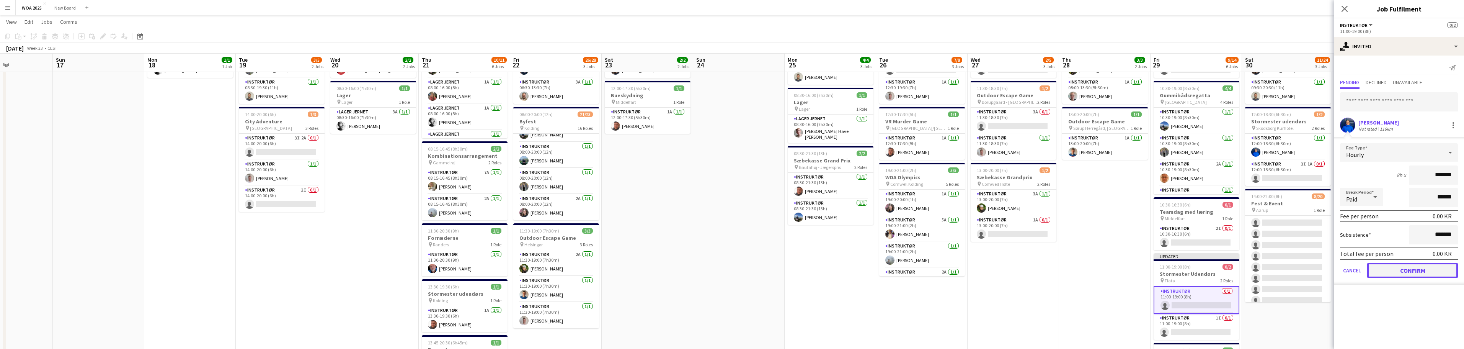
click at [1402, 271] on button "Confirm" at bounding box center [1412, 269] width 91 height 15
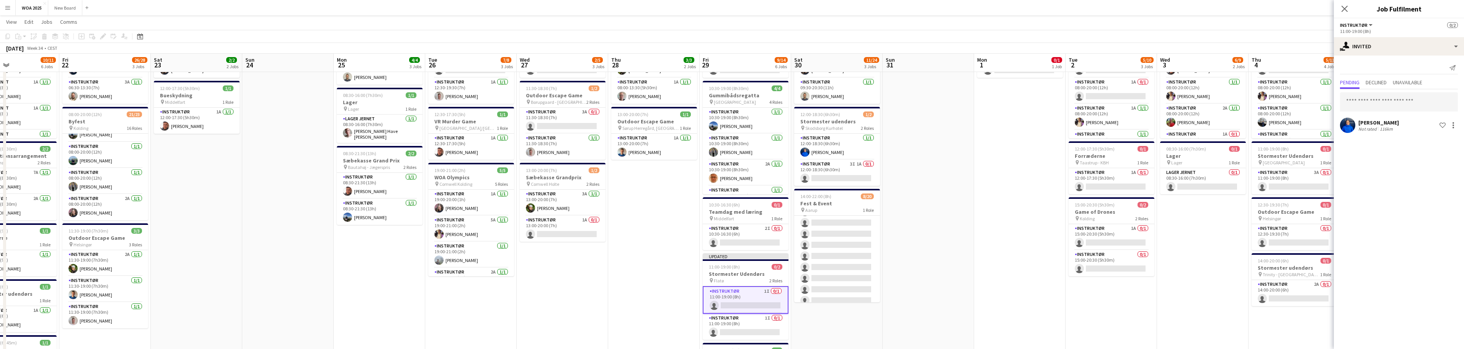
drag, startPoint x: 1105, startPoint y: 194, endPoint x: 680, endPoint y: 166, distance: 426.4
click at [642, 173] on app-calendar-viewport "Mon 18 1/1 1 Job Tue 19 3/5 2 Jobs Wed 20 2/2 2 Jobs Thu 21 10/11 6 Jobs Fri 22…" at bounding box center [732, 231] width 1464 height 530
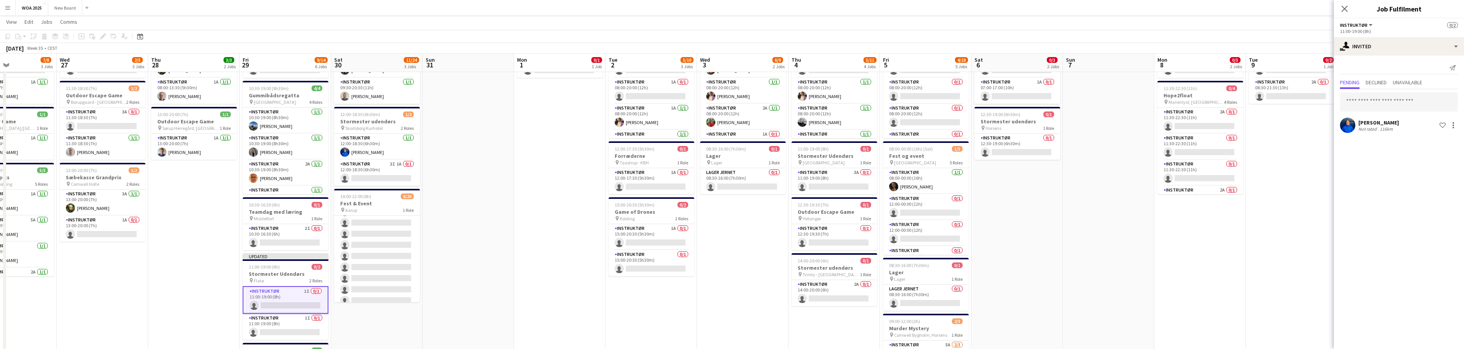
drag, startPoint x: 1215, startPoint y: 226, endPoint x: 767, endPoint y: 175, distance: 450.5
click at [767, 175] on app-calendar-viewport "Fri 22 26/28 3 Jobs Sat 23 2/2 2 Jobs Sun 24 Mon 25 4/4 3 Jobs Tue 26 7/8 3 Job…" at bounding box center [732, 231] width 1464 height 530
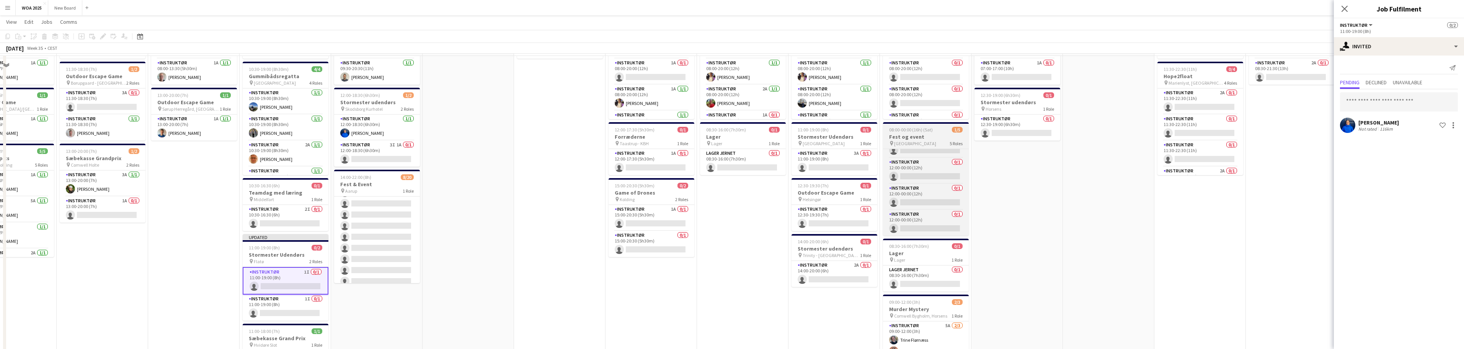
scroll to position [44, 0]
click at [932, 179] on app-card-role "Instruktør 0/1 12:00-00:00 (12h) single-neutral-actions" at bounding box center [926, 170] width 86 height 26
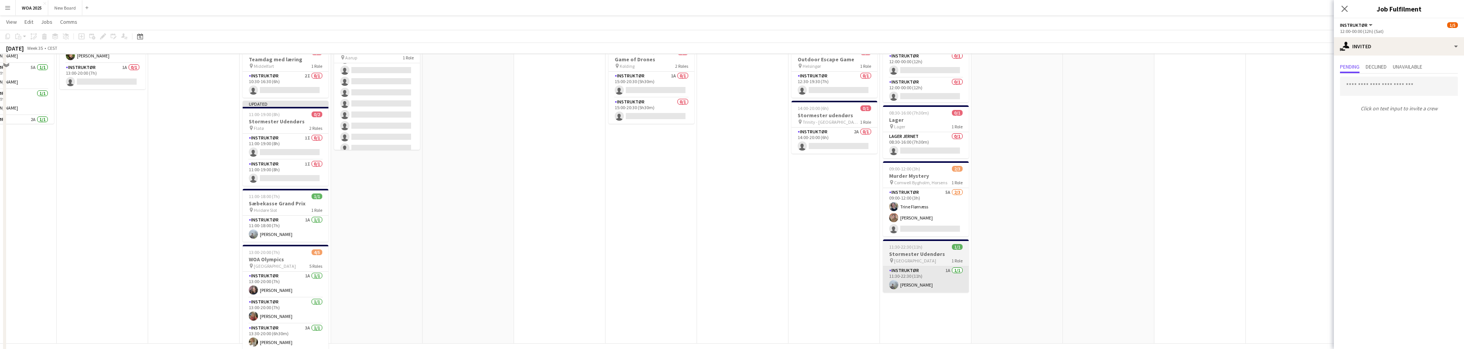
scroll to position [211, 0]
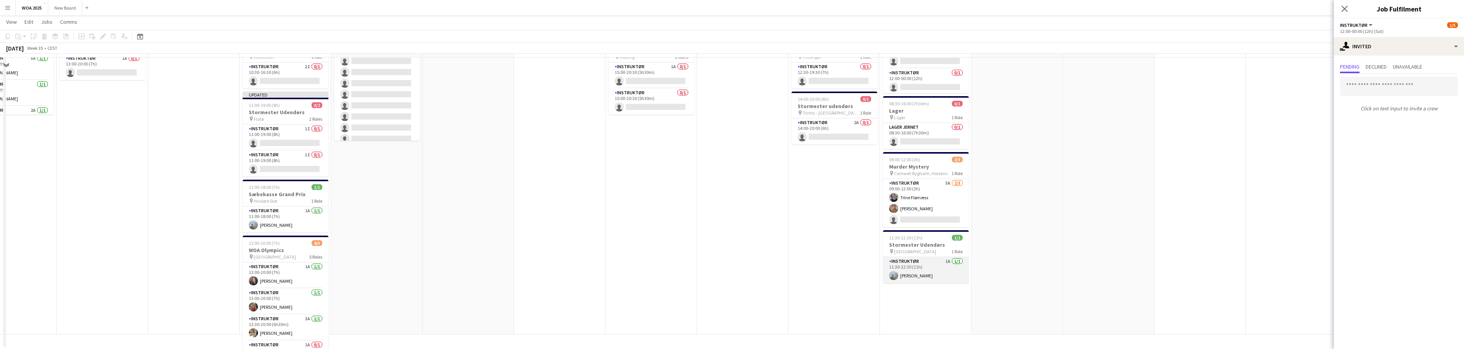
click at [936, 260] on app-card-role "Instruktør 1A [DATE] 11:30-22:30 (11h) [PERSON_NAME]" at bounding box center [926, 270] width 86 height 26
click at [1421, 67] on span "Unavailable" at bounding box center [1406, 66] width 29 height 5
click at [1343, 67] on span "Pending" at bounding box center [1350, 66] width 20 height 5
click at [1379, 51] on div "single-neutral-actions-share-1 Invited" at bounding box center [1398, 46] width 130 height 18
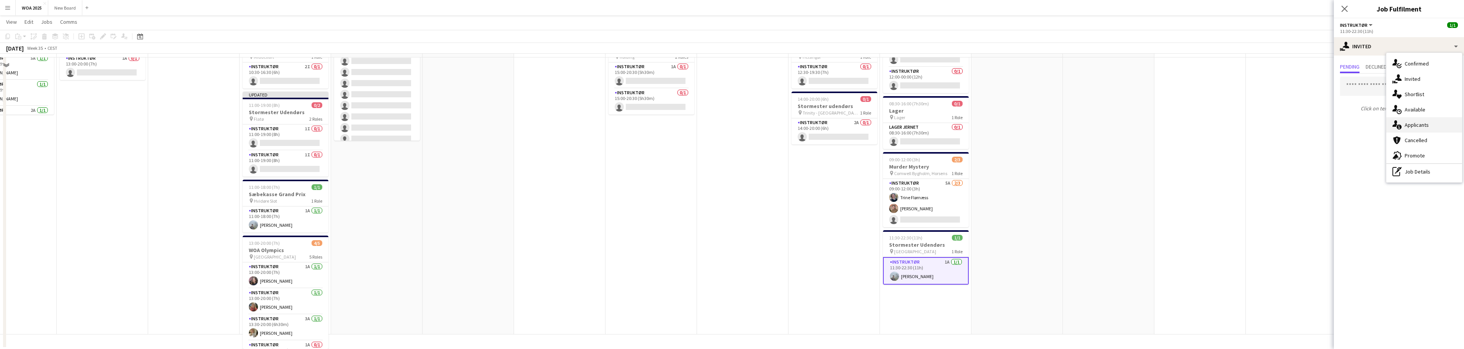
click at [1426, 126] on div "single-neutral-actions-information Applicants" at bounding box center [1424, 124] width 76 height 15
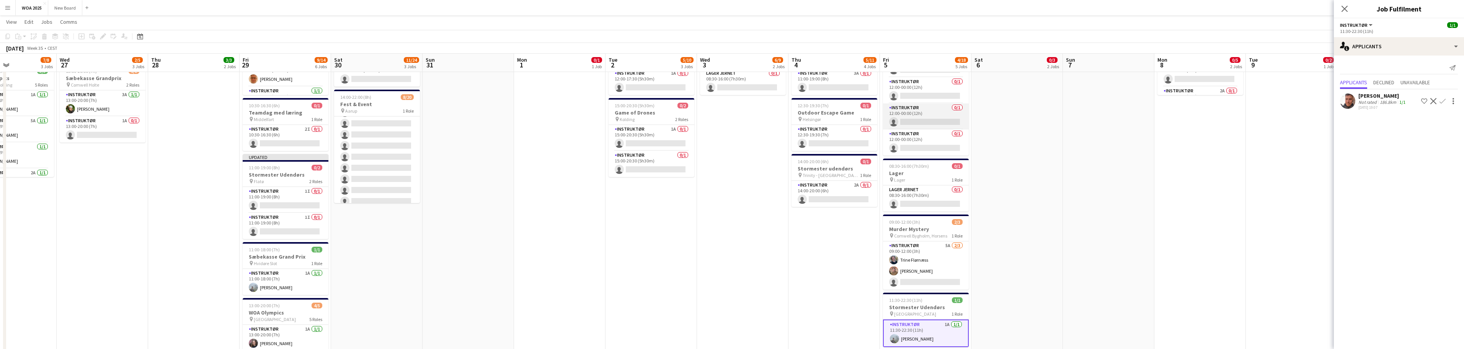
scroll to position [163, 0]
click at [932, 96] on app-card-role "Instruktør 0/1 12:00-00:00 (12h) single-neutral-actions" at bounding box center [926, 91] width 86 height 26
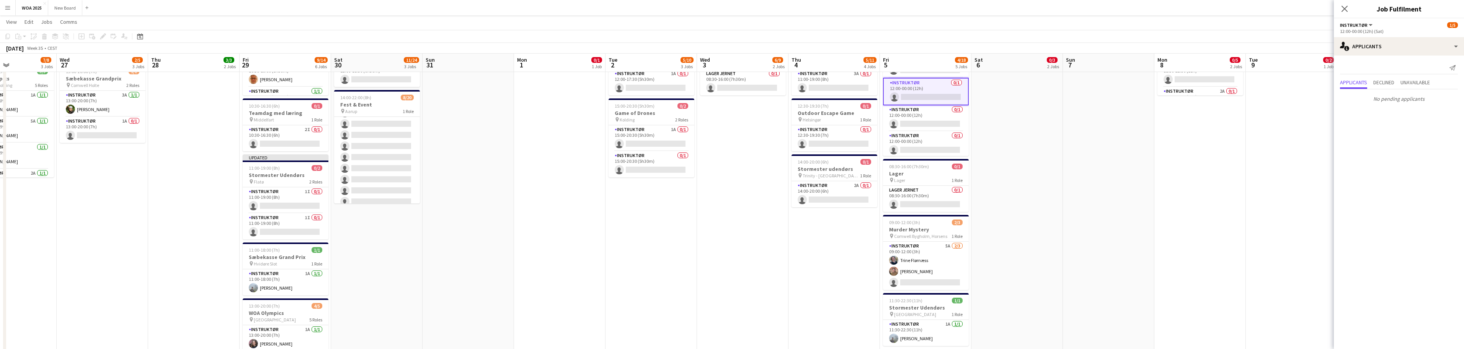
click at [929, 99] on app-card-role "Instruktør 0/1 12:00-00:00 (12h) single-neutral-actions" at bounding box center [926, 92] width 86 height 28
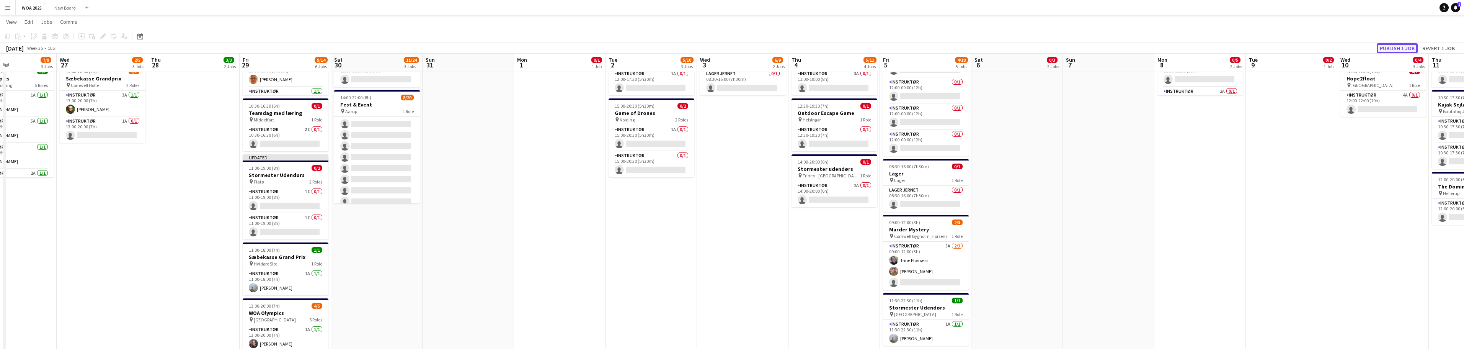
click at [1398, 47] on button "Publish 1 job" at bounding box center [1396, 48] width 41 height 10
click at [910, 93] on app-card-role "Instruktør 0/1 12:00-00:00 (12h) single-neutral-actions" at bounding box center [926, 91] width 86 height 26
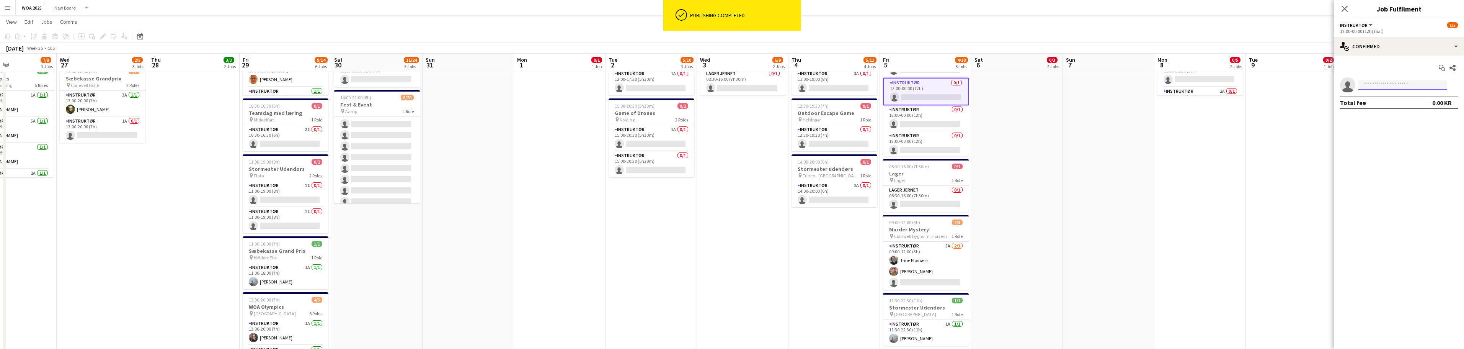
click at [1401, 84] on input at bounding box center [1402, 84] width 89 height 9
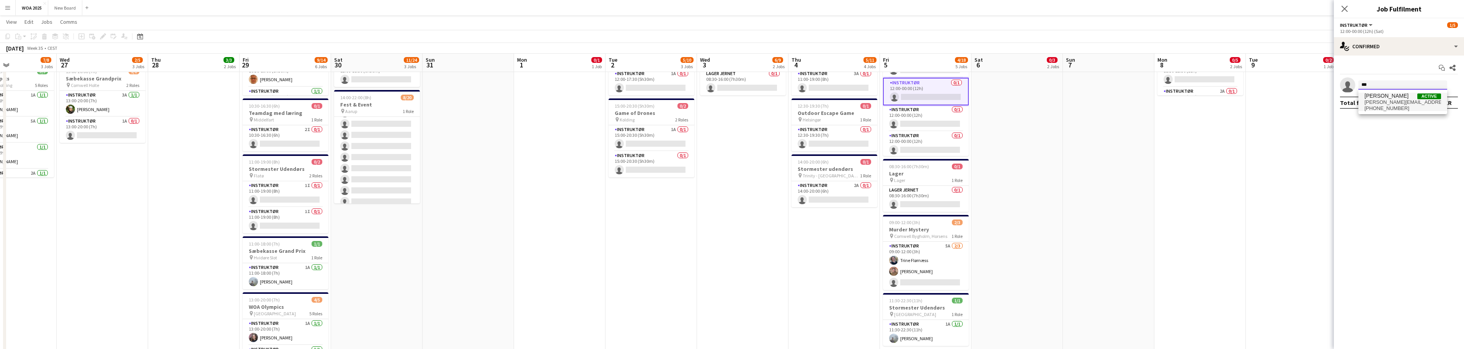
type input "***"
click at [1394, 101] on span "[PERSON_NAME][EMAIL_ADDRESS][DOMAIN_NAME]" at bounding box center [1402, 102] width 77 height 6
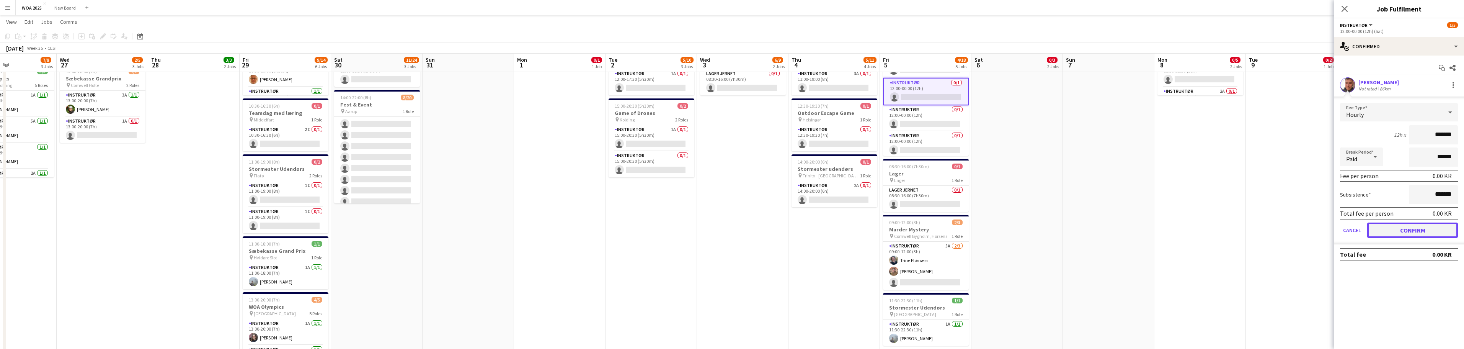
click at [1397, 230] on button "Confirm" at bounding box center [1412, 229] width 91 height 15
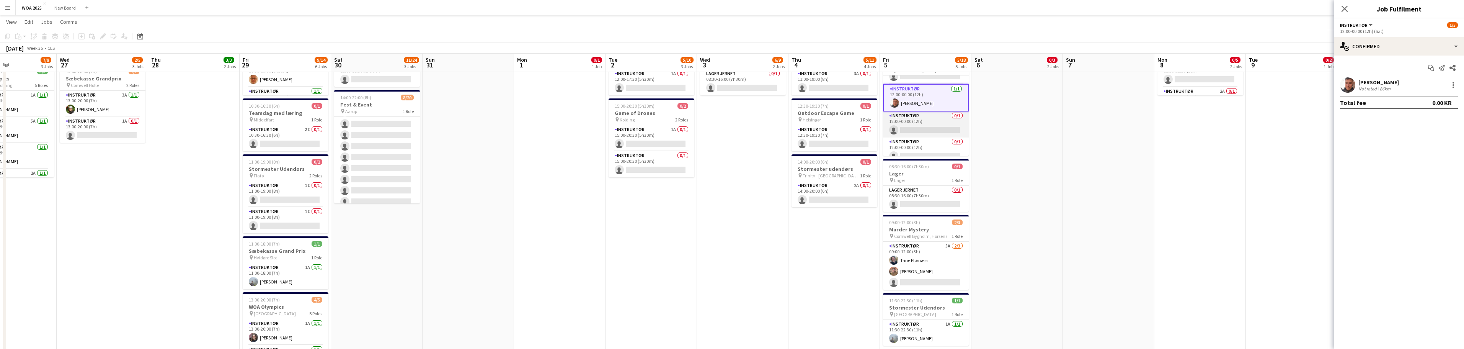
drag, startPoint x: 933, startPoint y: 130, endPoint x: 929, endPoint y: 126, distance: 5.4
click at [932, 129] on app-card-role "Instruktør 0/1 12:00-00:00 (12h) single-neutral-actions" at bounding box center [926, 124] width 86 height 26
click at [1412, 83] on input at bounding box center [1402, 84] width 89 height 9
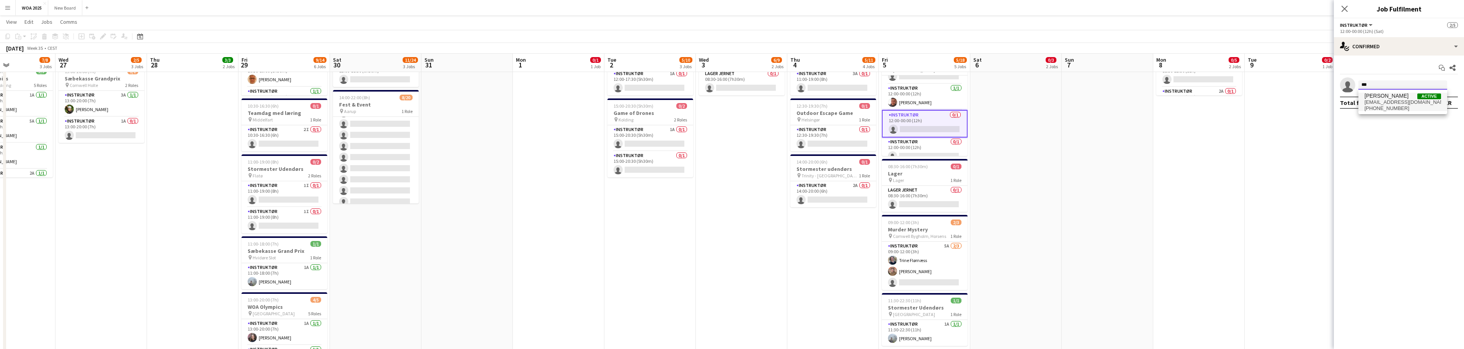
type input "***"
click at [1389, 101] on span "[EMAIL_ADDRESS][DOMAIN_NAME]" at bounding box center [1402, 102] width 77 height 6
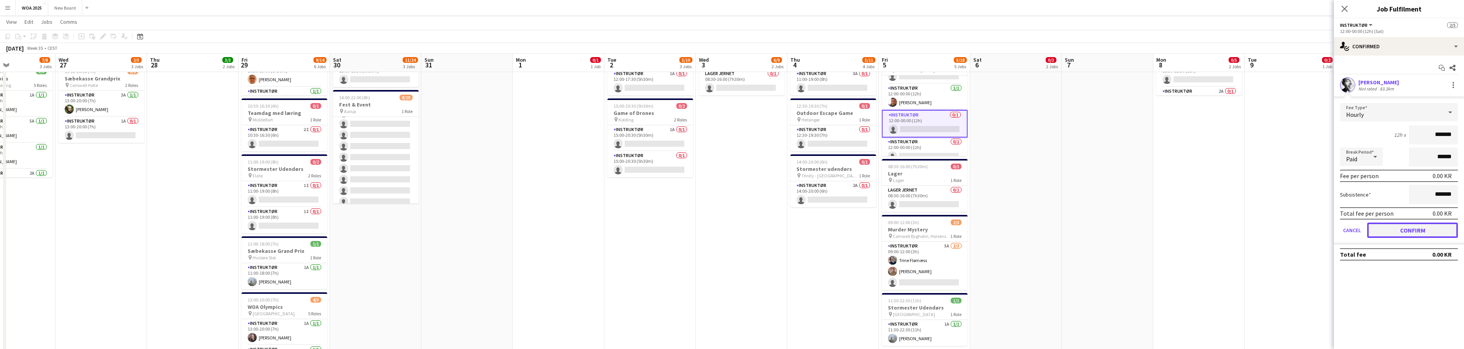
click at [1398, 229] on button "Confirm" at bounding box center [1412, 229] width 91 height 15
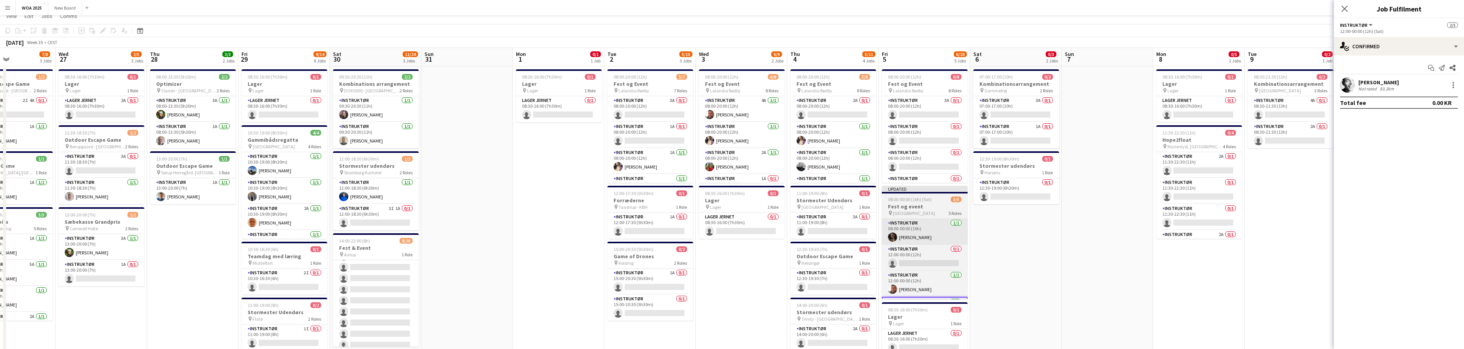
scroll to position [0, 0]
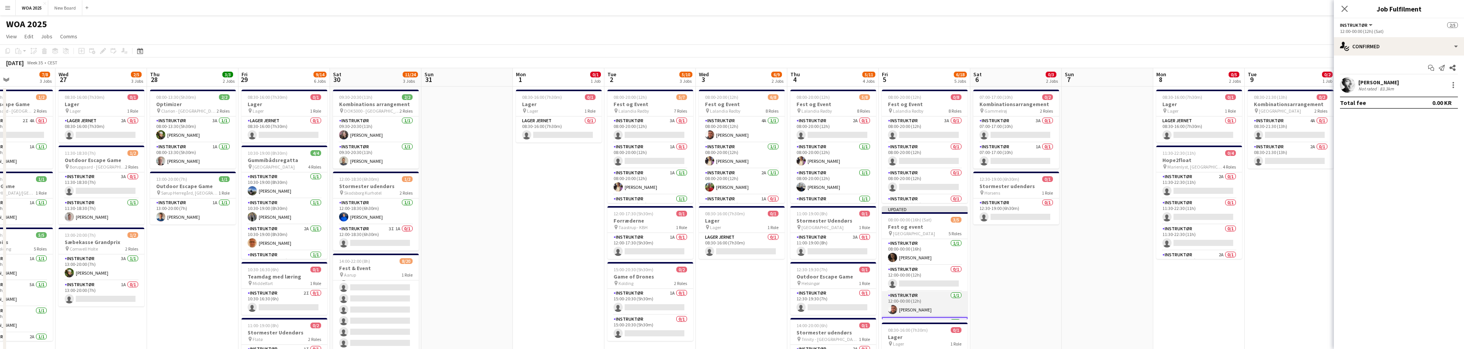
click at [932, 306] on app-card-role "Instruktør [DATE] 12:00-00:00 (12h) [PERSON_NAME]" at bounding box center [925, 304] width 86 height 26
click at [1453, 86] on div at bounding box center [1453, 87] width 2 height 2
click at [1437, 178] on button "Remove" at bounding box center [1428, 172] width 60 height 18
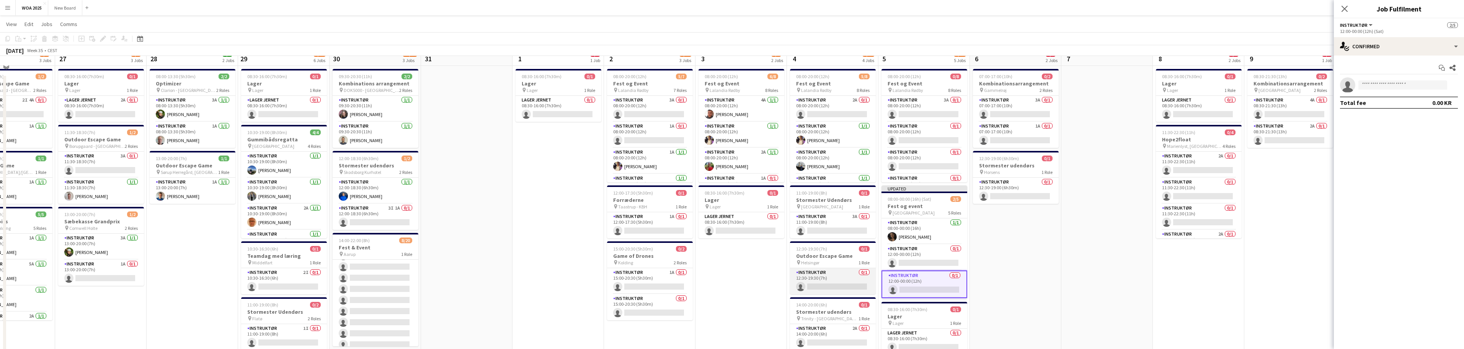
scroll to position [13, 0]
click at [853, 282] on app-card-role "Instruktør 0/1 12:30-19:30 (7h) single-neutral-actions" at bounding box center [833, 280] width 86 height 26
click at [1410, 83] on input at bounding box center [1402, 84] width 89 height 9
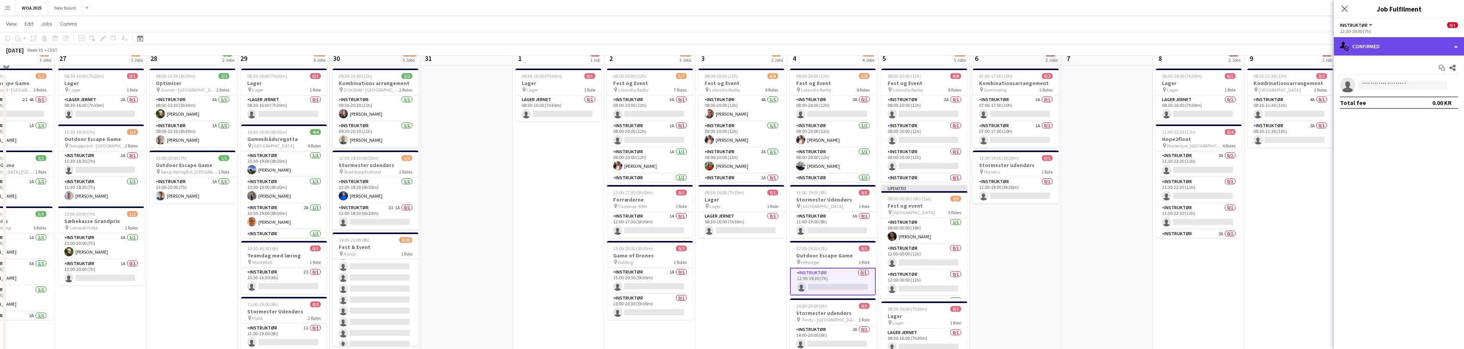
click at [1429, 48] on div "single-neutral-actions-check-2 Confirmed" at bounding box center [1398, 46] width 130 height 18
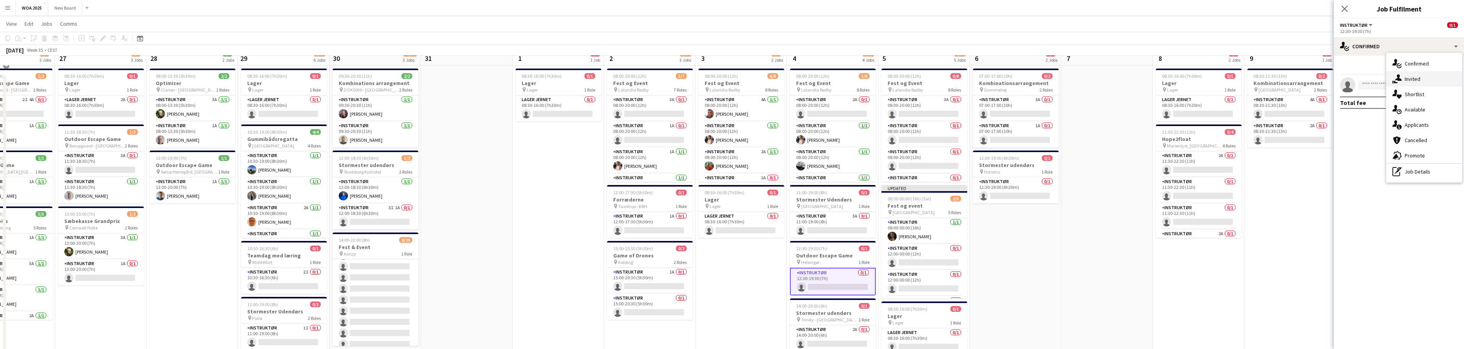
click at [1434, 81] on div "single-neutral-actions-share-1 Invited" at bounding box center [1424, 78] width 76 height 15
click at [1403, 87] on input "text" at bounding box center [1399, 86] width 118 height 19
type input "*"
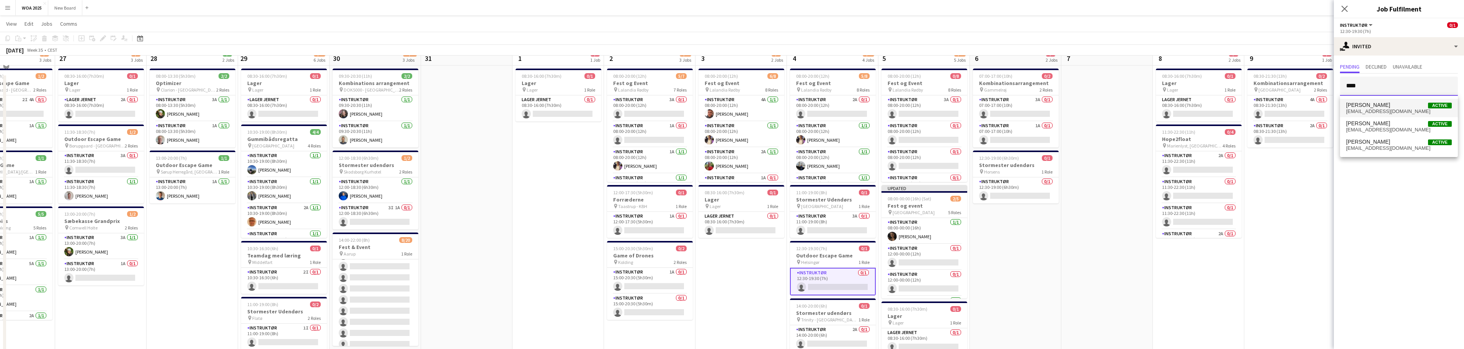
type input "****"
click at [1390, 108] on span "[PERSON_NAME] Active" at bounding box center [1399, 105] width 106 height 7
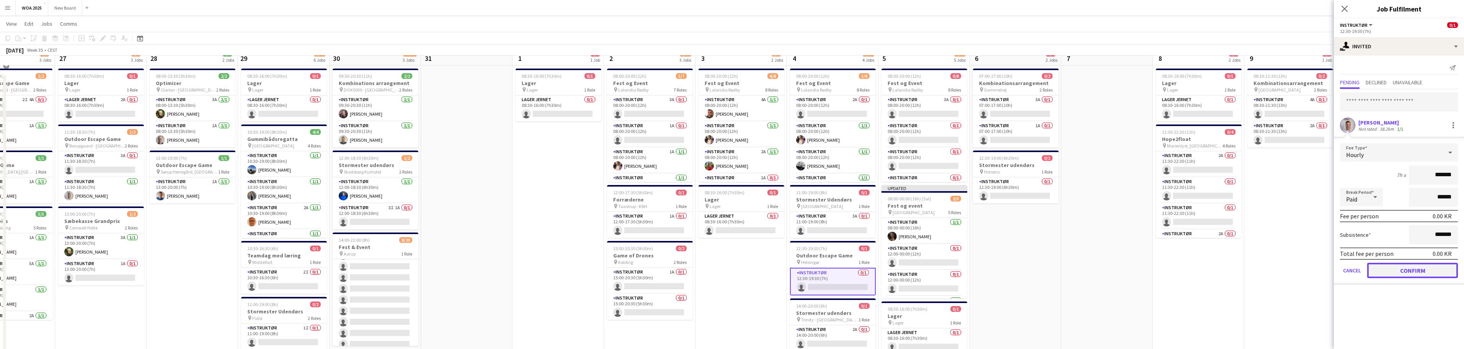
click at [1400, 270] on button "Confirm" at bounding box center [1412, 269] width 91 height 15
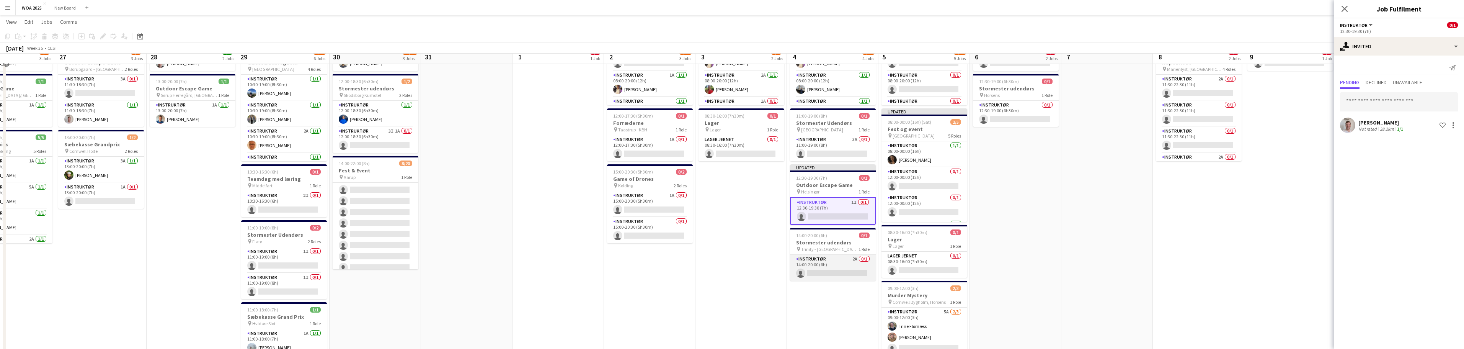
scroll to position [89, 0]
click at [843, 264] on app-card-role "Instruktør 2A 0/1 14:00-20:00 (6h) single-neutral-actions" at bounding box center [833, 267] width 86 height 26
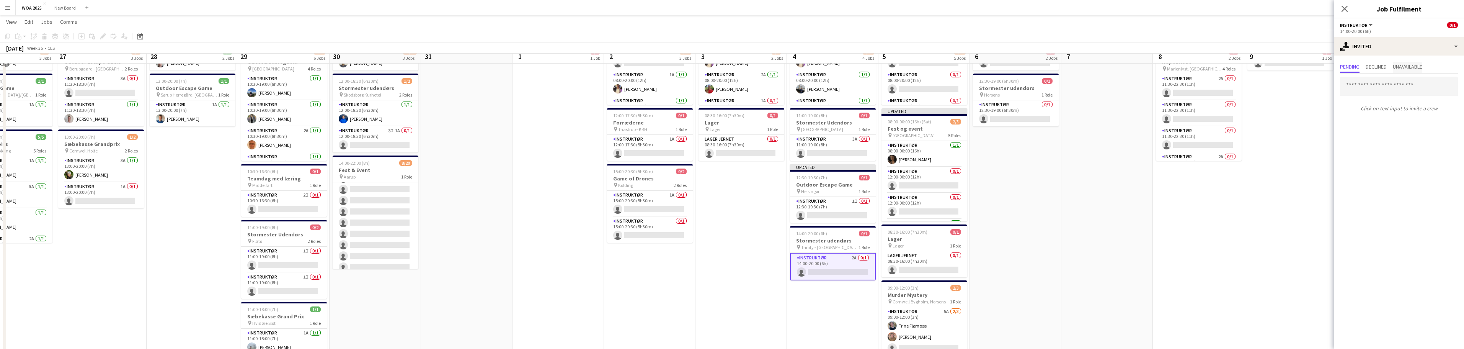
click at [1405, 67] on span "Unavailable" at bounding box center [1406, 66] width 29 height 5
click at [1343, 66] on span "Pending" at bounding box center [1350, 66] width 20 height 5
click at [1401, 44] on div "single-neutral-actions-share-1 Invited" at bounding box center [1398, 46] width 130 height 18
click at [1432, 127] on div "single-neutral-actions-information Applicants" at bounding box center [1424, 124] width 76 height 15
click at [1444, 127] on app-icon "Confirm" at bounding box center [1442, 130] width 6 height 6
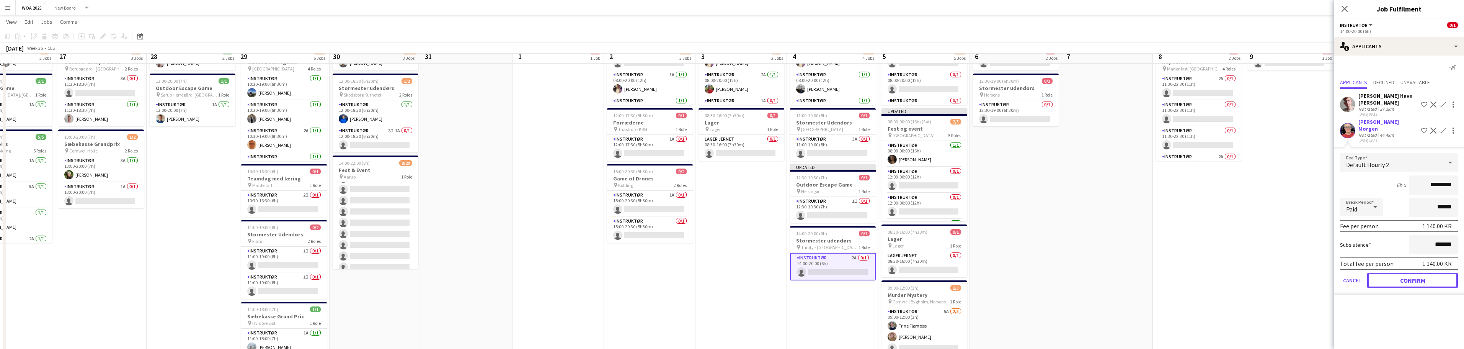
click at [1424, 272] on button "Confirm" at bounding box center [1412, 279] width 91 height 15
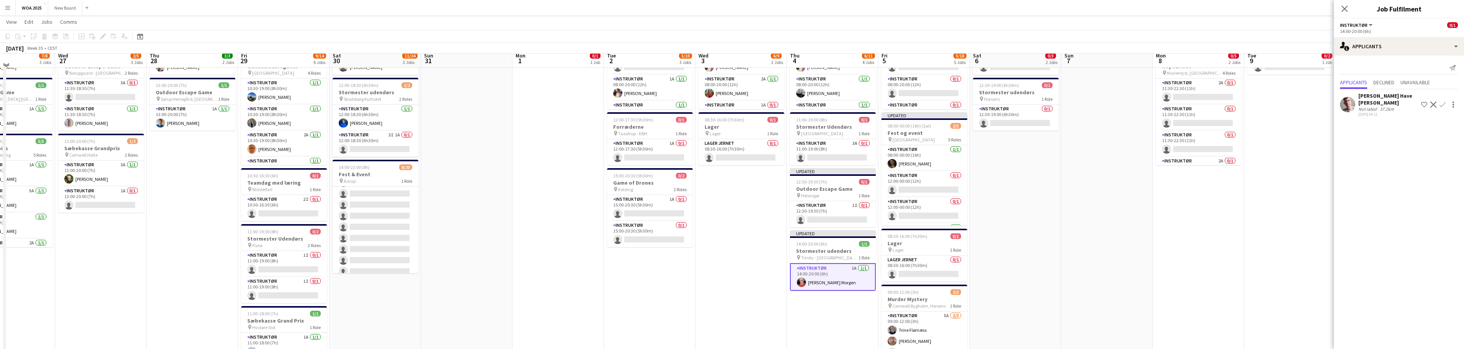
scroll to position [0, 219]
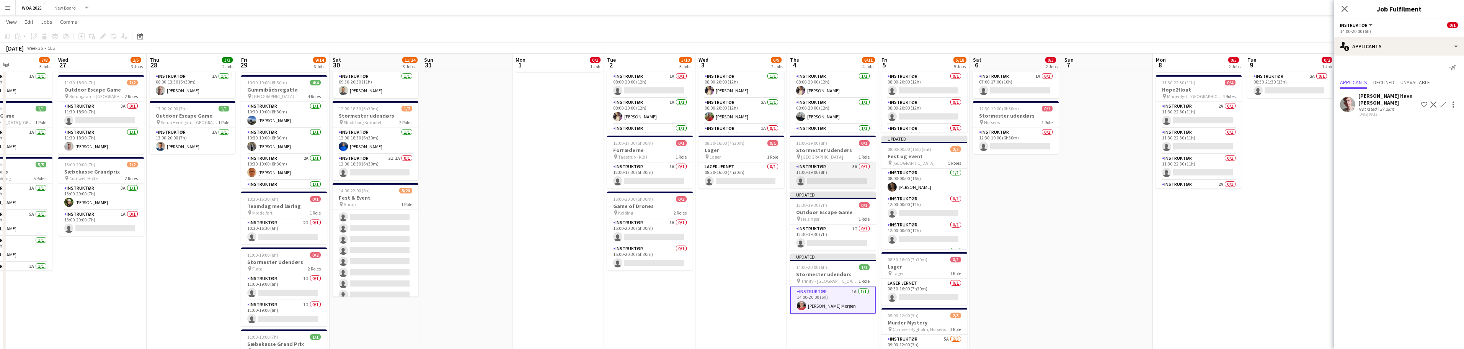
click at [844, 176] on app-card-role "Instruktør 3A 0/1 11:00-19:00 (8h) single-neutral-actions" at bounding box center [833, 175] width 86 height 26
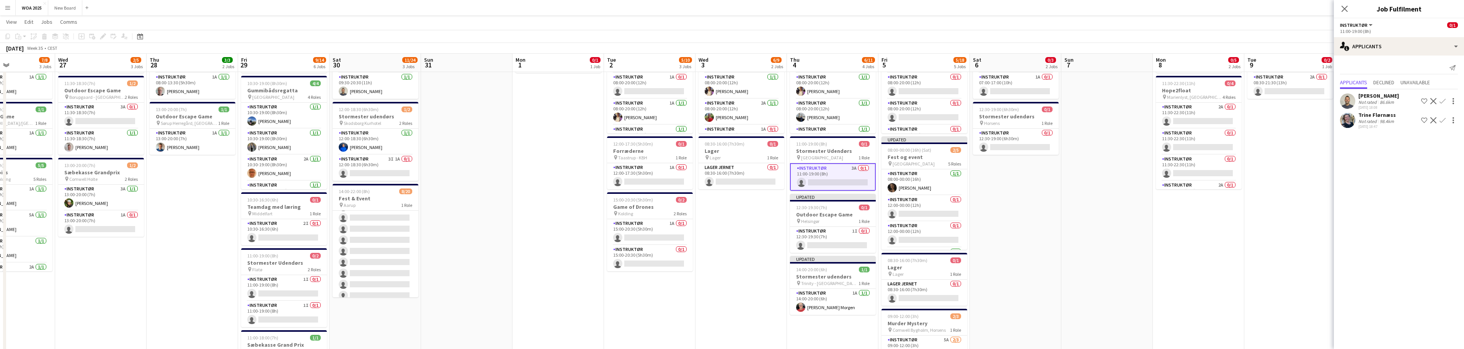
click at [1442, 121] on app-icon "Confirm" at bounding box center [1442, 120] width 6 height 6
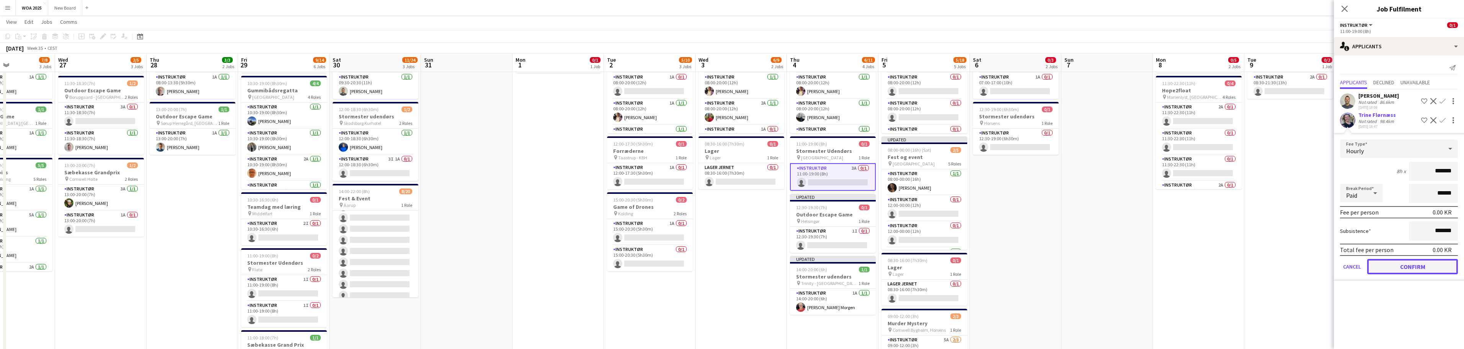
click at [1417, 266] on button "Confirm" at bounding box center [1412, 266] width 91 height 15
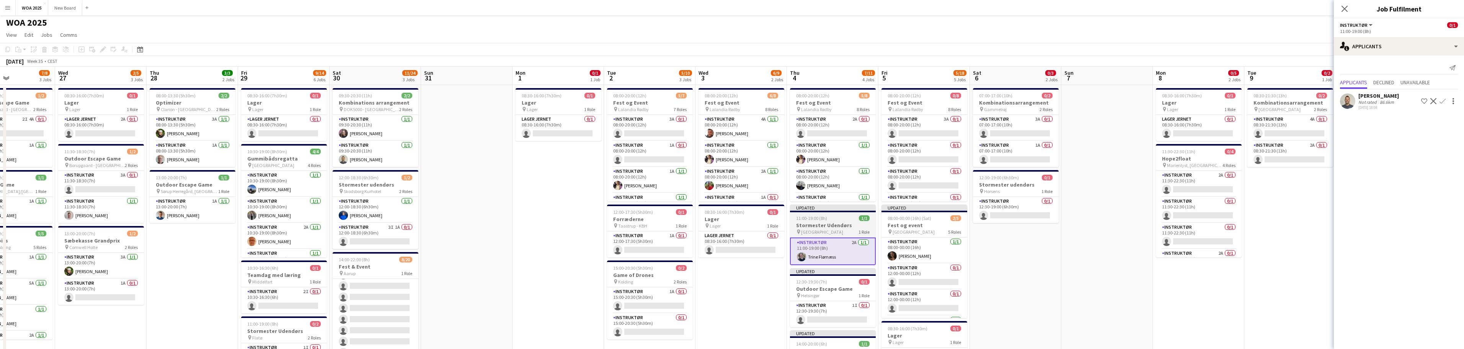
scroll to position [0, 0]
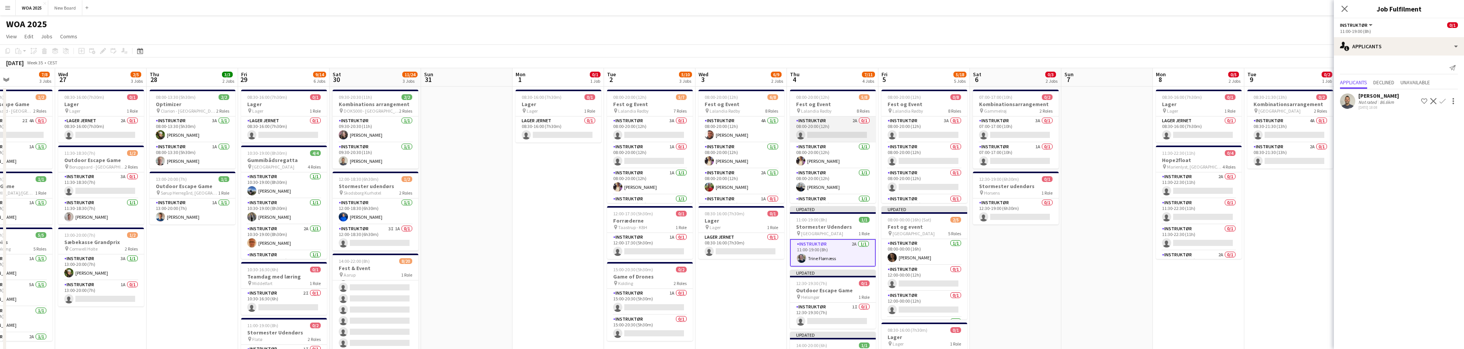
click at [841, 128] on app-card-role "Instruktør 2A 0/1 08:00-20:00 (12h) single-neutral-actions" at bounding box center [833, 129] width 86 height 26
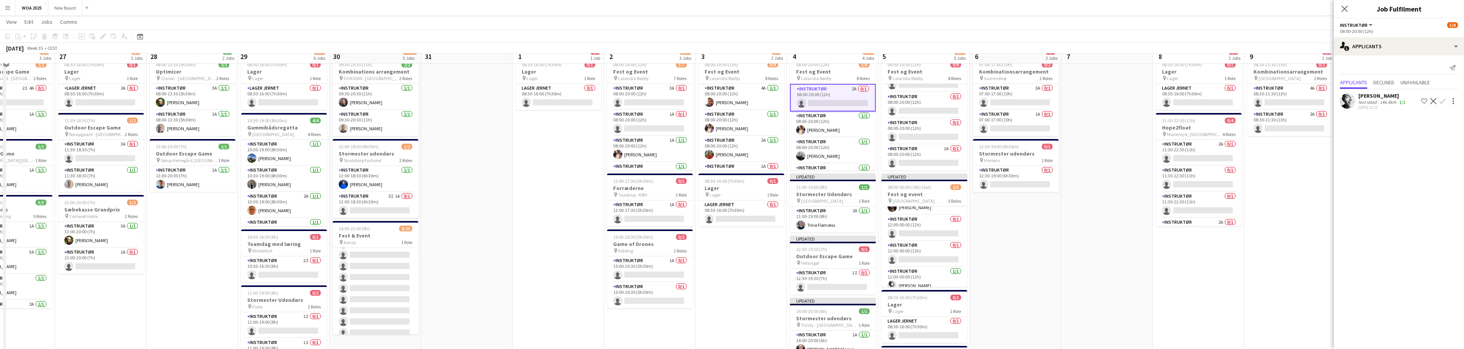
scroll to position [23, 0]
click at [1432, 99] on app-icon "Decline" at bounding box center [1433, 101] width 6 height 6
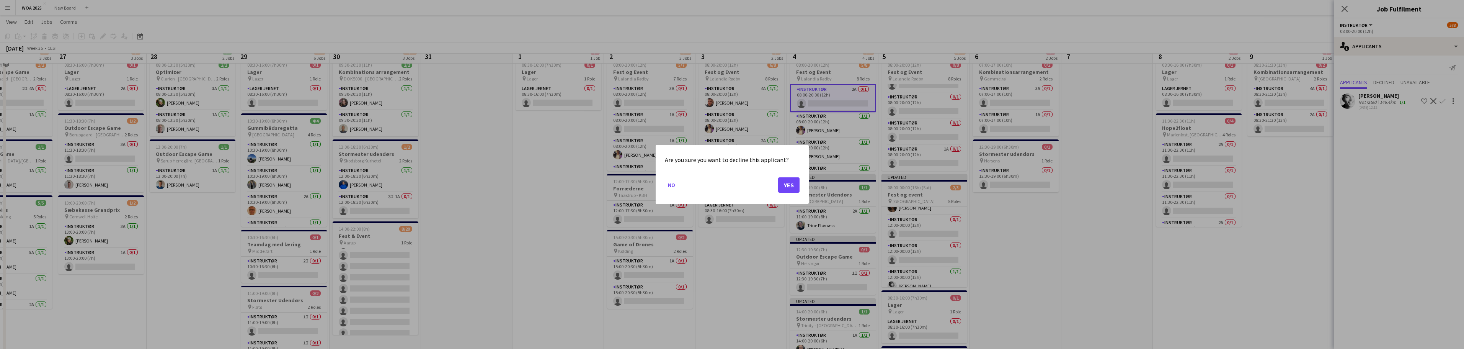
scroll to position [0, 0]
click at [791, 186] on button "Yes" at bounding box center [788, 184] width 21 height 15
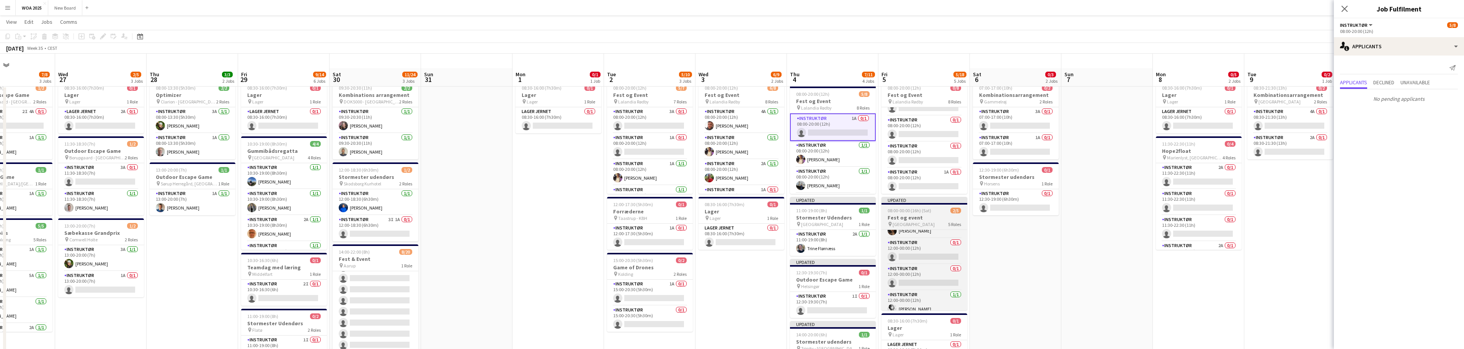
scroll to position [23, 0]
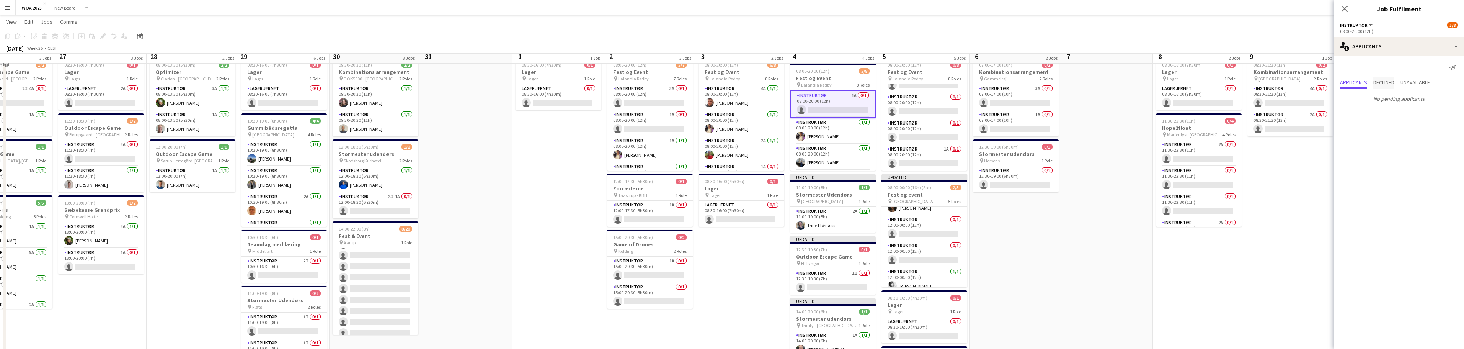
click at [1387, 83] on span "Declined" at bounding box center [1383, 82] width 21 height 5
click at [1346, 7] on icon at bounding box center [1343, 8] width 7 height 7
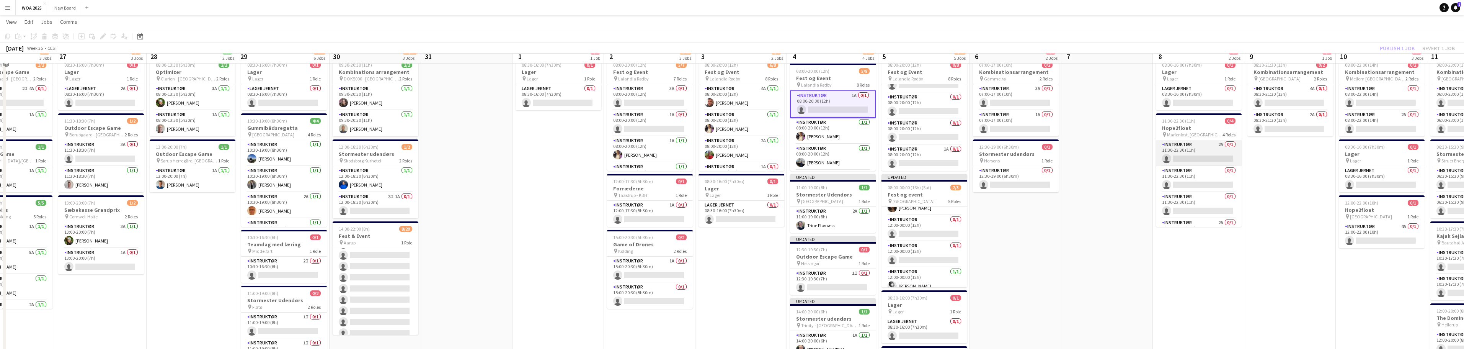
click at [1200, 146] on app-card-role "Instruktør 2A 0/1 11:30-22:30 (11h) single-neutral-actions" at bounding box center [1199, 153] width 86 height 26
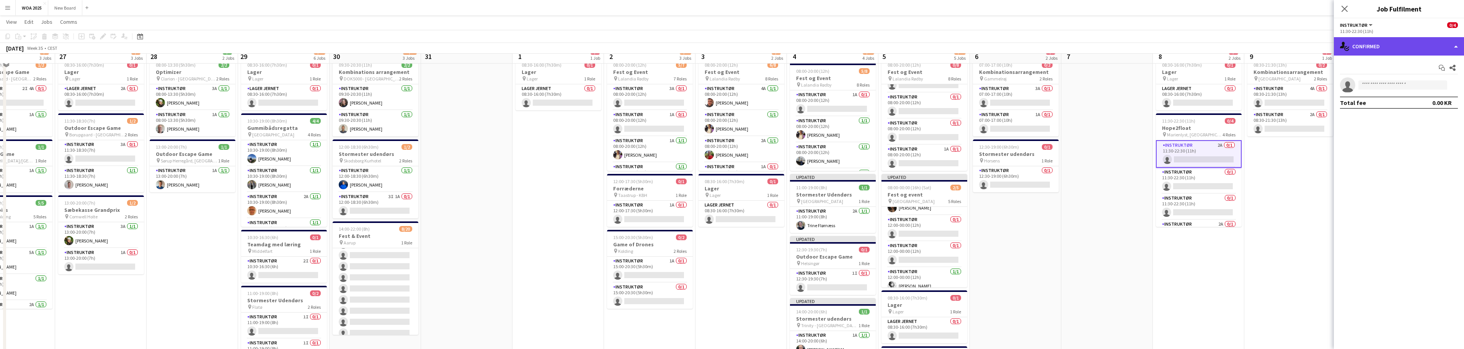
click at [1446, 47] on div "single-neutral-actions-check-2 Confirmed" at bounding box center [1398, 46] width 130 height 18
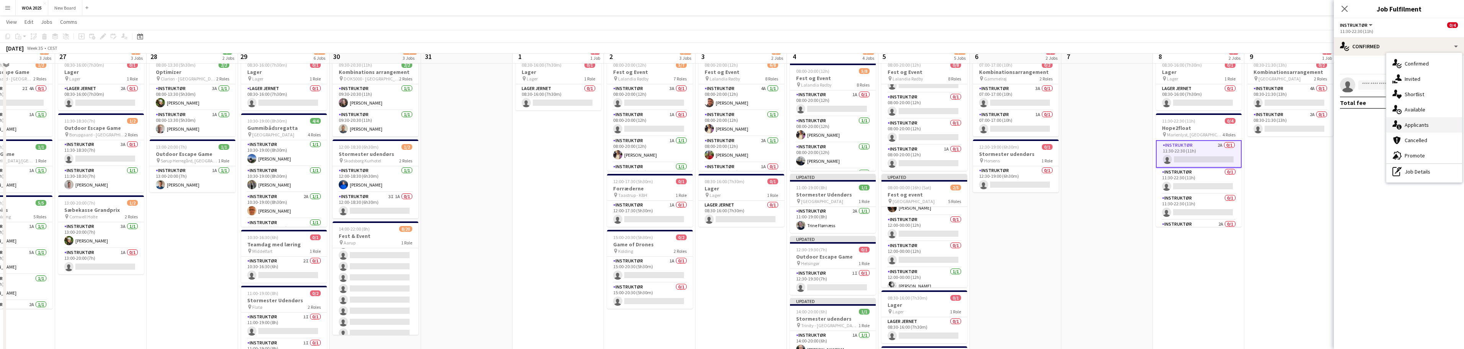
click at [1448, 129] on div "single-neutral-actions-information Applicants" at bounding box center [1424, 124] width 76 height 15
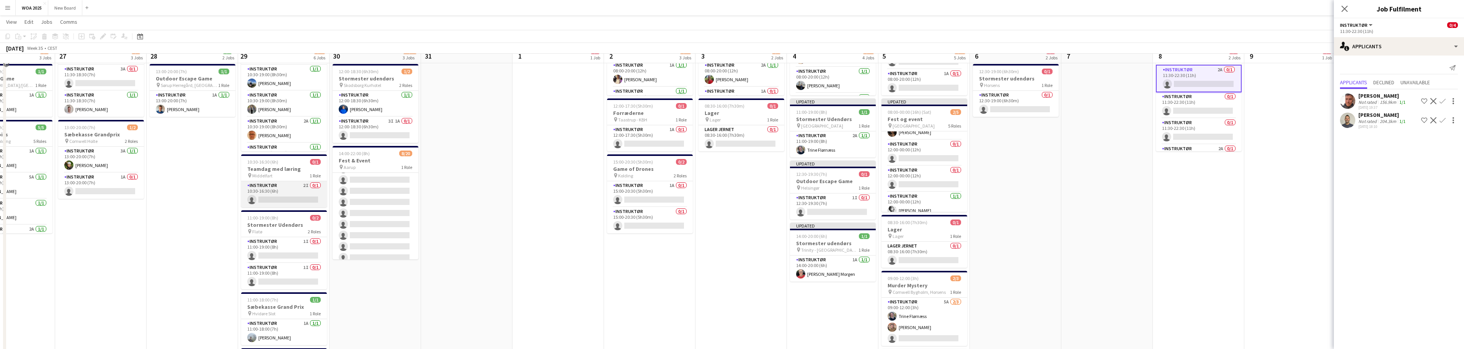
scroll to position [99, 0]
click at [273, 194] on app-card-role "Instruktør 2I 0/1 10:30-16:30 (6h) single-neutral-actions" at bounding box center [284, 194] width 86 height 26
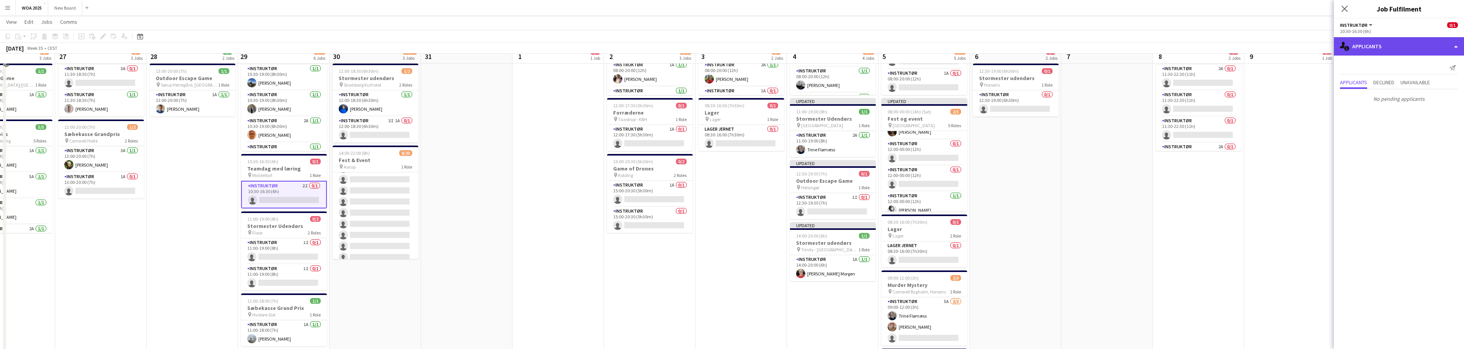
click at [1394, 48] on div "single-neutral-actions-information Applicants" at bounding box center [1398, 46] width 130 height 18
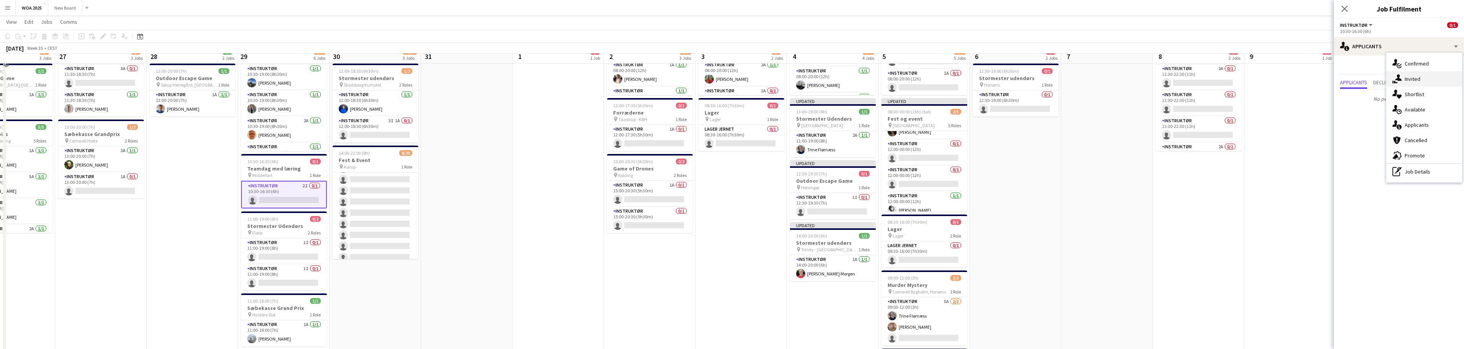
click at [1421, 81] on div "single-neutral-actions-share-1 Invited" at bounding box center [1424, 78] width 76 height 15
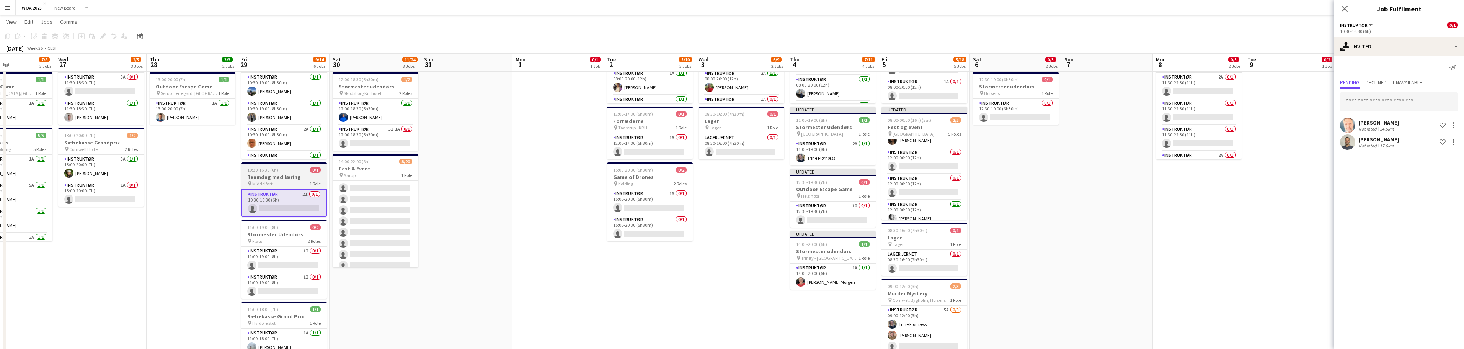
scroll to position [98, 0]
click at [279, 178] on h3 "Teamdag med læring" at bounding box center [284, 177] width 86 height 7
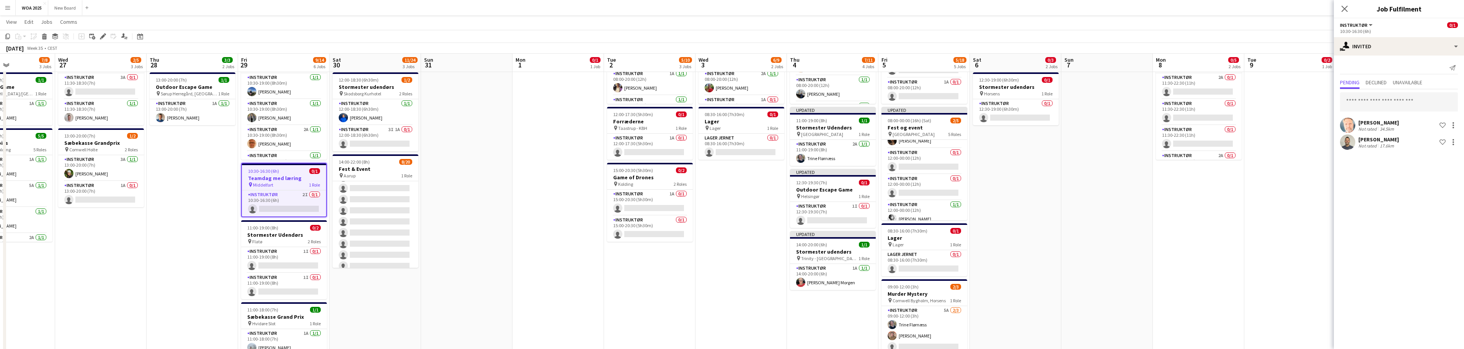
click at [1306, 123] on app-date-cell "08:30-21:30 (13h) 0/2 Kombinationsarrangement pin Århus 2 Roles Instruktør 4A 0…" at bounding box center [1289, 224] width 91 height 474
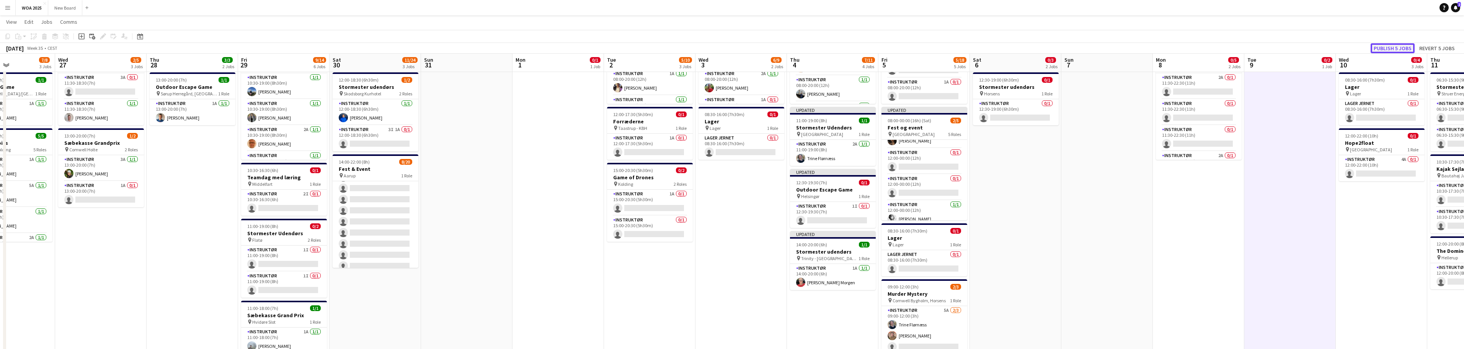
click at [1384, 47] on button "Publish 5 jobs" at bounding box center [1392, 48] width 44 height 10
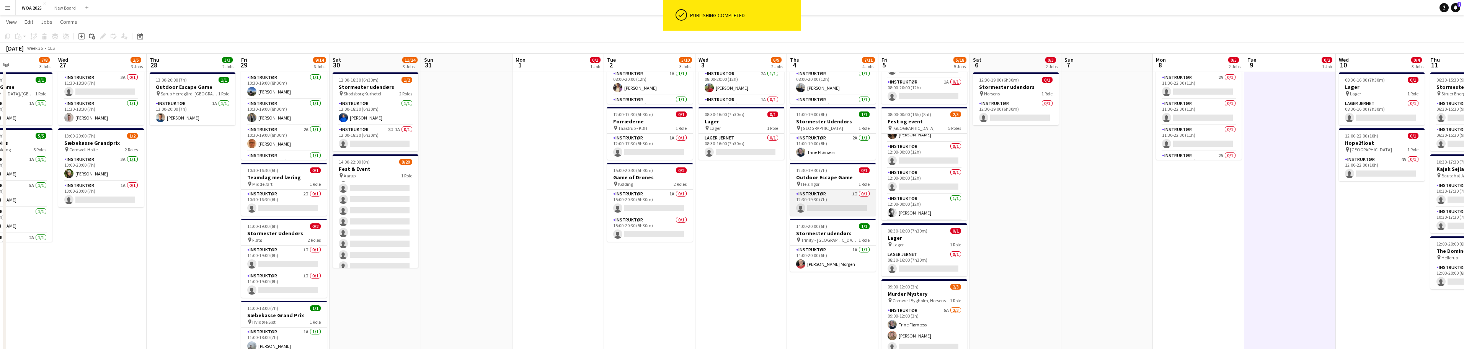
click at [838, 197] on app-card-role "Instruktør 1I 0/1 12:30-19:30 (7h) single-neutral-actions" at bounding box center [833, 202] width 86 height 26
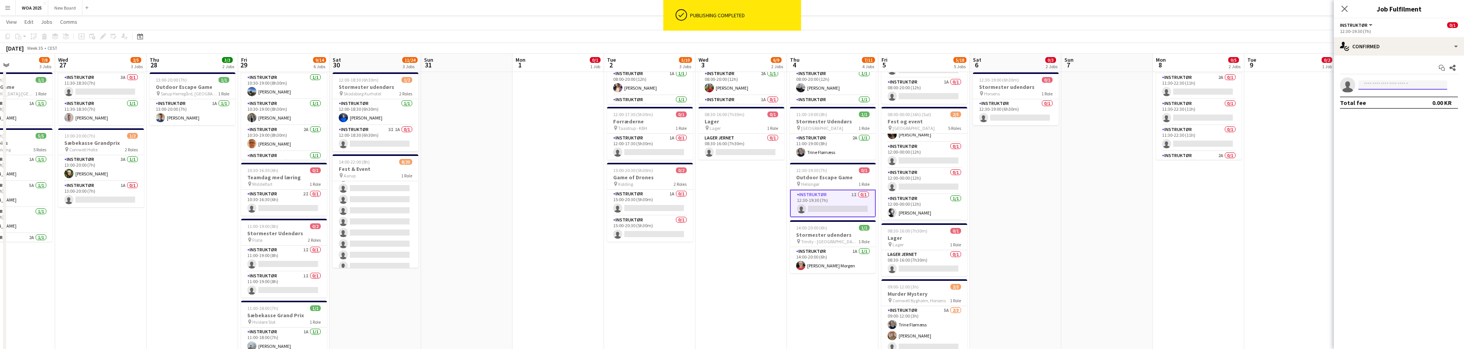
click at [1406, 85] on input at bounding box center [1402, 84] width 89 height 9
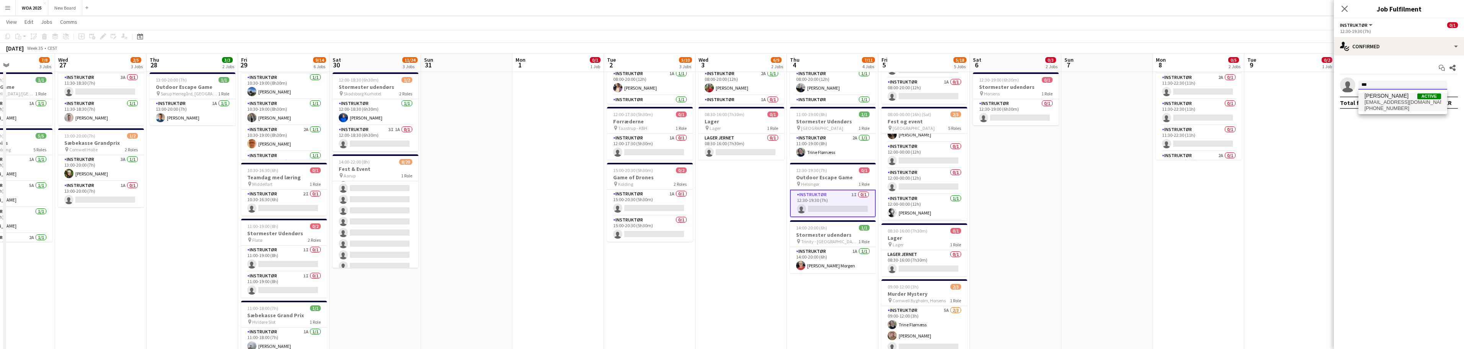
type input "***"
drag, startPoint x: 1392, startPoint y: 98, endPoint x: 1429, endPoint y: 261, distance: 167.2
click at [1425, 265] on body "Menu Boards Boards Boards All jobs Status Workforce Workforce My Workforce Recr…" at bounding box center [732, 181] width 1464 height 559
drag, startPoint x: 1457, startPoint y: 35, endPoint x: 1456, endPoint y: 44, distance: 8.8
click at [1455, 47] on div "Instruktør All roles Instruktør 0/1 12:30-19:30 (7h) single-neutral-actions-che…" at bounding box center [1398, 183] width 130 height 330
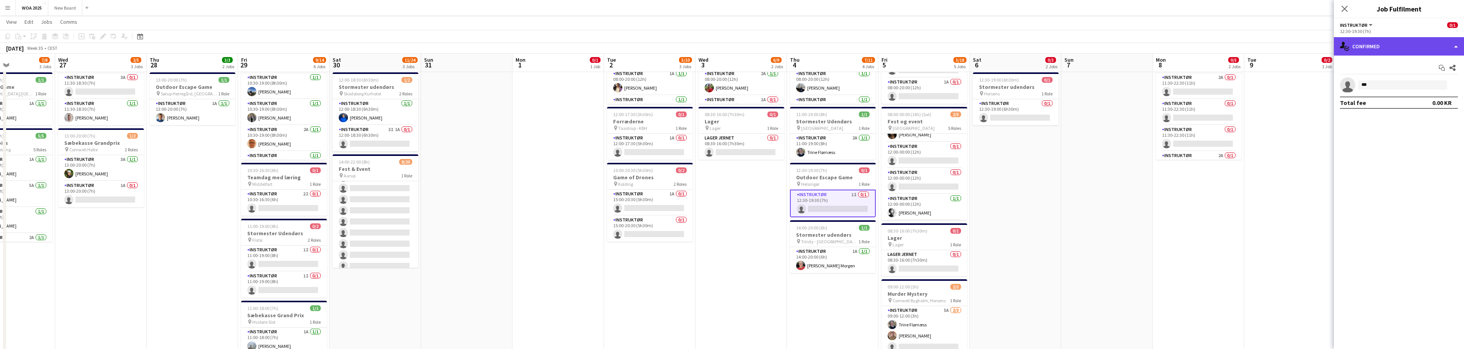
click at [1456, 43] on div "single-neutral-actions-check-2 Confirmed" at bounding box center [1398, 46] width 130 height 18
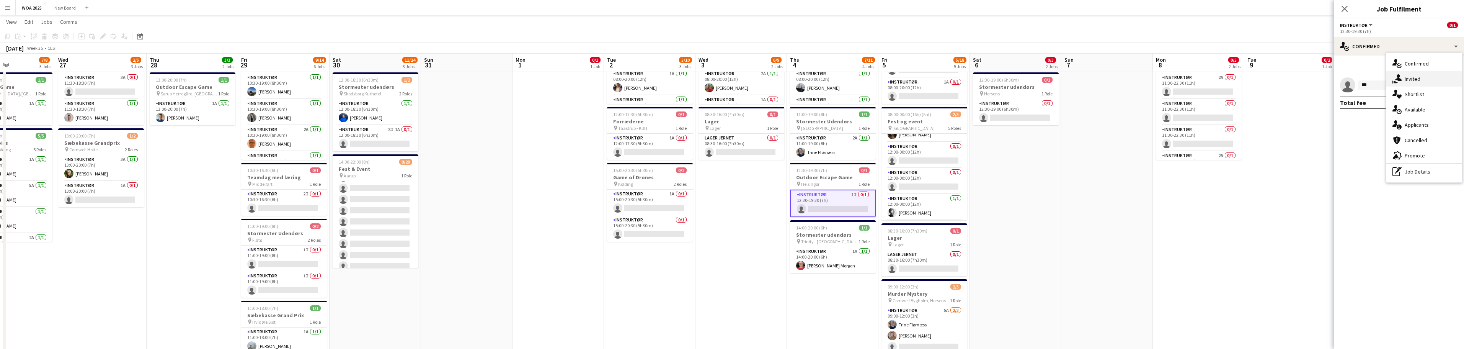
click at [1430, 78] on div "single-neutral-actions-share-1 Invited" at bounding box center [1424, 78] width 76 height 15
click at [1372, 102] on input "text" at bounding box center [1399, 101] width 118 height 19
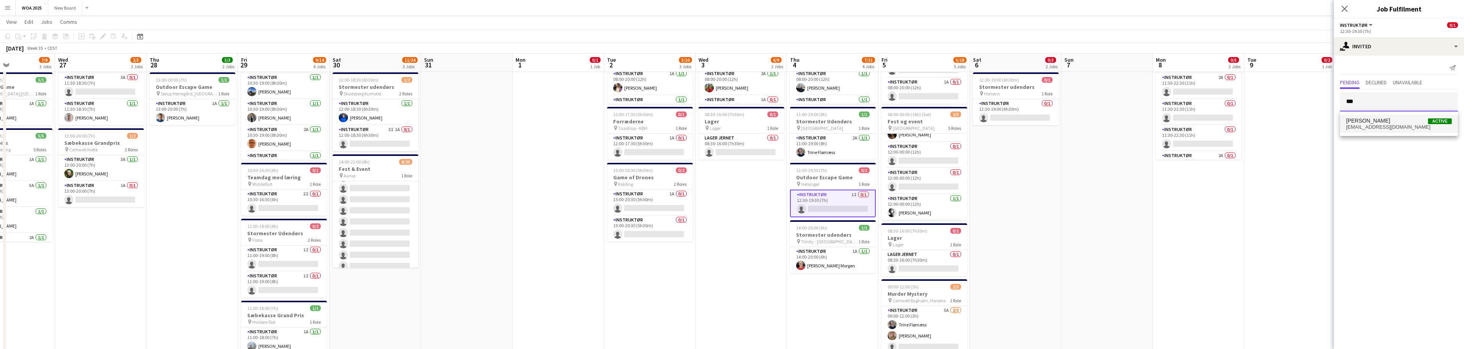
type input "***"
click at [1375, 120] on span "[PERSON_NAME]" at bounding box center [1368, 120] width 44 height 7
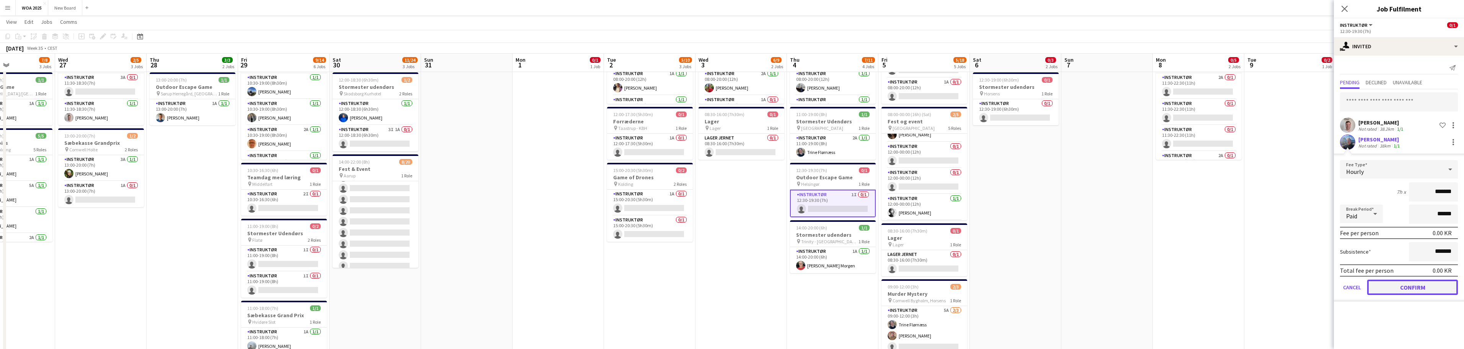
click at [1428, 288] on button "Confirm" at bounding box center [1412, 286] width 91 height 15
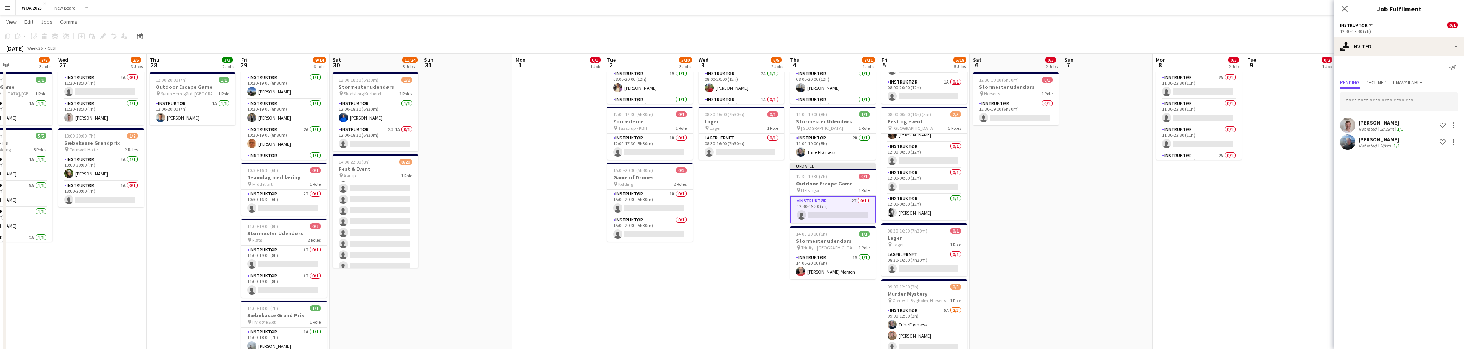
click at [1362, 139] on div "[PERSON_NAME]" at bounding box center [1379, 139] width 43 height 7
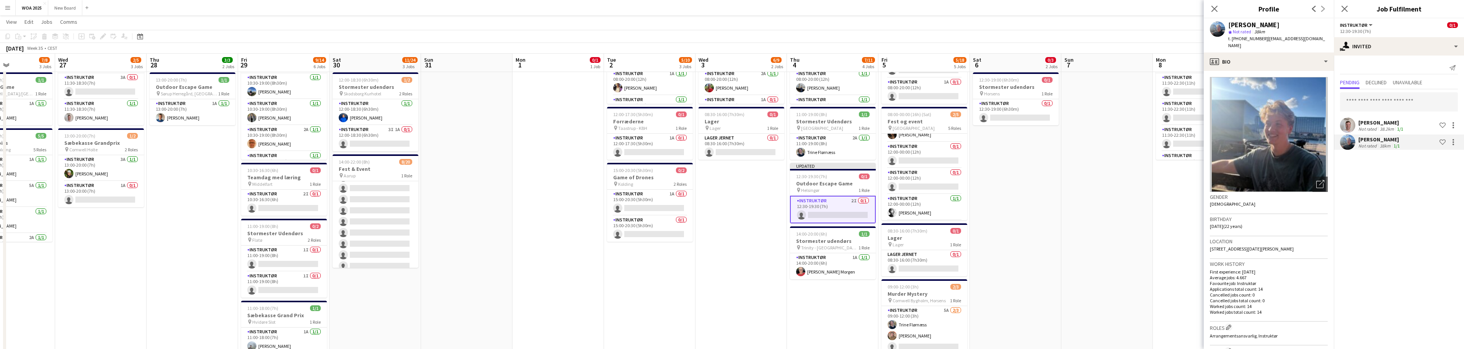
click at [1288, 39] on span "| [EMAIL_ADDRESS][DOMAIN_NAME]" at bounding box center [1276, 42] width 97 height 13
drag, startPoint x: 1319, startPoint y: 37, endPoint x: 1260, endPoint y: 44, distance: 59.4
click at [1260, 44] on div "[PERSON_NAME] star Not rated 38km t. [PHONE_NUMBER] | [EMAIL_ADDRESS][DOMAIN_NA…" at bounding box center [1268, 35] width 130 height 34
click at [1273, 39] on span "| [EMAIL_ADDRESS][DOMAIN_NAME]" at bounding box center [1276, 42] width 97 height 13
copy span "[EMAIL_ADDRESS][DOMAIN_NAME]"
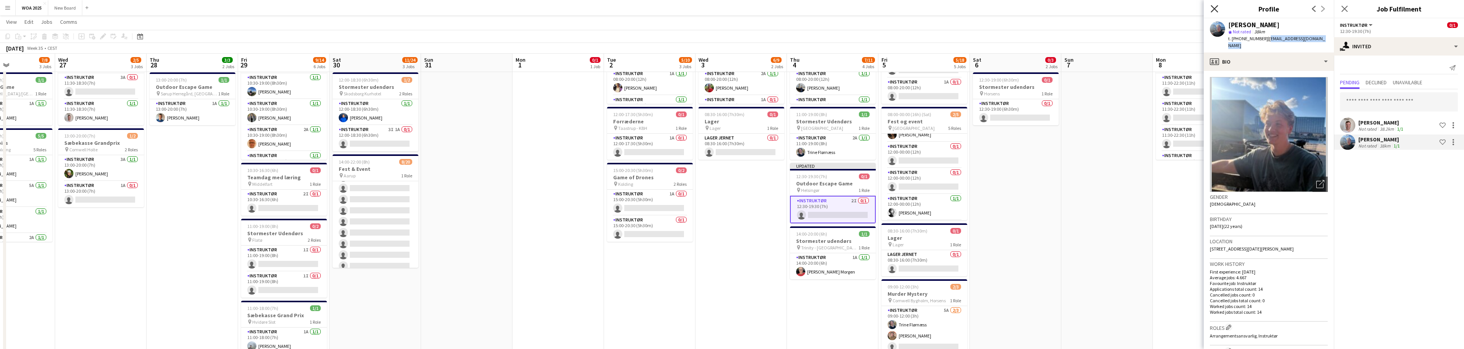
click at [1212, 8] on icon "Close pop-in" at bounding box center [1213, 8] width 7 height 7
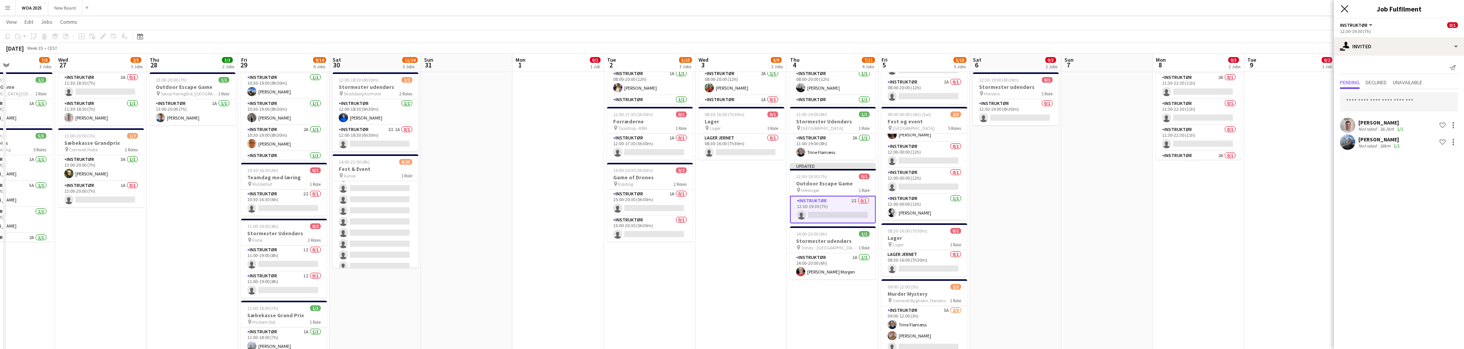
click at [1347, 8] on icon "Close pop-in" at bounding box center [1343, 8] width 7 height 7
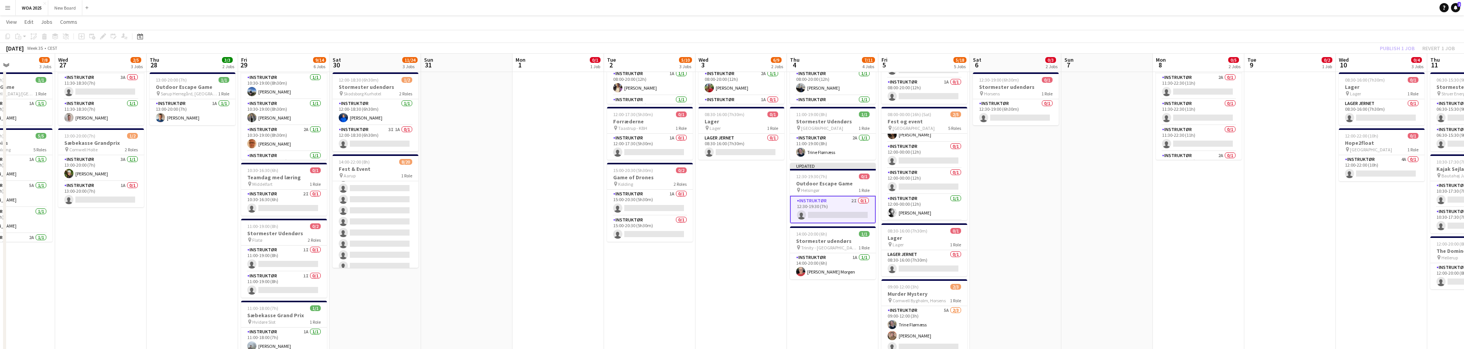
click at [1401, 49] on div "Publish 1 job Revert 1 job" at bounding box center [1416, 48] width 93 height 10
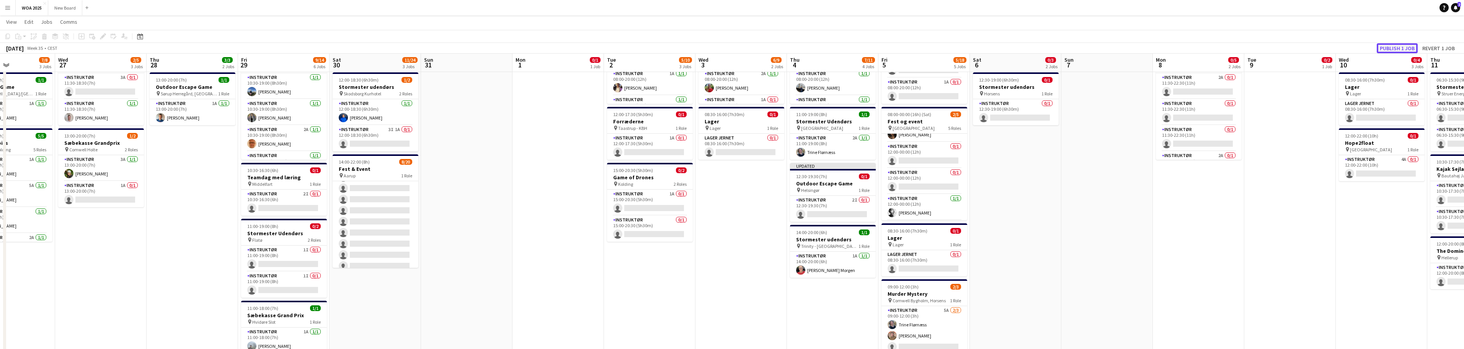
click at [1401, 49] on button "Publish 1 job" at bounding box center [1396, 48] width 41 height 10
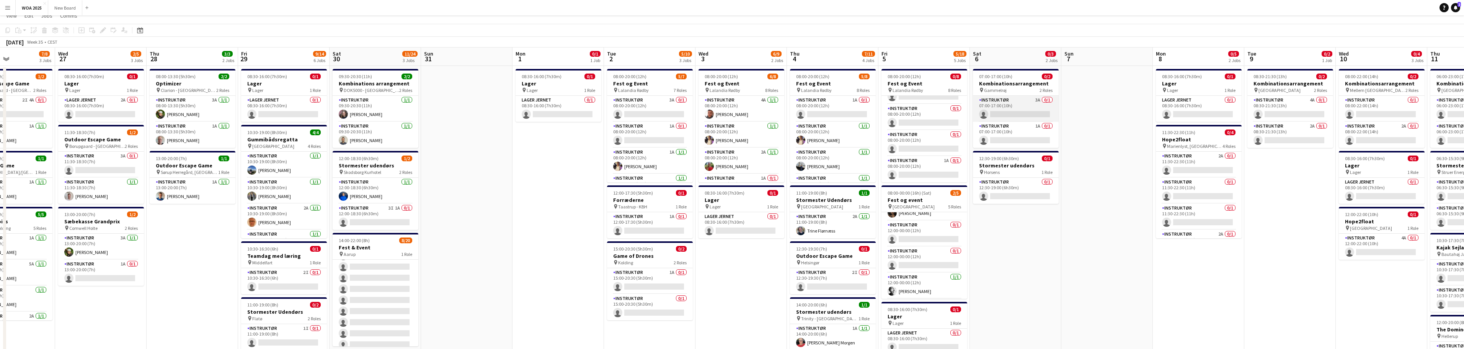
scroll to position [0, 0]
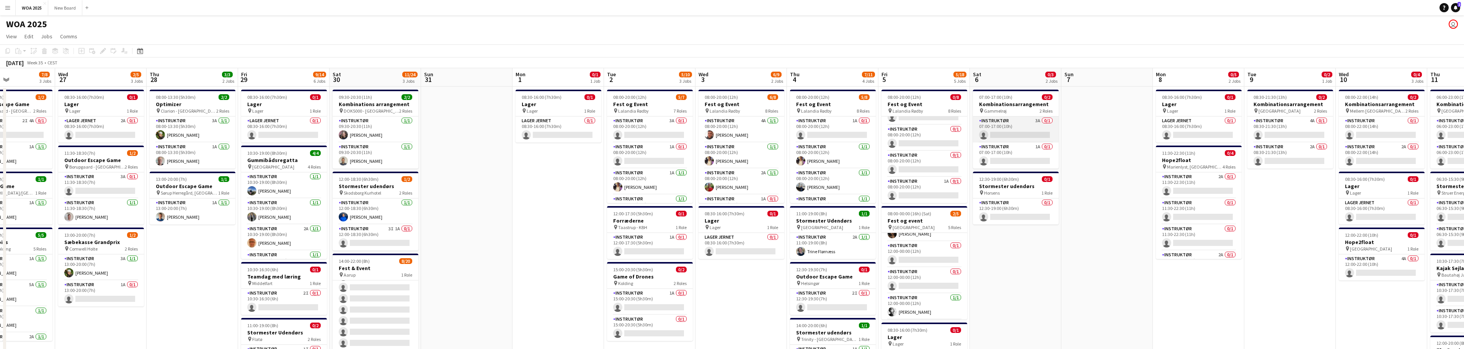
click at [1024, 132] on app-card-role "Instruktør 3A 0/1 07:00-17:00 (10h) single-neutral-actions" at bounding box center [1016, 129] width 86 height 26
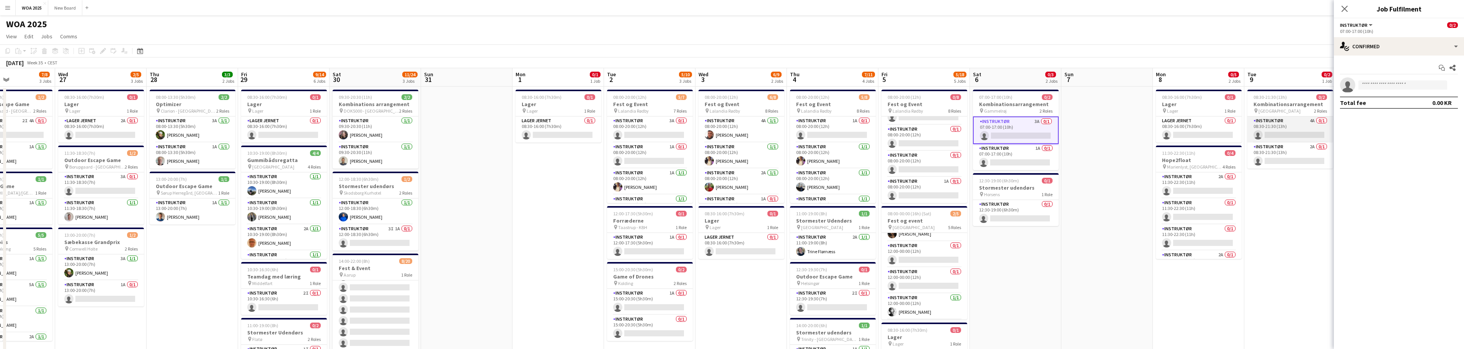
click at [1297, 136] on app-card-role "Instruktør 4A 0/1 08:30-21:30 (13h) single-neutral-actions" at bounding box center [1290, 129] width 86 height 26
click at [1385, 83] on input at bounding box center [1402, 84] width 89 height 9
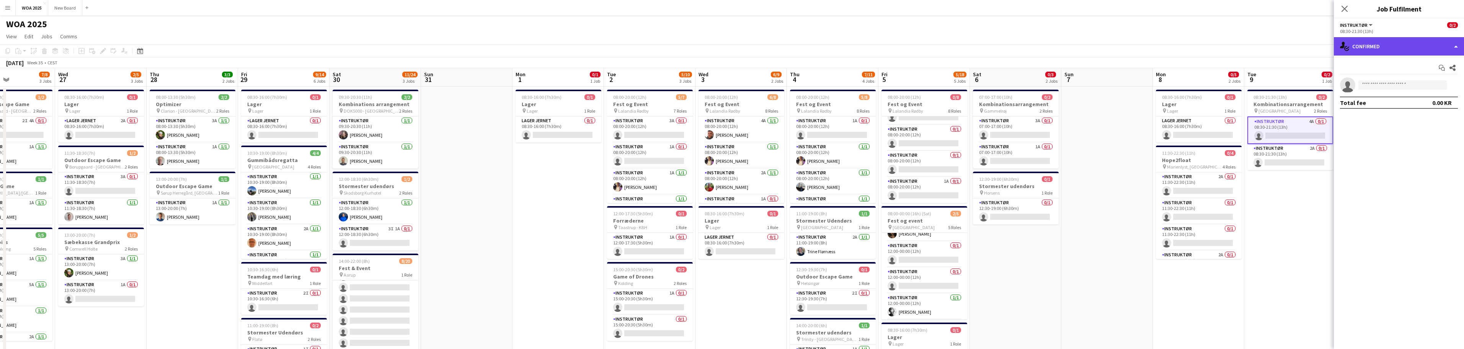
click at [1425, 41] on div "single-neutral-actions-check-2 Confirmed" at bounding box center [1398, 46] width 130 height 18
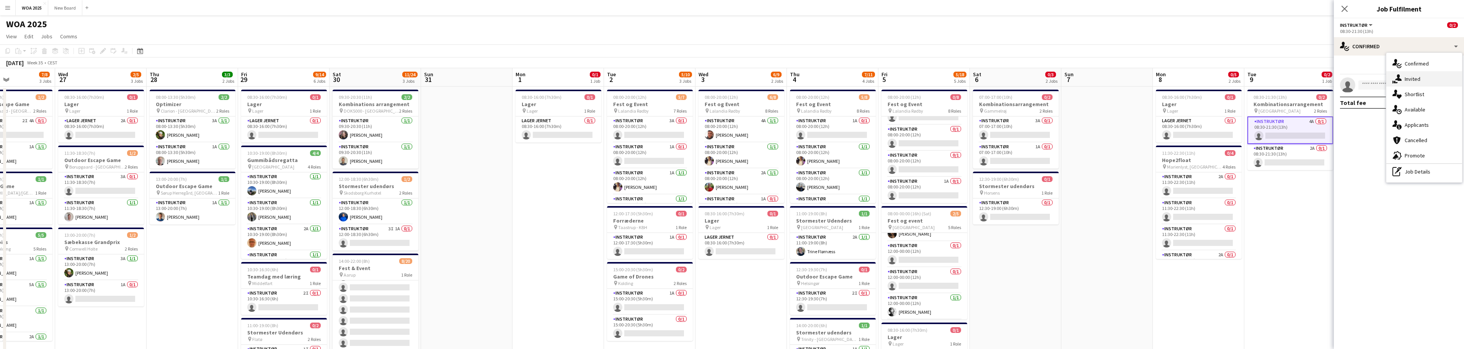
click at [1430, 77] on div "single-neutral-actions-share-1 Invited" at bounding box center [1424, 78] width 76 height 15
click at [1412, 90] on input "text" at bounding box center [1399, 86] width 118 height 19
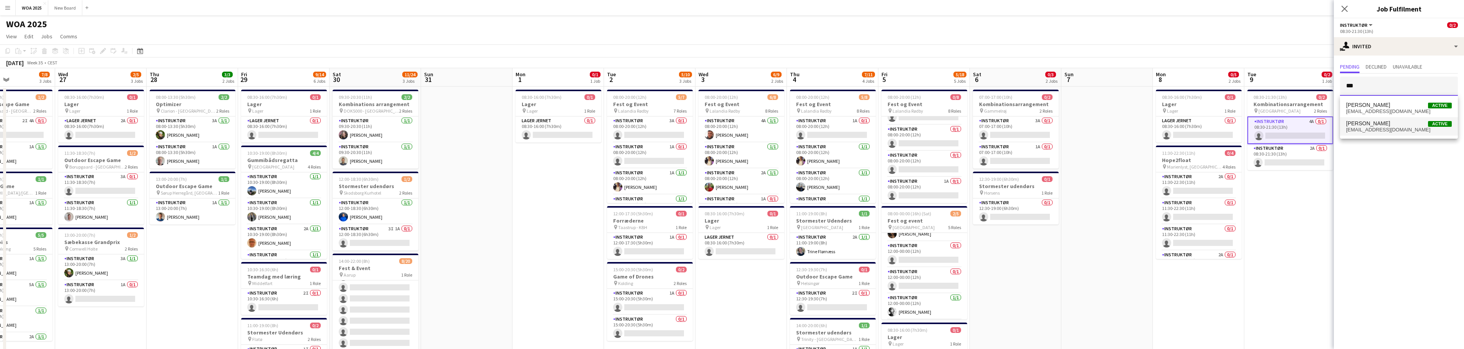
type input "***"
click at [1389, 125] on span "[PERSON_NAME]" at bounding box center [1368, 123] width 44 height 7
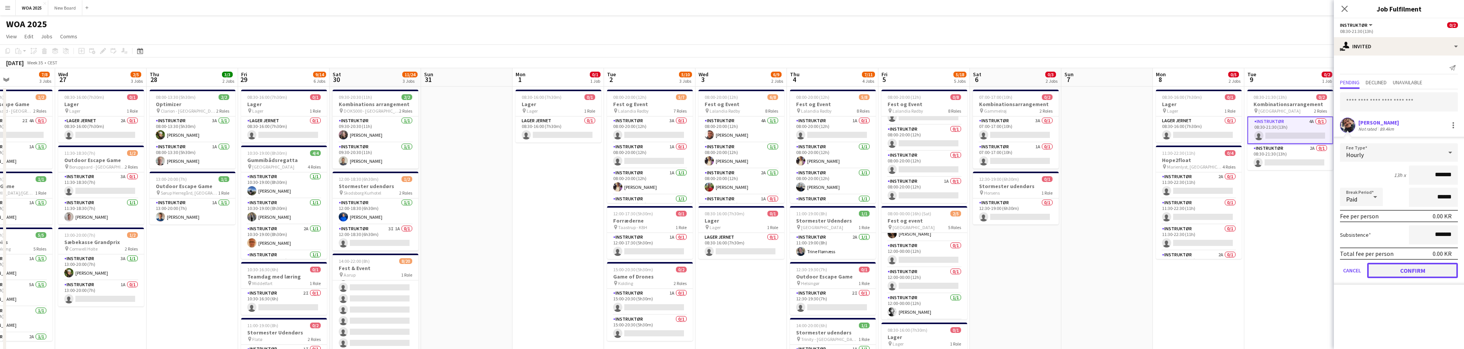
click at [1418, 269] on button "Confirm" at bounding box center [1412, 269] width 91 height 15
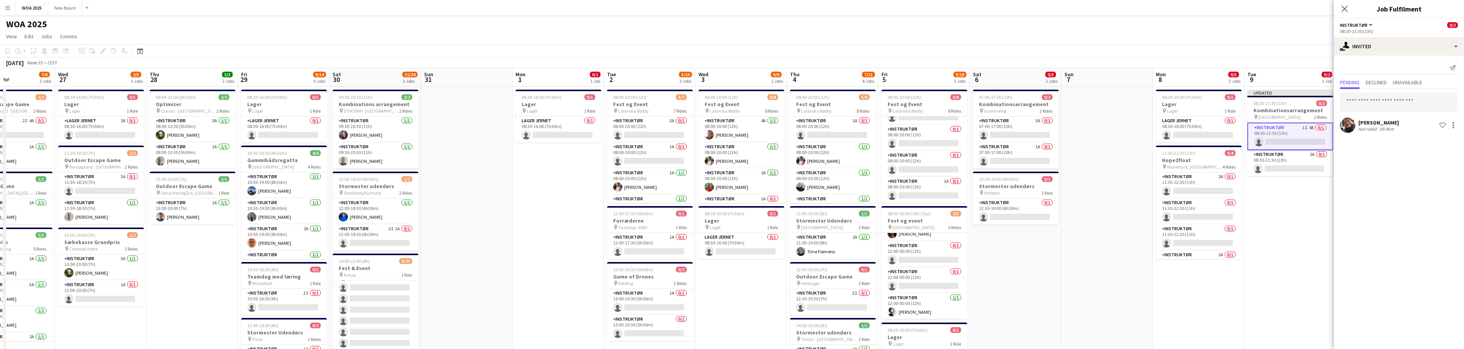
click at [1306, 240] on app-date-cell "Updated 08:30-21:30 (13h) 0/2 Kombinationsarrangement pin Århus 2 Roles Instruk…" at bounding box center [1289, 323] width 91 height 474
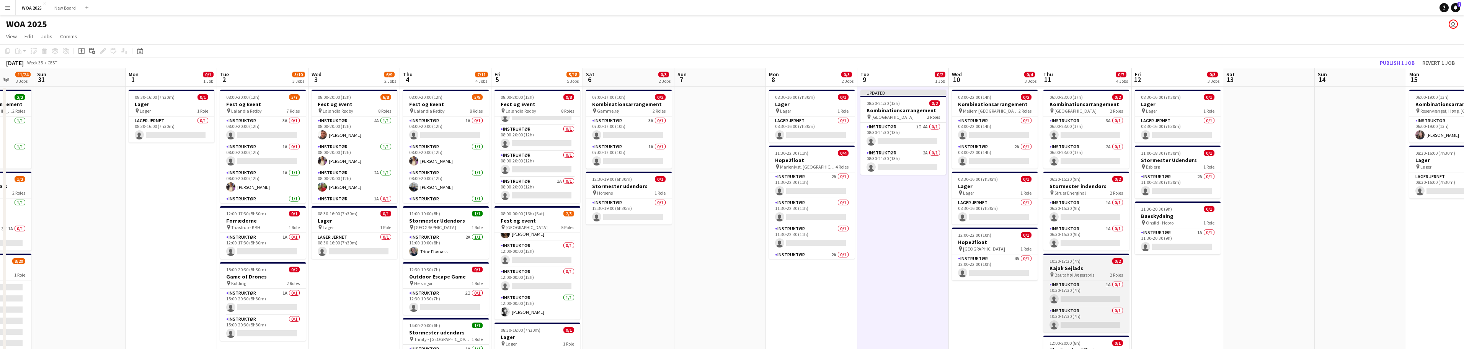
drag, startPoint x: 1391, startPoint y: 302, endPoint x: 1044, endPoint y: 268, distance: 349.0
click at [1000, 293] on app-calendar-viewport "Thu 28 3/3 2 Jobs Fri 29 9/14 6 Jobs Sat 30 11/24 3 Jobs Sun 31 Mon 1 0/1 1 Job…" at bounding box center [732, 314] width 1464 height 492
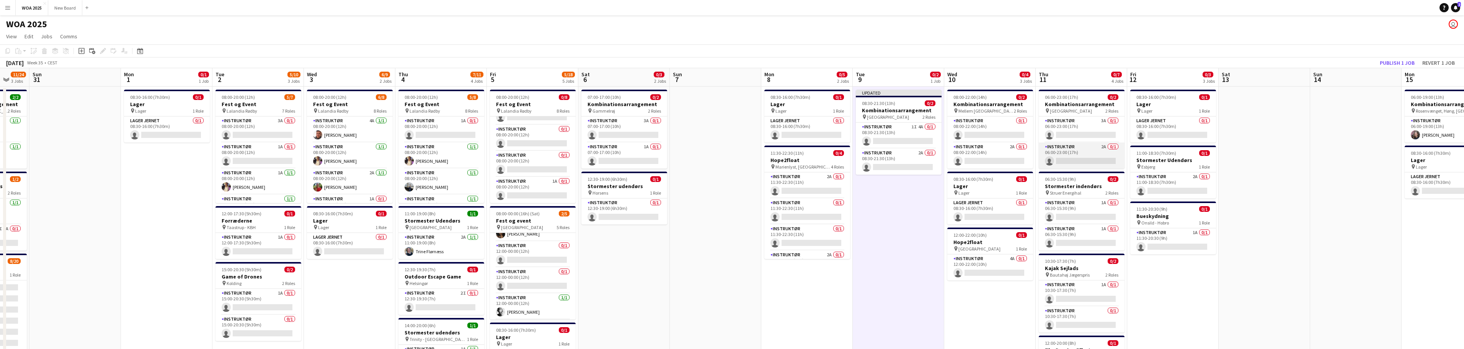
click at [1090, 160] on app-card-role "Instruktør 2A 0/1 06:00-23:00 (17h) single-neutral-actions" at bounding box center [1081, 155] width 86 height 26
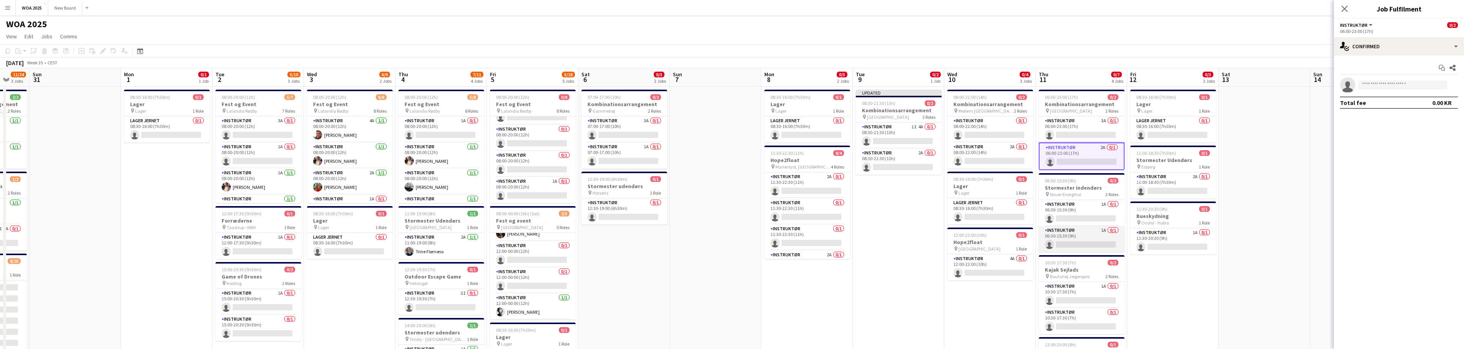
click at [1088, 241] on app-card-role "Instruktør 1A 0/1 06:30-15:30 (9h) single-neutral-actions" at bounding box center [1081, 239] width 86 height 26
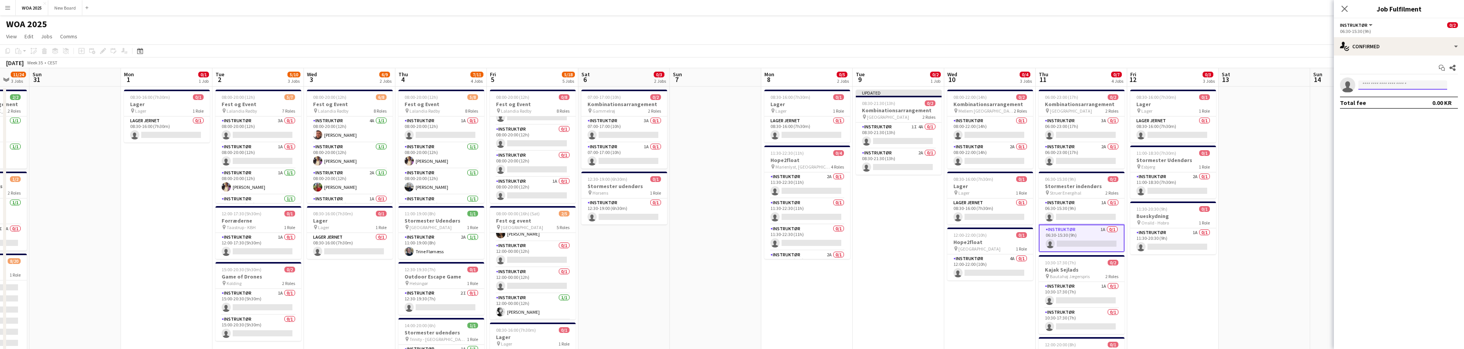
click at [1399, 87] on input at bounding box center [1402, 84] width 89 height 9
click at [1433, 46] on div "single-neutral-actions-check-2 Confirmed" at bounding box center [1398, 46] width 130 height 18
click at [1434, 78] on div "single-neutral-actions-share-1 Invited" at bounding box center [1424, 78] width 76 height 15
drag, startPoint x: 1410, startPoint y: 82, endPoint x: 1406, endPoint y: 91, distance: 9.8
click at [1406, 91] on input "text" at bounding box center [1399, 86] width 118 height 19
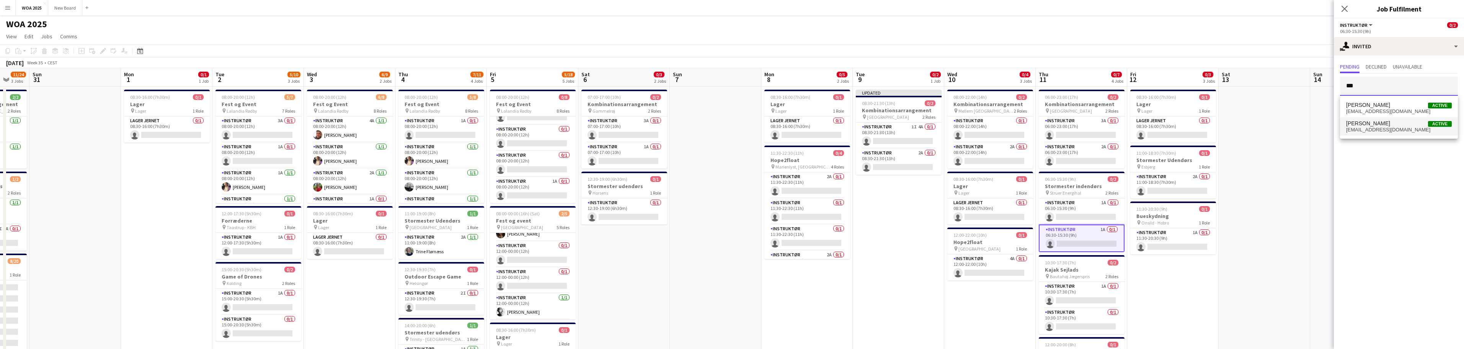
type input "***"
click at [1389, 126] on span "[PERSON_NAME]" at bounding box center [1368, 123] width 44 height 7
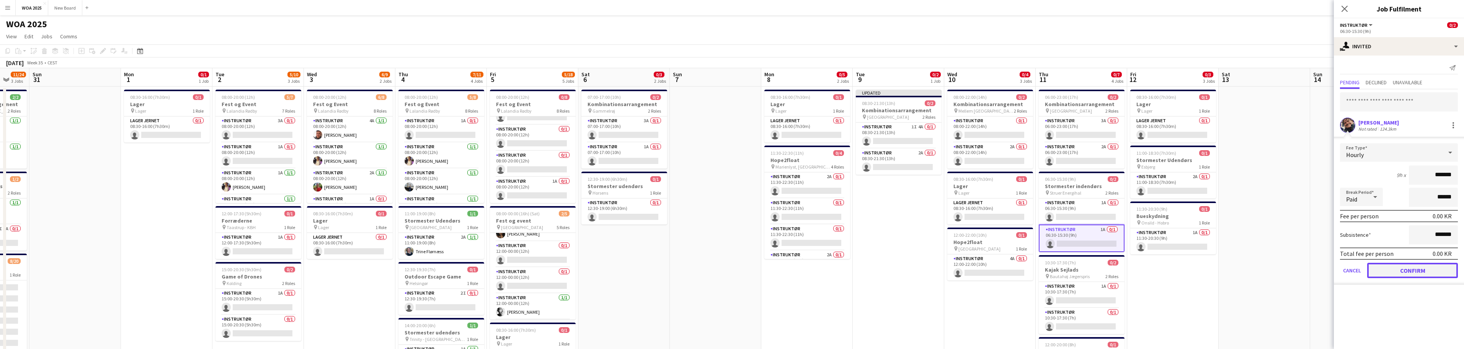
click at [1404, 270] on button "Confirm" at bounding box center [1412, 269] width 91 height 15
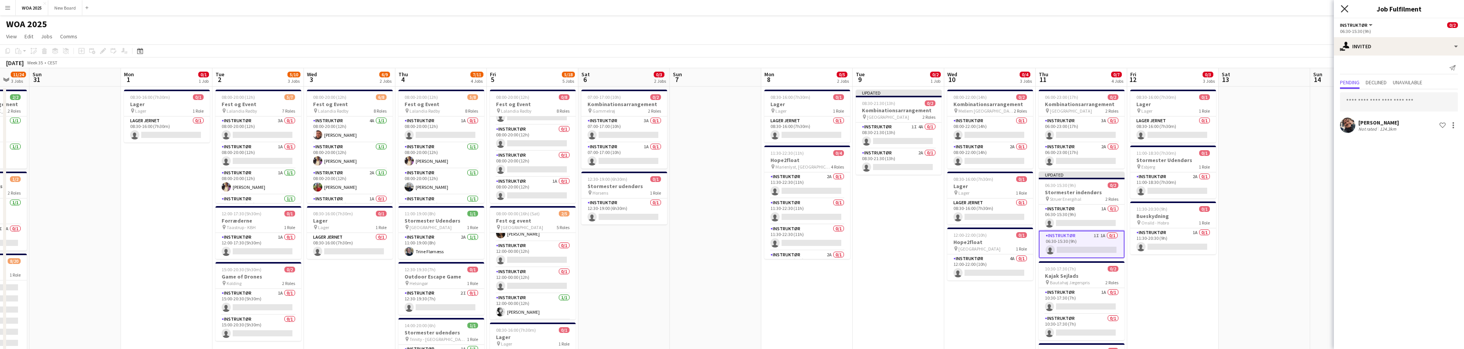
click at [1343, 7] on icon at bounding box center [1343, 8] width 7 height 7
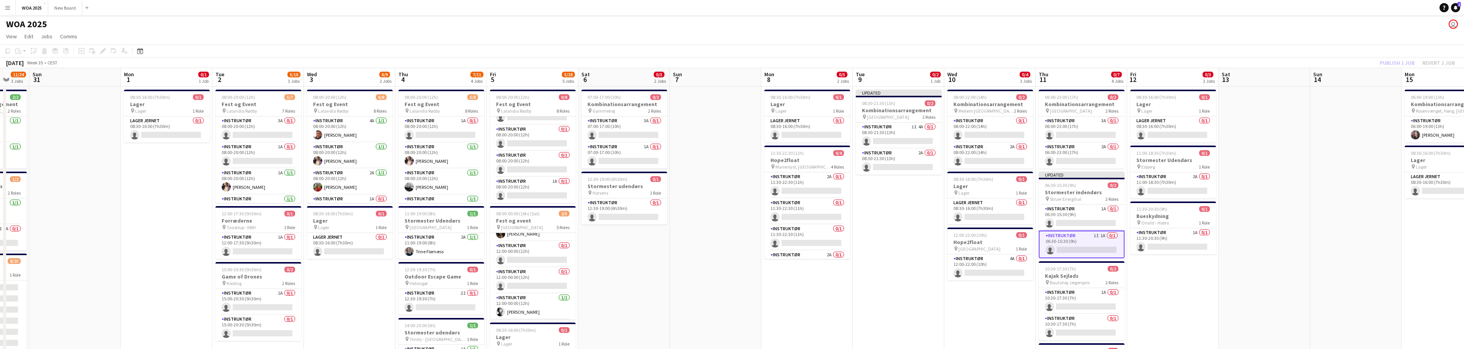
click at [1396, 66] on div "Publish 1 job Revert 1 job" at bounding box center [1416, 63] width 93 height 10
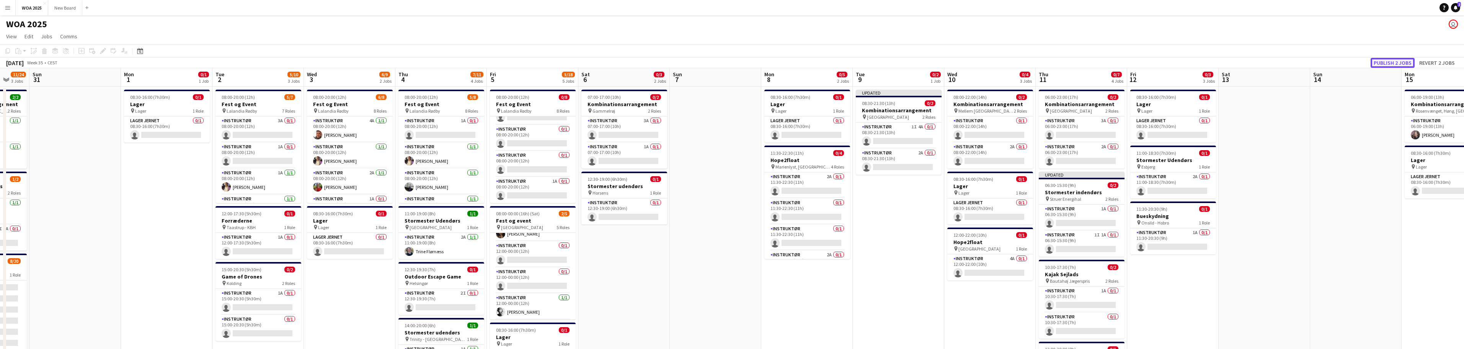
click at [1395, 62] on button "Publish 2 jobs" at bounding box center [1392, 63] width 44 height 10
click at [34, 7] on button "WOA 2025 Close" at bounding box center [32, 7] width 33 height 15
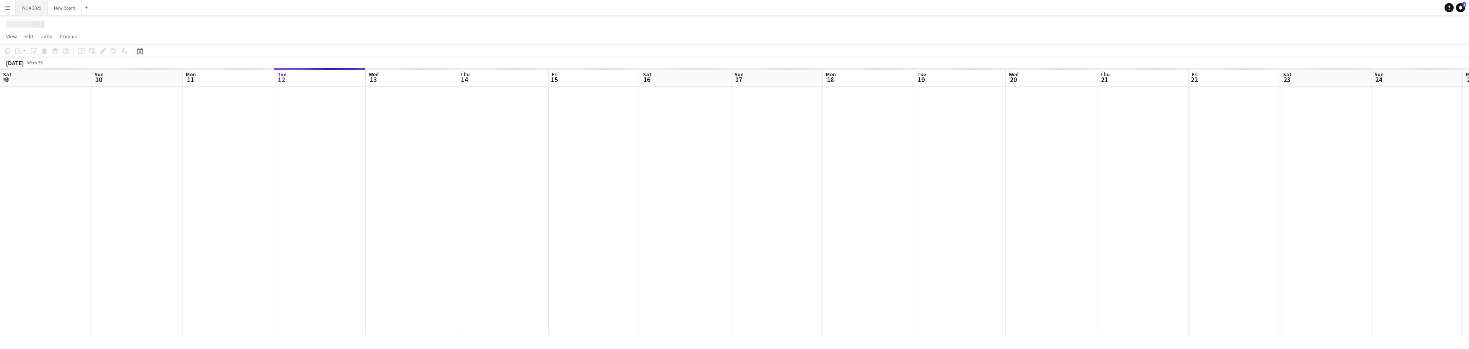
scroll to position [0, 183]
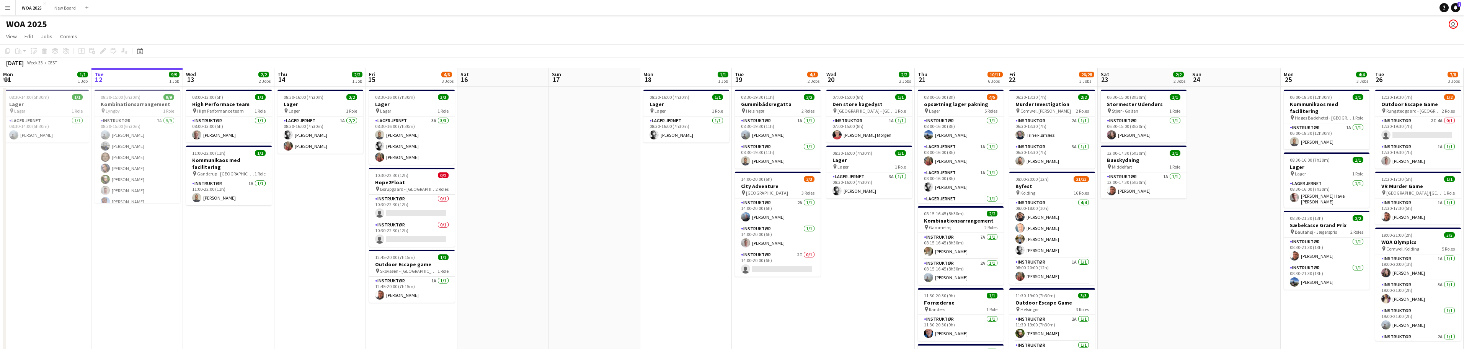
click at [8, 10] on app-icon "Menu" at bounding box center [8, 8] width 6 height 6
click at [98, 44] on link "My Workforce" at bounding box center [115, 41] width 77 height 15
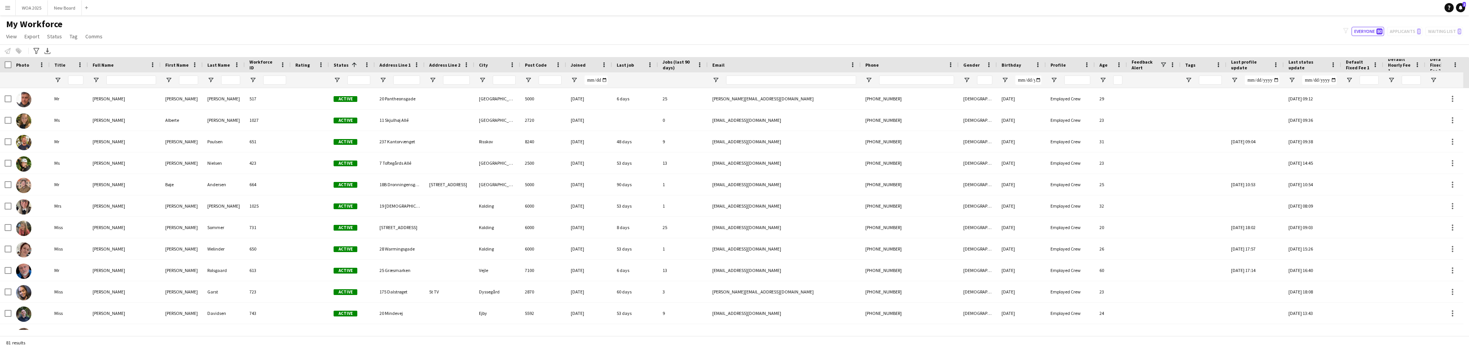
click at [1405, 31] on div "filter-1 Everyone 80 Applicants 0 Waiting list 0" at bounding box center [1403, 31] width 132 height 9
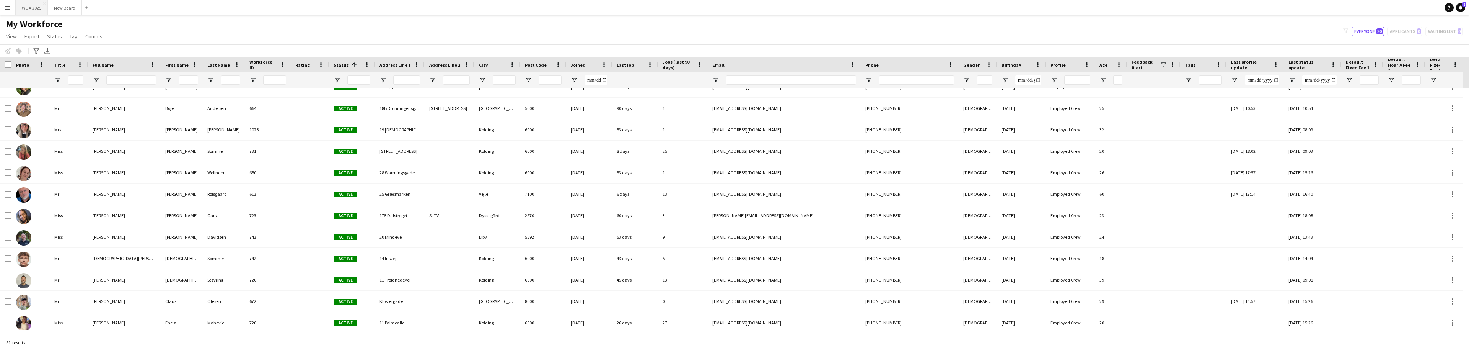
click at [30, 7] on button "WOA 2025 Close" at bounding box center [32, 7] width 32 height 15
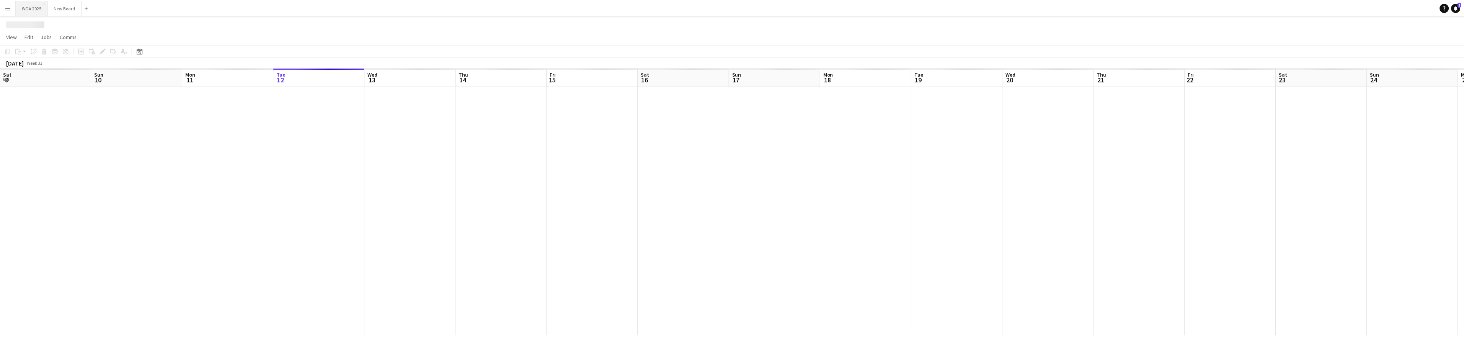
scroll to position [0, 183]
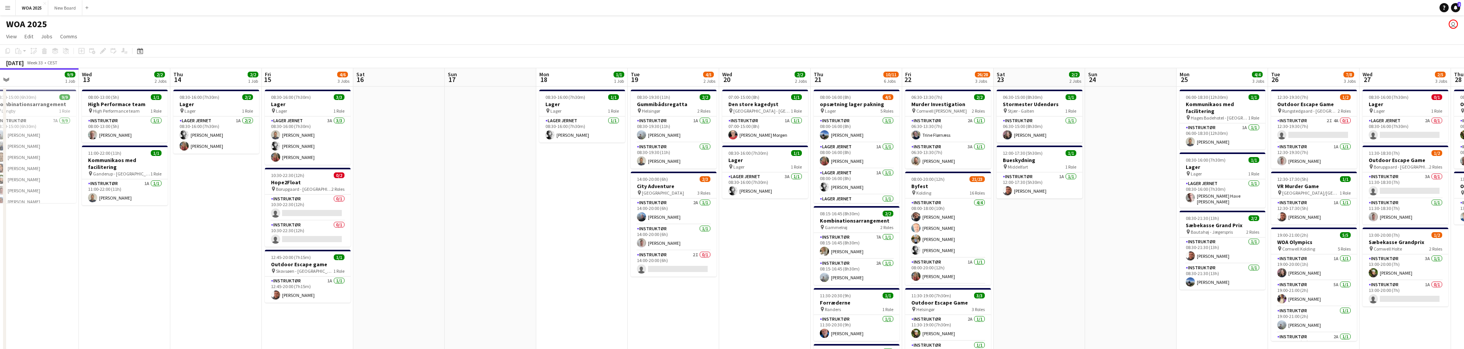
drag, startPoint x: 1186, startPoint y: 240, endPoint x: 1383, endPoint y: 204, distance: 200.2
click at [1323, 223] on app-calendar-viewport "Sun 10 Mon 11 1/1 1 Job Tue 12 9/9 1 Job Wed 13 2/2 2 Jobs Thu 14 2/2 1 Job Fri…" at bounding box center [732, 327] width 1464 height 518
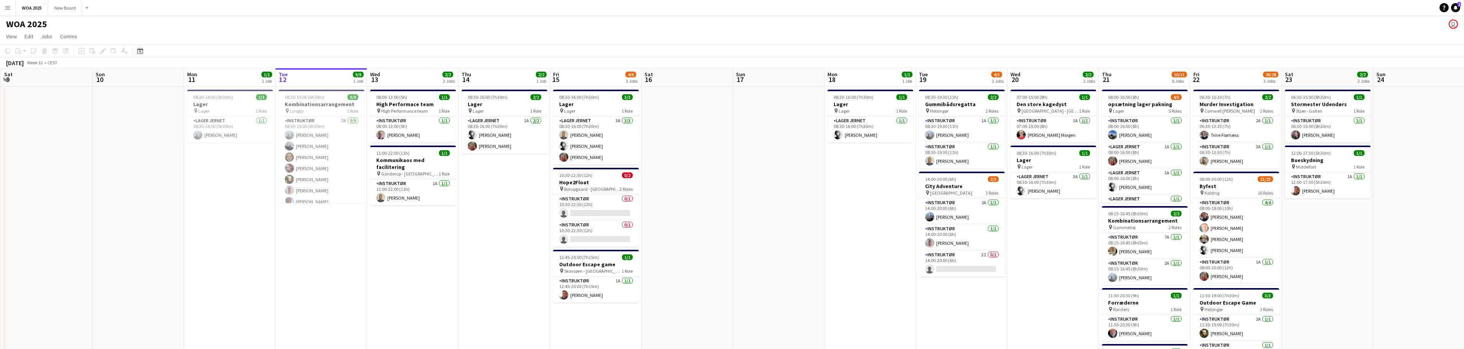
scroll to position [0, 174]
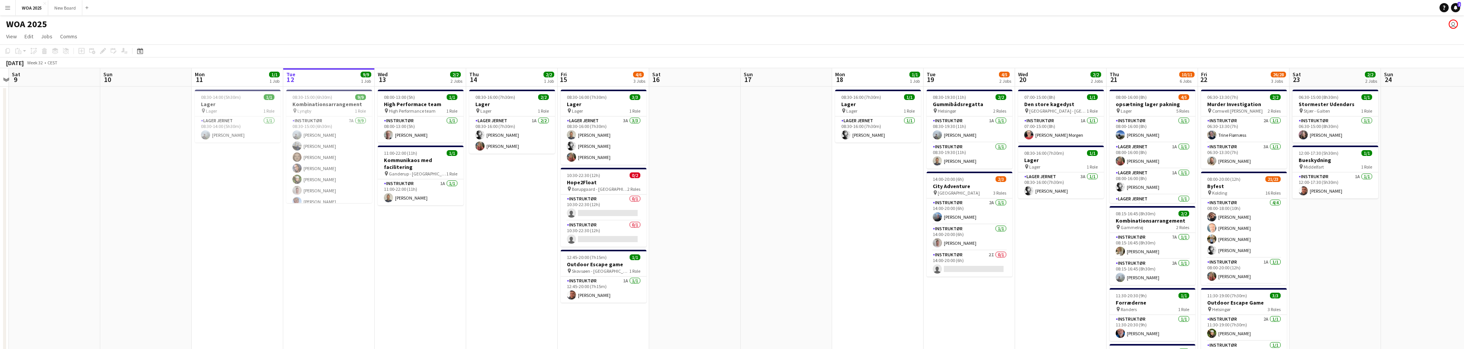
drag, startPoint x: 401, startPoint y: 184, endPoint x: 493, endPoint y: 193, distance: 91.9
click at [493, 193] on app-calendar-viewport "Thu 7 Fri 8 Sat 9 Sun 10 Mon 11 1/1 1 Job Tue 12 9/9 1 Job Wed 13 2/2 2 Jobs Th…" at bounding box center [732, 327] width 1464 height 518
click at [320, 250] on app-date-cell "08:30-15:00 (6h30m) 9/9 Kombinationsarrangement pin [PERSON_NAME] 1 Role Instru…" at bounding box center [328, 336] width 91 height 500
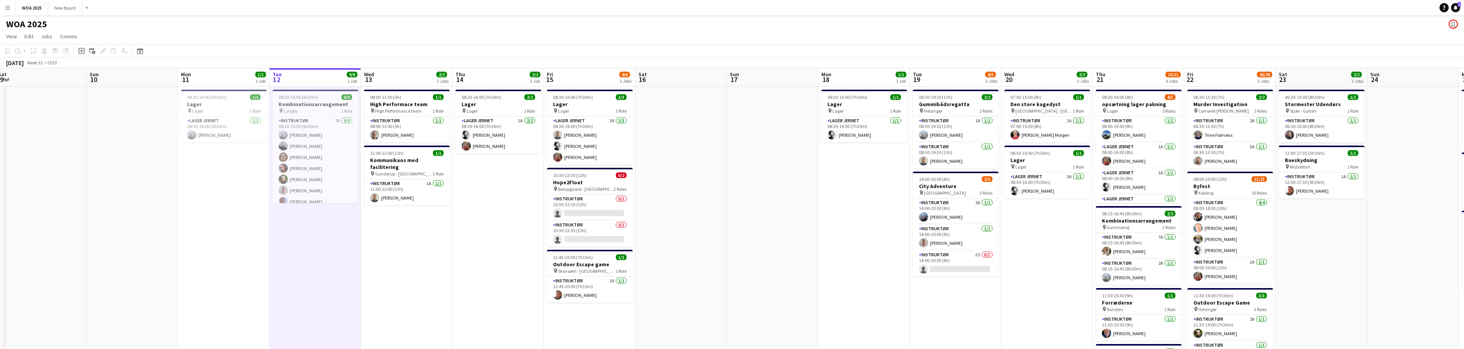
drag, startPoint x: 240, startPoint y: 225, endPoint x: 201, endPoint y: 218, distance: 40.1
click at [214, 221] on app-calendar-viewport "Thu 7 Fri 8 Sat 9 Sun 10 Mon 11 1/1 1 Job Tue 12 9/9 1 Job Wed 13 2/2 2 Jobs Th…" at bounding box center [732, 327] width 1464 height 518
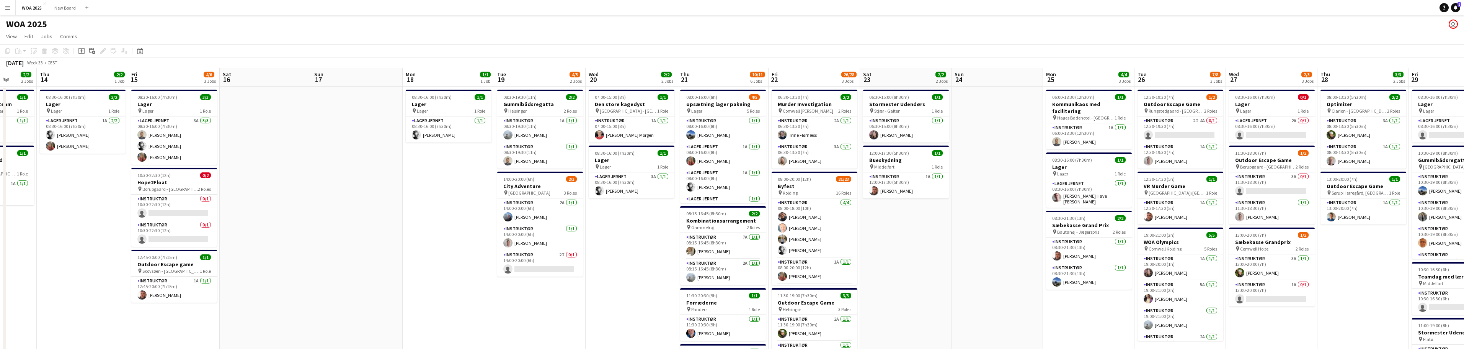
drag, startPoint x: 700, startPoint y: 228, endPoint x: 419, endPoint y: 186, distance: 284.3
click at [422, 190] on app-calendar-viewport "Sun 10 Mon 11 1/1 1 Job Tue 12 9/9 1 Job Wed 13 2/2 2 Jobs Thu 14 2/2 1 Job Fri…" at bounding box center [732, 327] width 1464 height 518
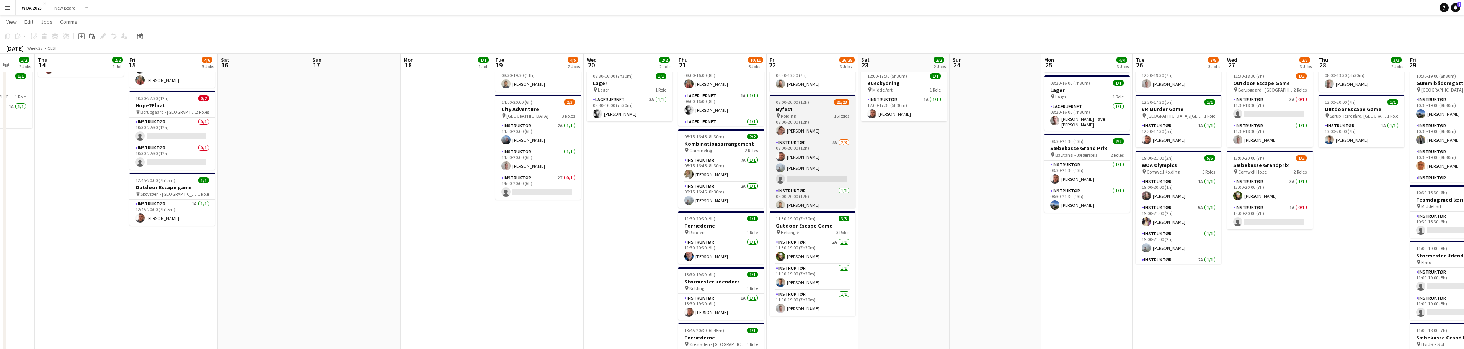
scroll to position [259, 0]
click at [828, 168] on app-card-role "Instruktør 4A [DATE] 08:00-20:00 (12h) [PERSON_NAME] [PERSON_NAME] single-neutr…" at bounding box center [812, 154] width 86 height 48
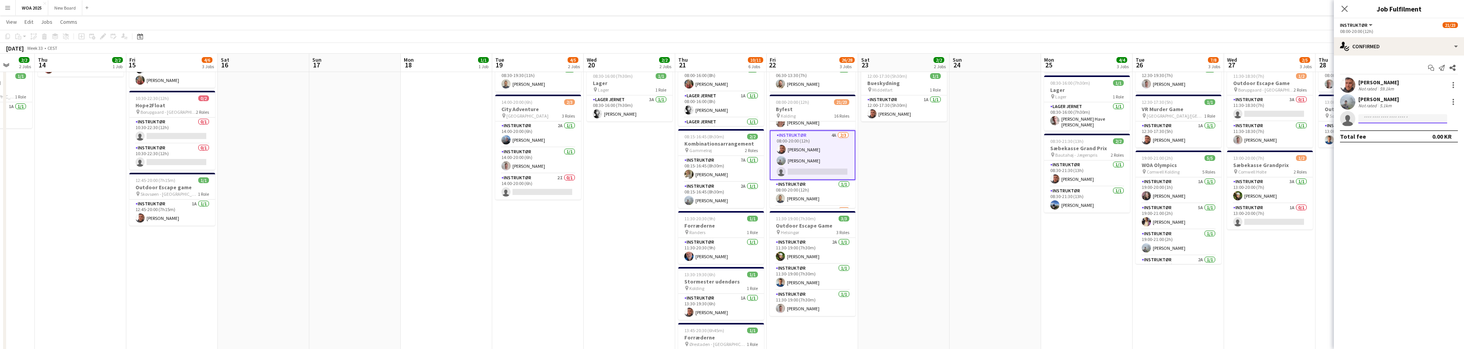
click at [1383, 119] on input at bounding box center [1402, 118] width 89 height 9
type input "***"
click at [1369, 128] on span "[PERSON_NAME]" at bounding box center [1386, 129] width 44 height 7
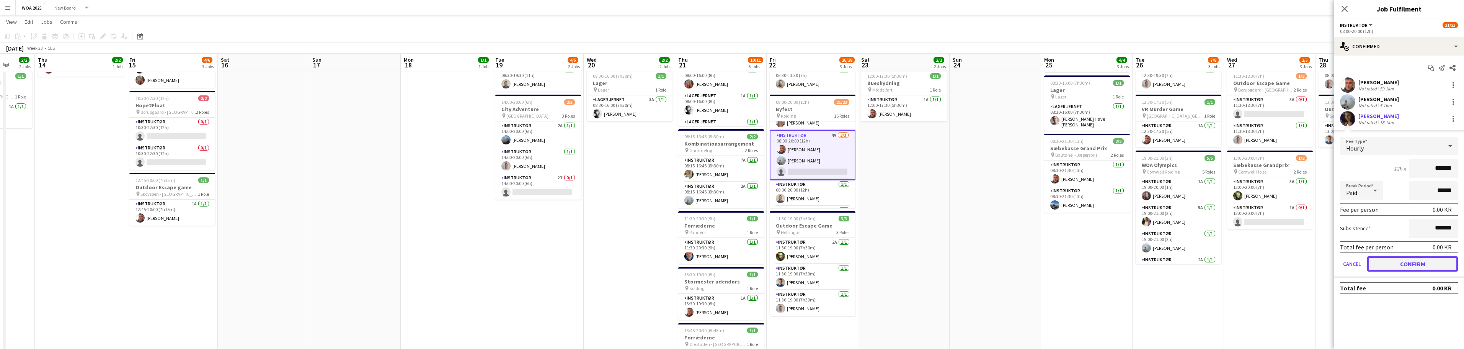
click at [1410, 262] on button "Confirm" at bounding box center [1412, 263] width 91 height 15
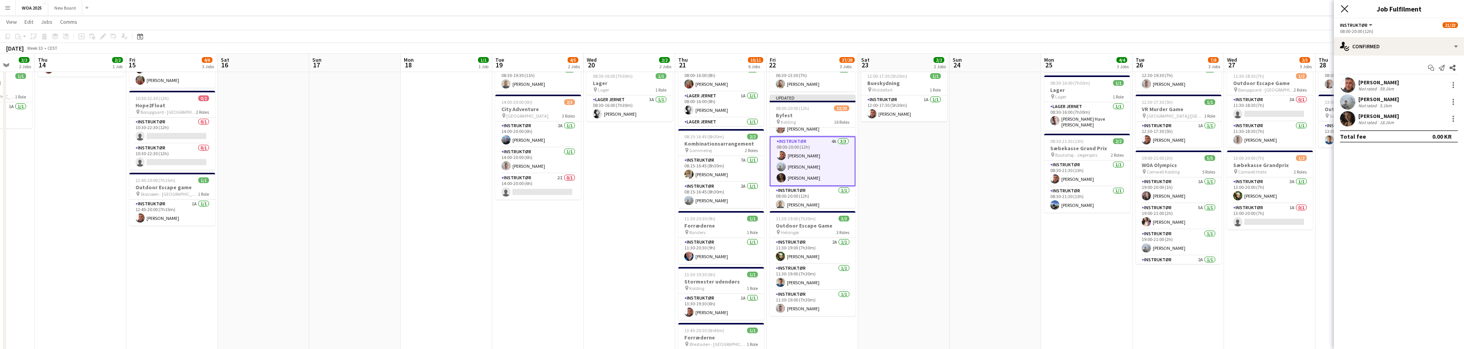
click at [1347, 8] on icon "Close pop-in" at bounding box center [1343, 8] width 7 height 7
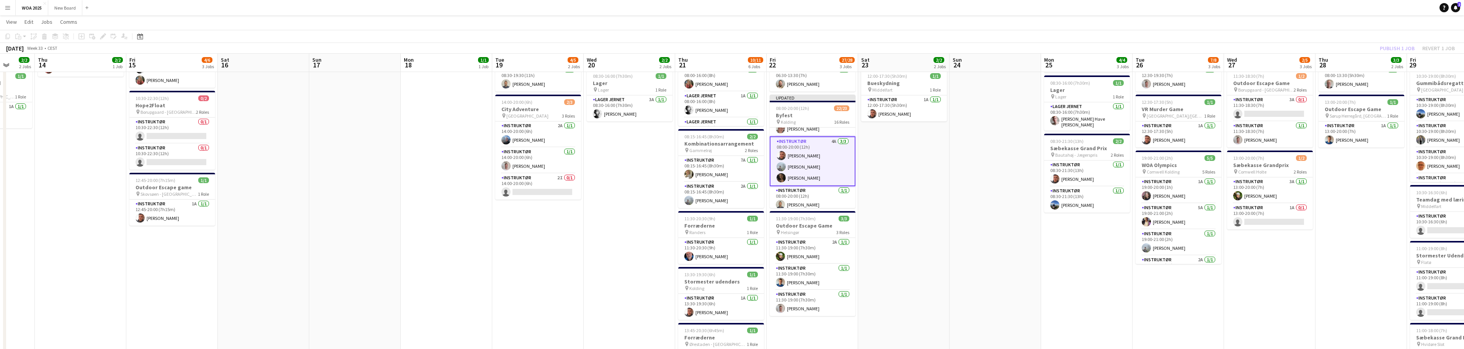
click at [1400, 46] on div "Publish 1 job Revert 1 job" at bounding box center [1416, 48] width 93 height 10
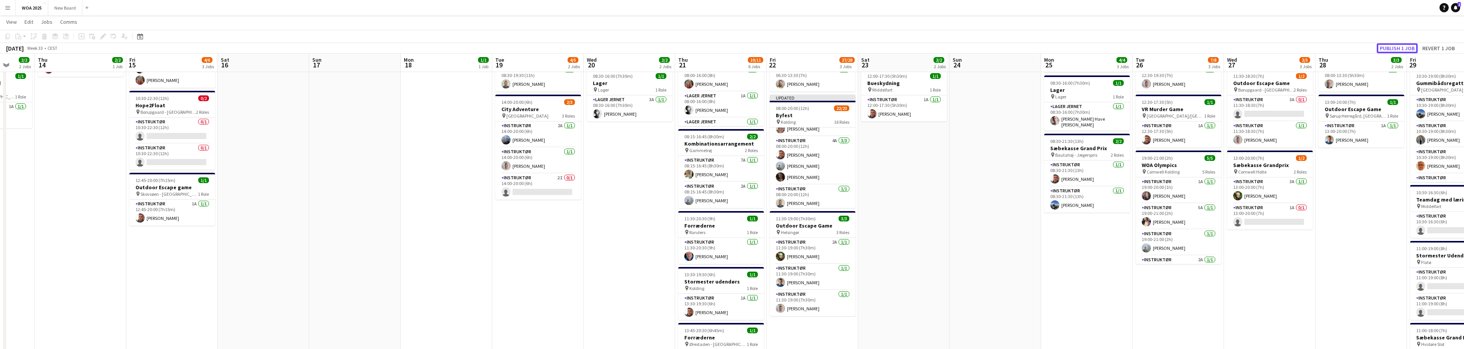
click at [1400, 46] on button "Publish 1 job" at bounding box center [1396, 48] width 41 height 10
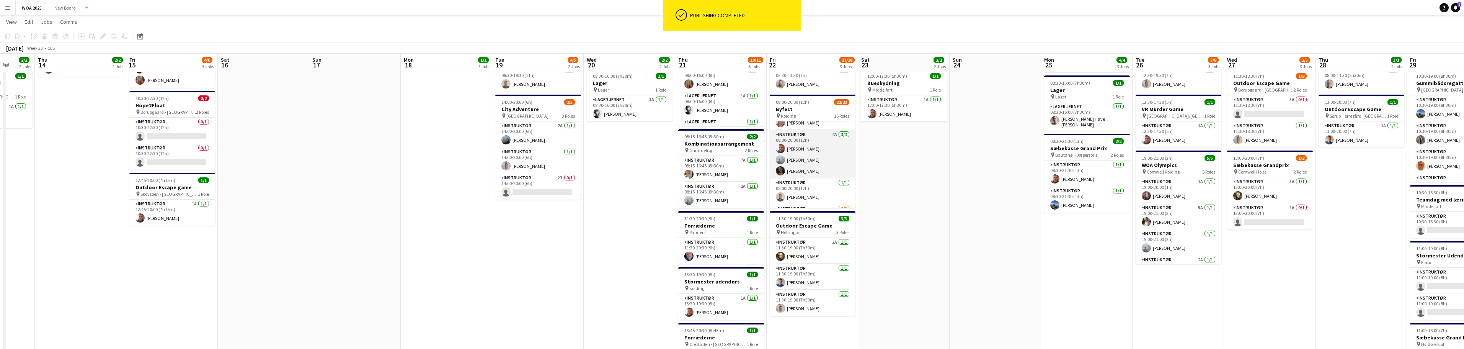
click at [791, 139] on app-card-role "Instruktør 4A [DATE] 08:00-20:00 (12h) [PERSON_NAME] [PERSON_NAME] [PERSON_NAME]" at bounding box center [812, 154] width 86 height 48
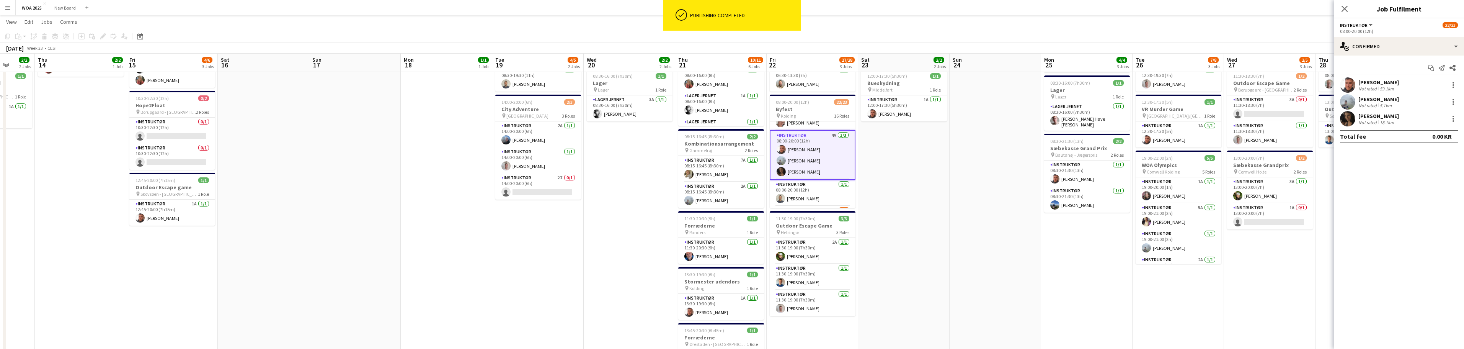
click at [1351, 25] on span "Instruktør" at bounding box center [1354, 25] width 28 height 6
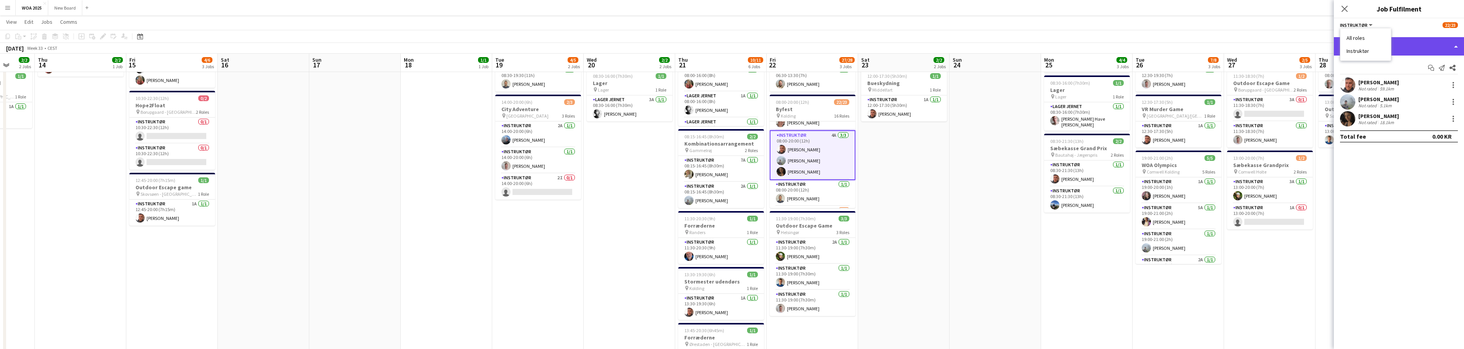
click at [1417, 41] on div "single-neutral-actions-check-2 Confirmed" at bounding box center [1398, 46] width 130 height 18
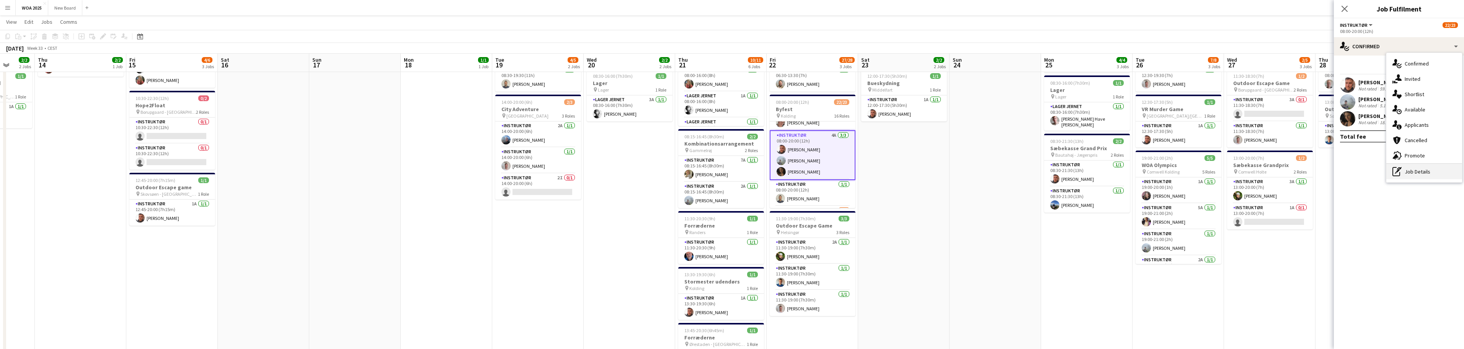
click at [1430, 175] on div "pen-write Job Details" at bounding box center [1424, 171] width 76 height 15
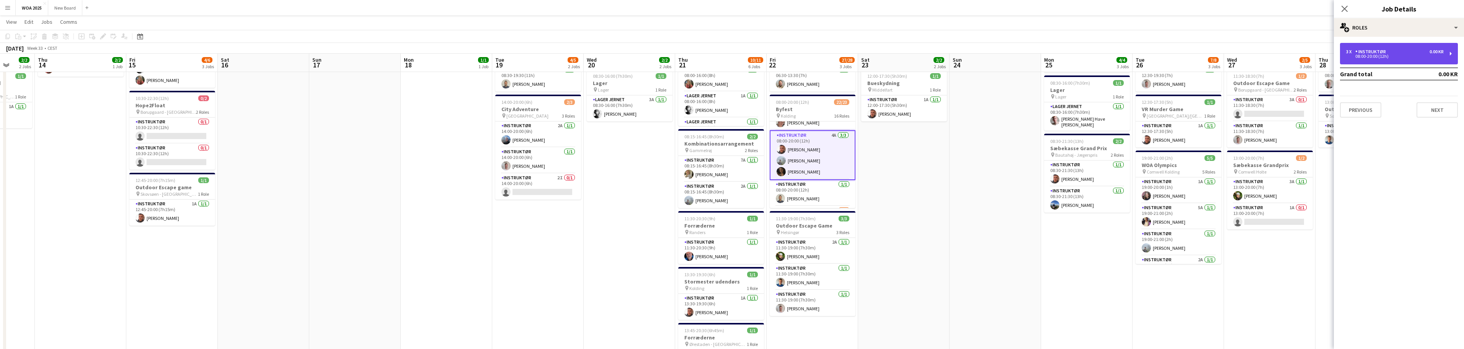
click at [1404, 51] on div "3 x Instruktør 0.00 KR" at bounding box center [1395, 51] width 98 height 5
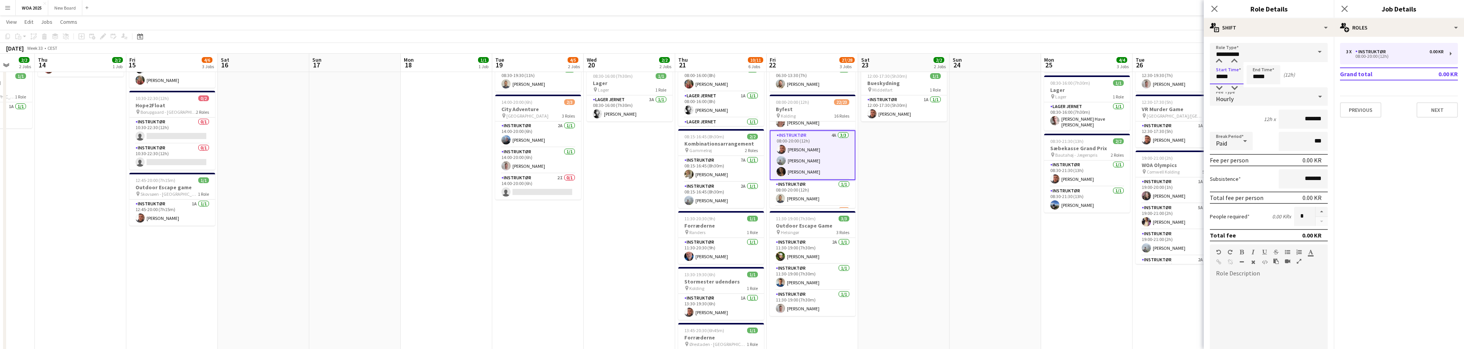
click at [1222, 74] on input "*****" at bounding box center [1227, 74] width 34 height 19
type input "*****"
click at [1219, 86] on div at bounding box center [1218, 88] width 15 height 8
click at [1438, 110] on button "Next" at bounding box center [1436, 109] width 41 height 15
click at [1345, 7] on icon "Close pop-in" at bounding box center [1343, 8] width 7 height 7
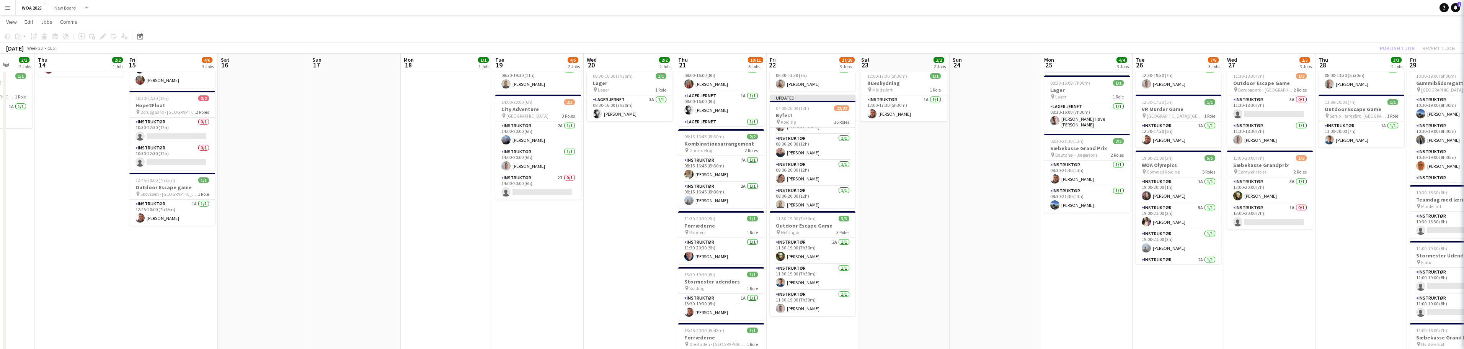
scroll to position [308, 0]
click at [809, 168] on app-card-role "Instruktør [DATE] 08:00-20:00 (12h) [PERSON_NAME] [PERSON_NAME] [PERSON_NAME] M…" at bounding box center [812, 187] width 86 height 51
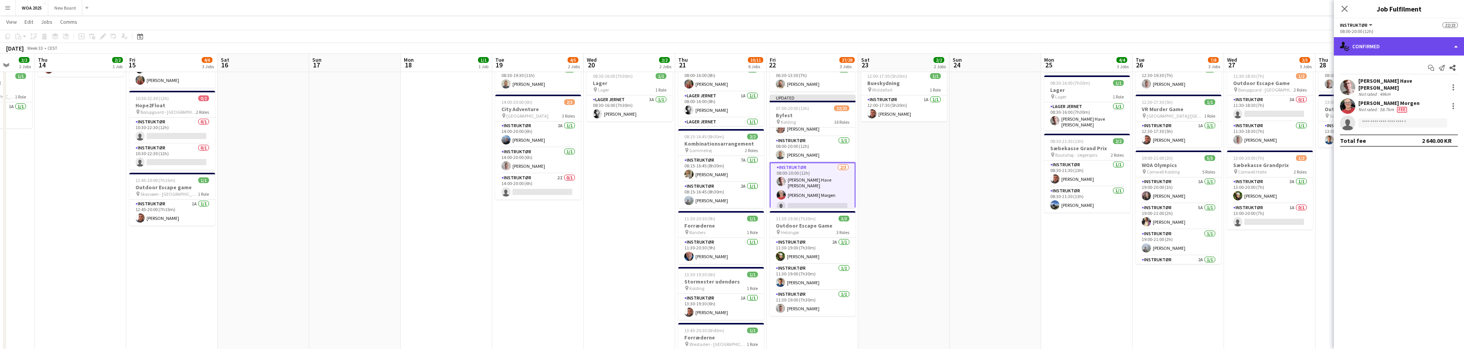
click at [1443, 46] on div "single-neutral-actions-check-2 Confirmed" at bounding box center [1398, 46] width 130 height 18
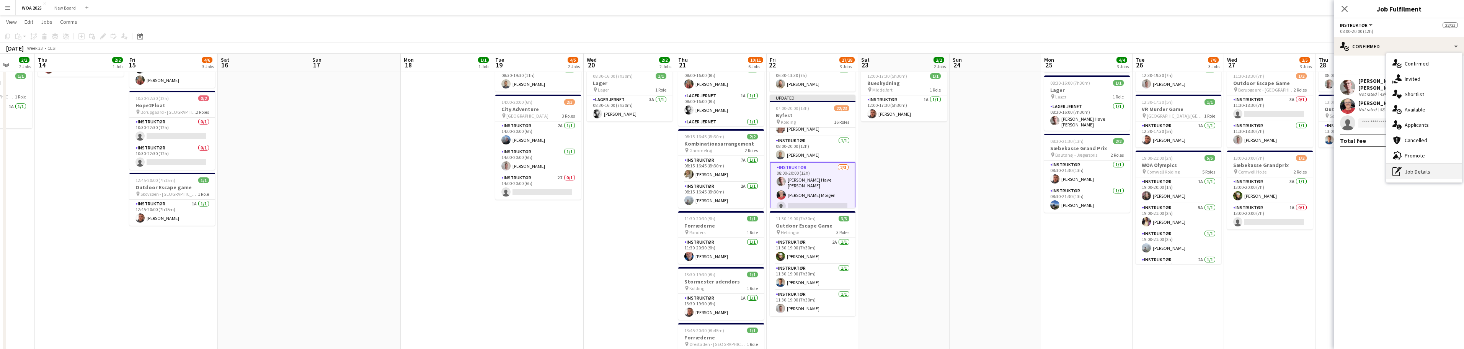
click at [1433, 173] on div "pen-write Job Details" at bounding box center [1424, 171] width 76 height 15
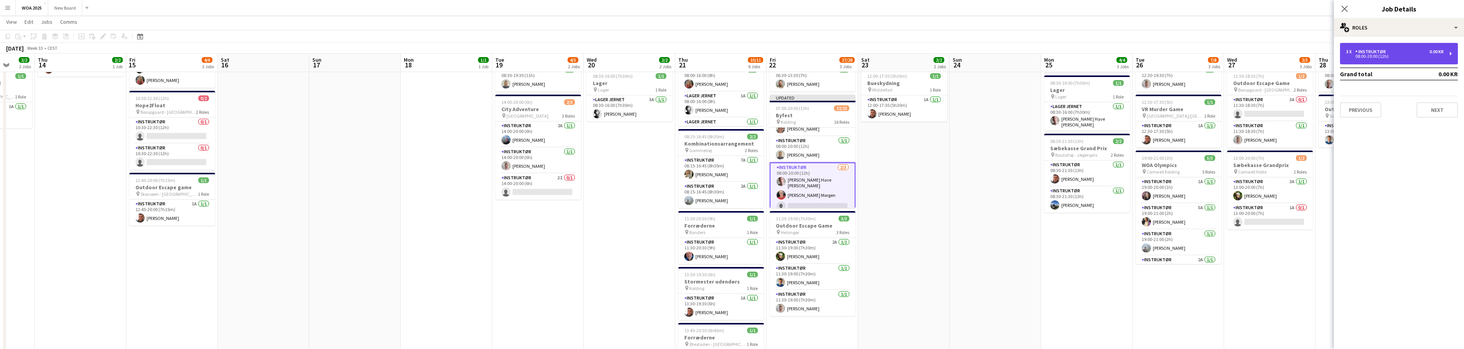
click at [1383, 54] on div "Instruktør" at bounding box center [1372, 51] width 34 height 5
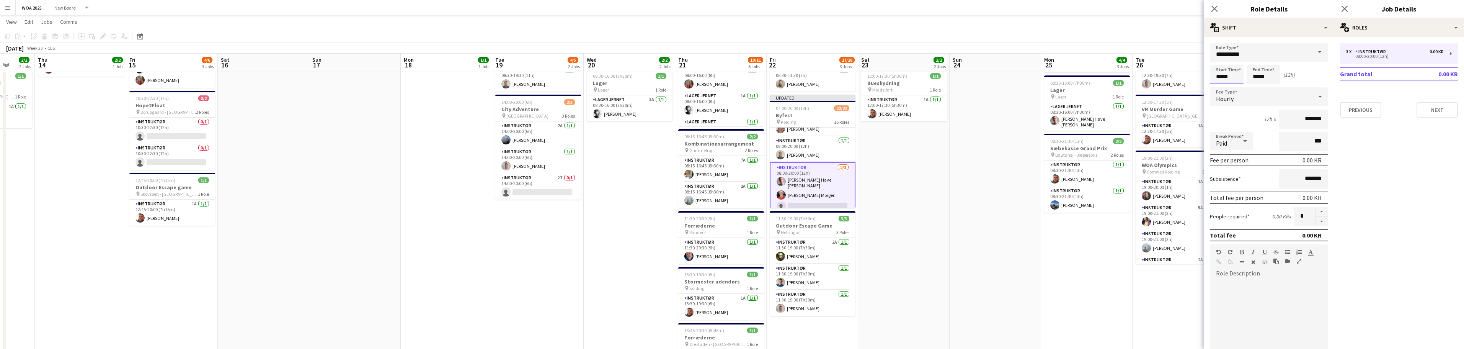
click at [1225, 74] on input "*****" at bounding box center [1227, 74] width 34 height 19
type input "*****"
click at [1216, 84] on div at bounding box center [1218, 88] width 15 height 8
click at [1440, 108] on button "Next" at bounding box center [1436, 109] width 41 height 15
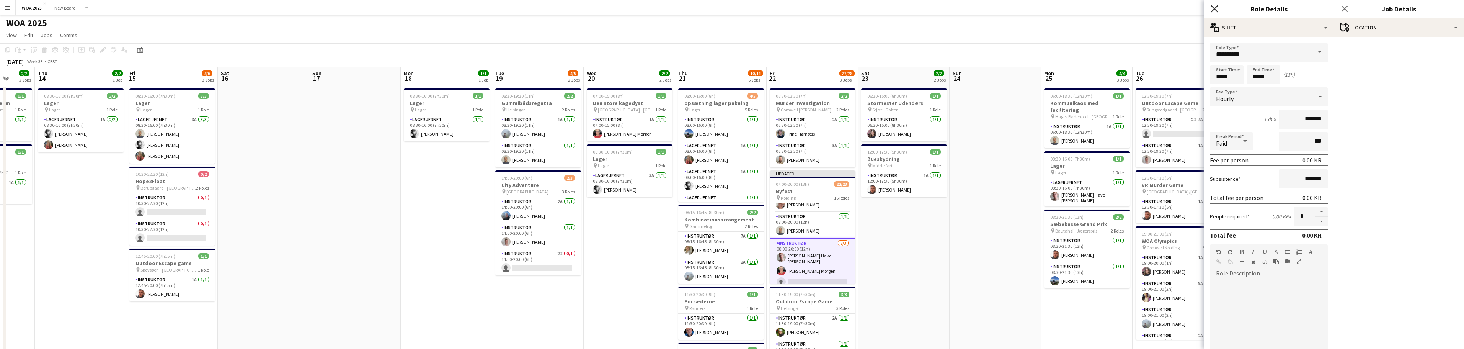
scroll to position [1, 0]
click at [1213, 7] on icon "Close pop-in" at bounding box center [1213, 8] width 7 height 7
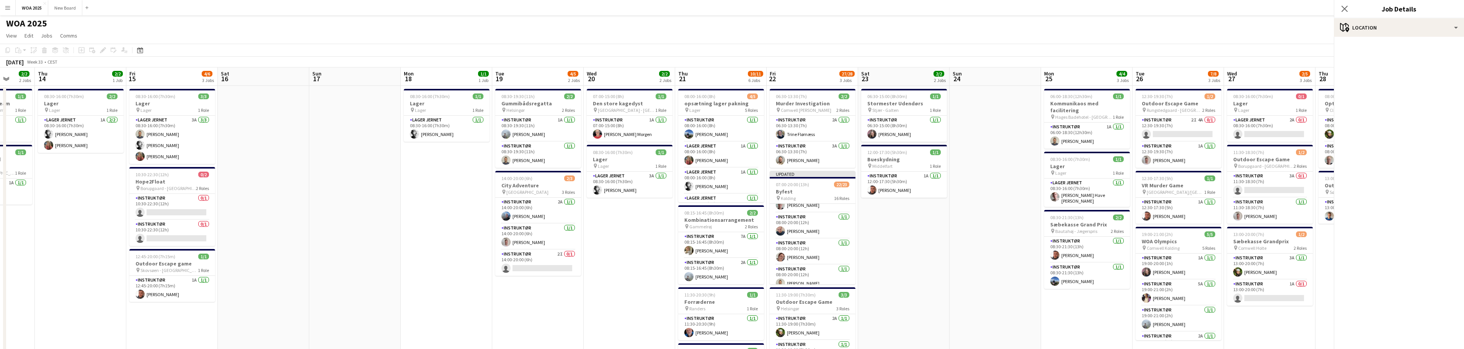
scroll to position [359, 0]
click at [1346, 9] on icon "Close pop-in" at bounding box center [1343, 8] width 7 height 7
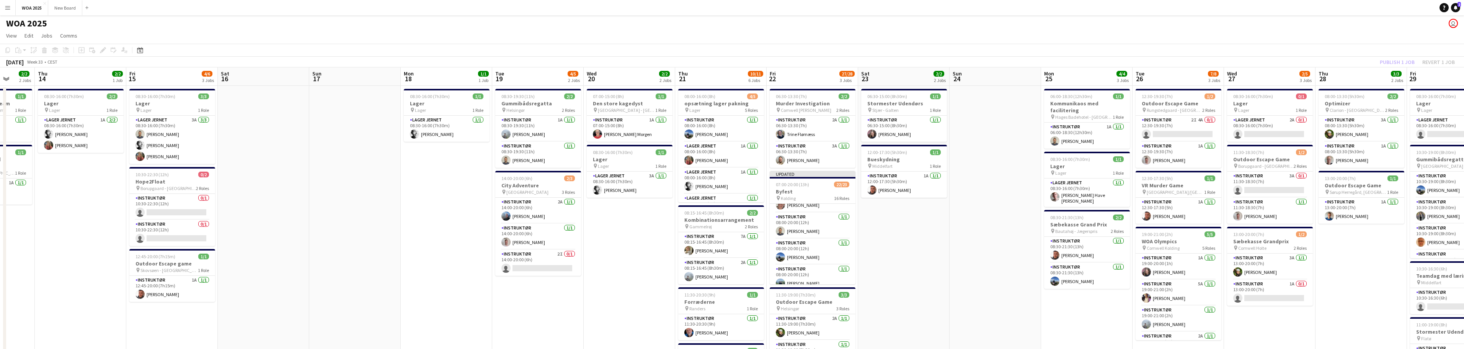
click at [1400, 63] on div "Publish 1 job Revert 1 job" at bounding box center [1416, 62] width 93 height 10
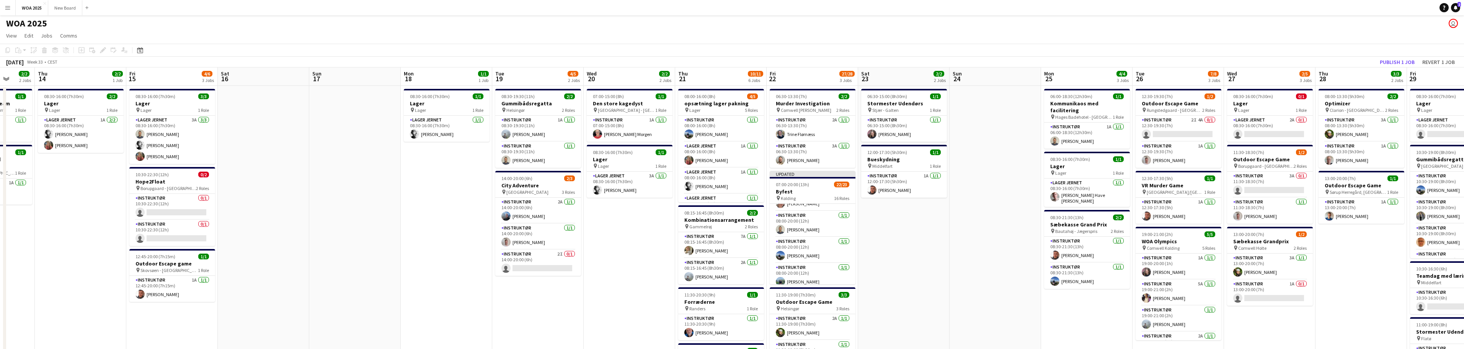
scroll to position [355, 0]
click at [1400, 62] on button "Publish 1 job" at bounding box center [1396, 62] width 41 height 10
